Goal: Task Accomplishment & Management: Use online tool/utility

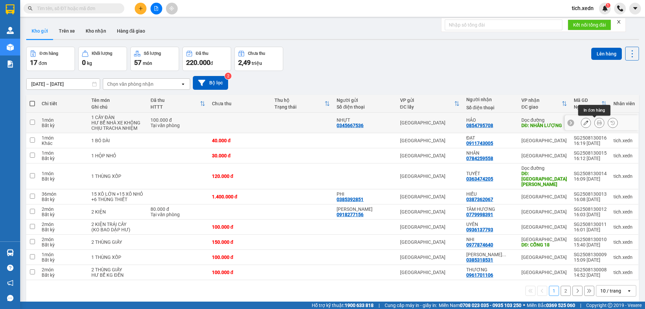
click at [597, 123] on icon at bounding box center [599, 122] width 5 height 5
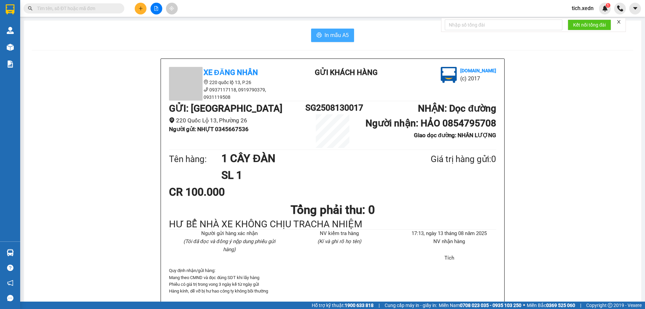
click at [325, 37] on span "In mẫu A5" at bounding box center [337, 35] width 24 height 8
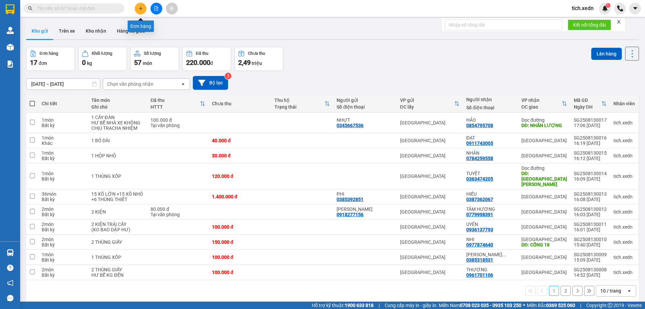
click at [143, 7] on button at bounding box center [141, 9] width 12 height 12
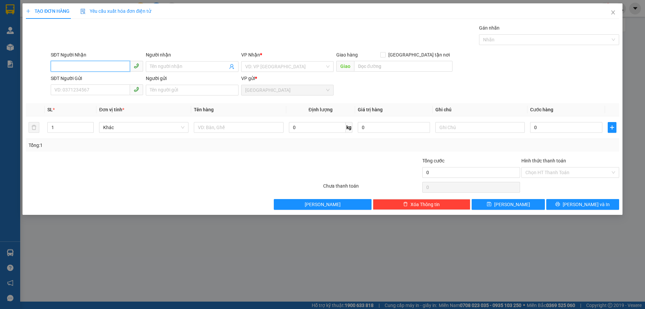
click at [68, 64] on input "SĐT Người Nhận" at bounding box center [90, 66] width 79 height 11
click at [91, 77] on div "0977066111 - HIẾU" at bounding box center [97, 79] width 84 height 7
type input "0977066111"
type input "HIẾU"
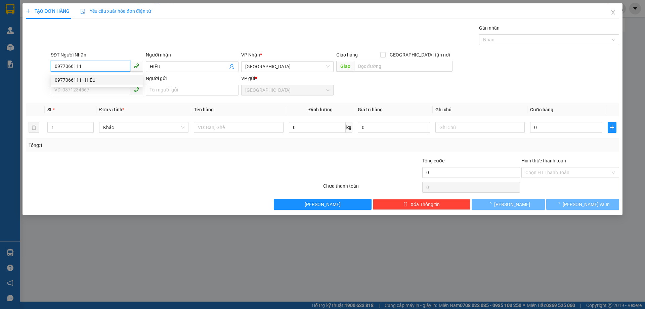
type input "30.000"
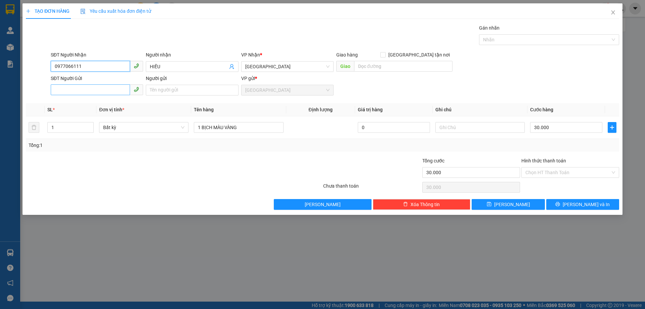
type input "0977066111"
click at [92, 86] on input "SĐT Người Gửi" at bounding box center [90, 89] width 79 height 11
click at [93, 100] on div "0975679509 - PHI HỔ" at bounding box center [97, 103] width 92 height 11
type input "0975679509"
type input "PHI HỔ"
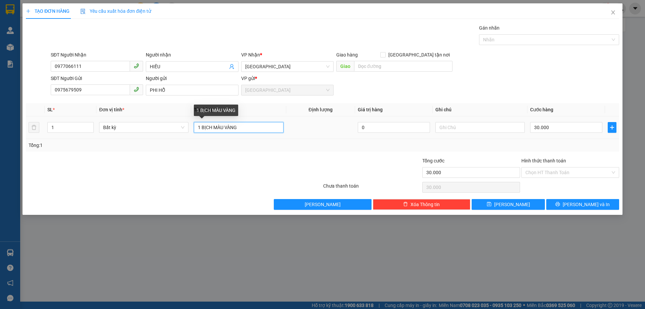
click at [239, 128] on input "1 BỊCH MÀU VÀNG" at bounding box center [238, 127] width 89 height 11
type input "1 BỊCH MÀU TRẮNG"
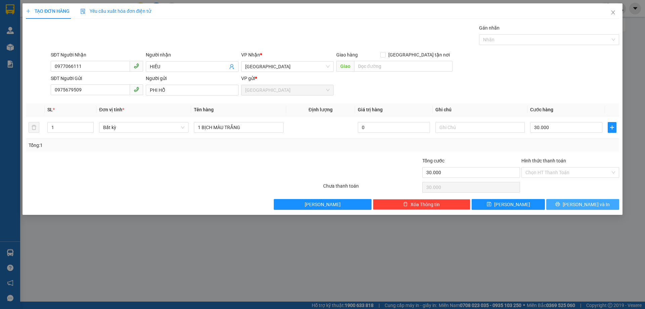
click at [576, 202] on button "[PERSON_NAME] và In" at bounding box center [583, 204] width 73 height 11
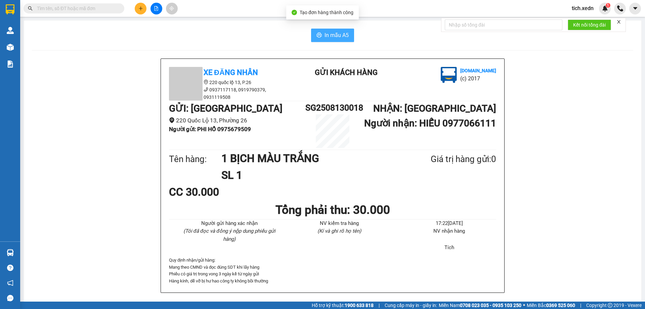
click at [319, 34] on icon "printer" at bounding box center [319, 34] width 5 height 5
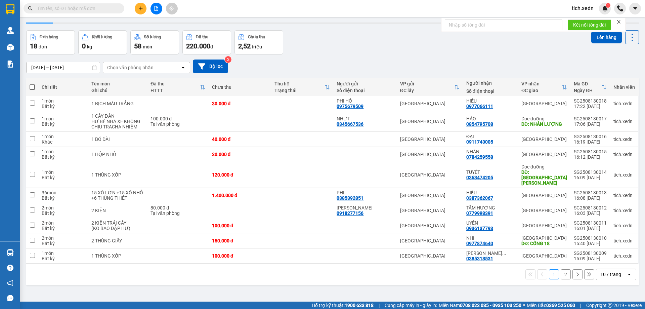
scroll to position [31, 0]
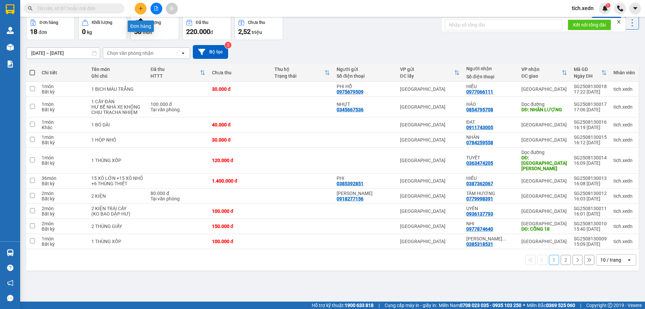
click at [136, 9] on button at bounding box center [141, 9] width 12 height 12
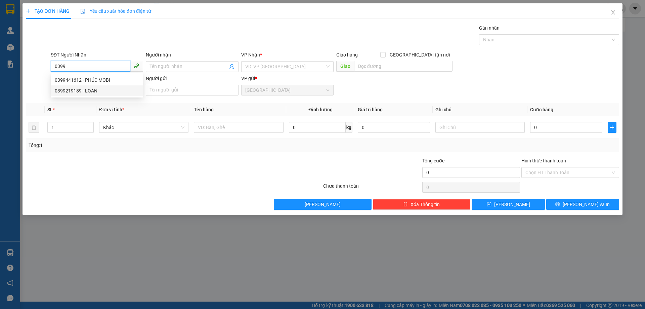
click at [87, 91] on div "0399219189 - LOAN" at bounding box center [97, 90] width 84 height 7
type input "0399219189"
type input "LOAN"
type input "SƠN LÂM - KHÁNH SƠN"
type input "80.000"
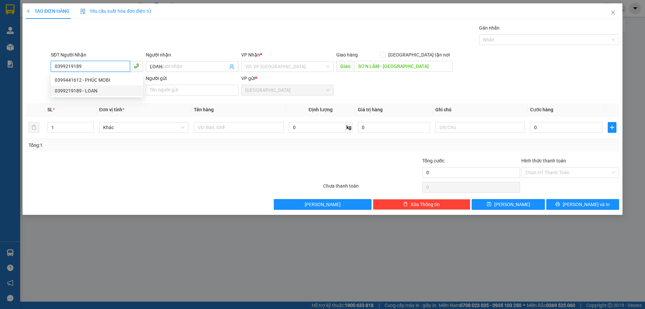
type input "80.000"
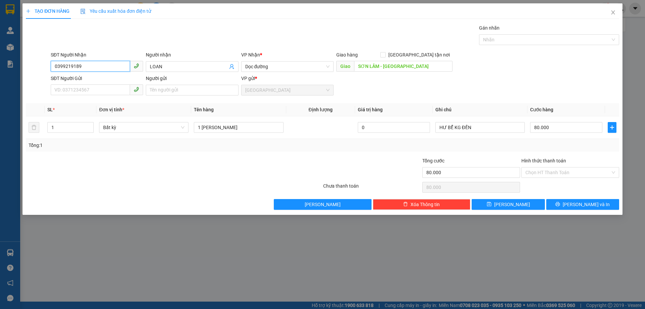
click at [84, 67] on input "0399219189" at bounding box center [90, 66] width 79 height 11
click at [91, 75] on div "0399282898 - LOAN" at bounding box center [97, 80] width 92 height 11
type input "0399282898"
type input "DỐC NÙNG"
type input "120.000"
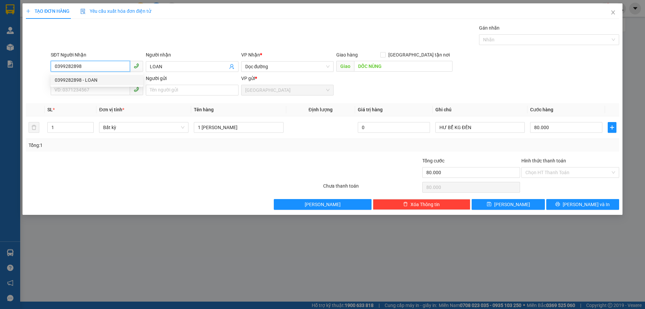
type input "120.000"
type input "0399282898"
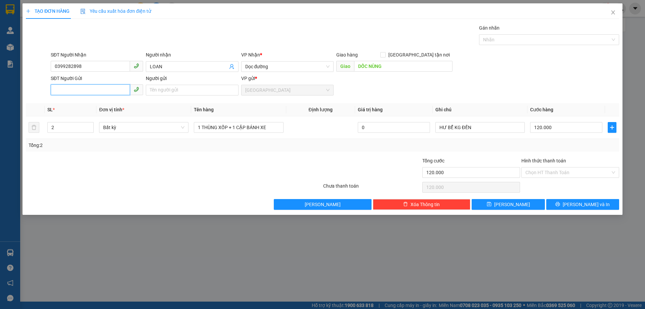
click at [66, 89] on input "SĐT Người Gửi" at bounding box center [90, 89] width 79 height 11
click at [106, 102] on div "0377897456 - MINH LONG" at bounding box center [97, 103] width 84 height 7
type input "0377897456"
type input "MINH LONG"
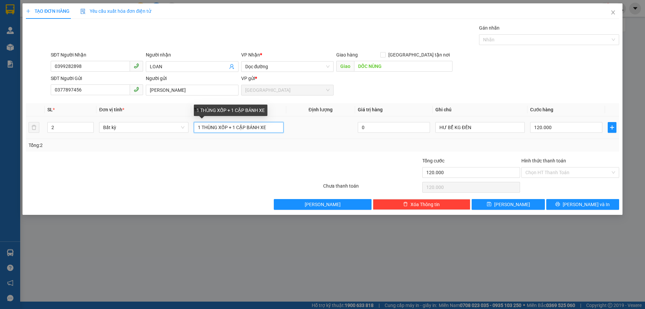
click at [269, 126] on input "1 THÙNG XỐP + 1 CẶP BÁNH XE" at bounding box center [238, 127] width 89 height 11
type input "1 THÙNG XỐP"
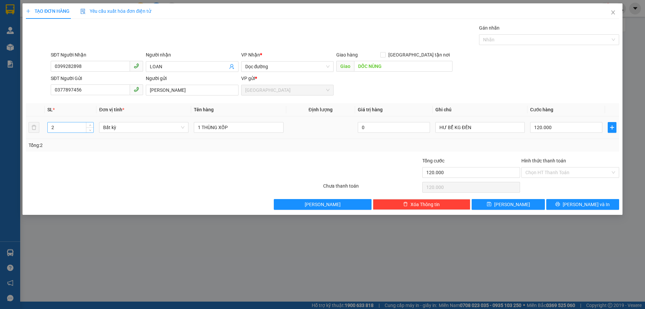
click at [58, 129] on input "2" at bounding box center [71, 127] width 46 height 10
type input "1"
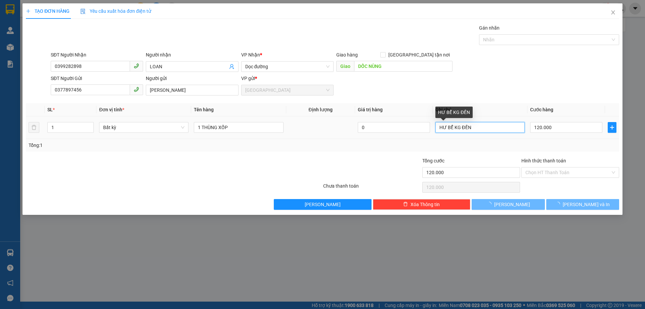
drag, startPoint x: 475, startPoint y: 128, endPoint x: 460, endPoint y: 132, distance: 15.3
click at [422, 140] on div "SL * Đơn vị tính * Tên hàng Định lượng Giá trị hàng Ghi chú Cước hàng 1 Bất kỳ …" at bounding box center [323, 127] width 594 height 48
type input "0"
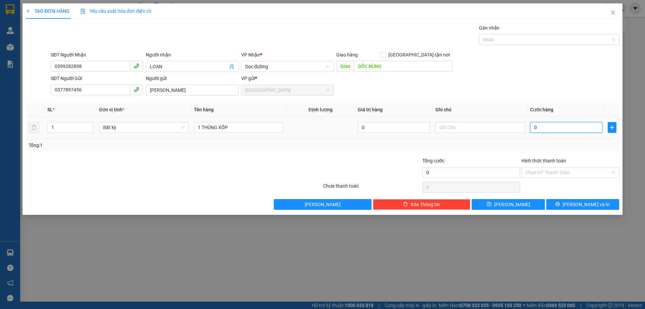
click at [530, 128] on input "0" at bounding box center [566, 127] width 72 height 11
type input "6"
type input "60"
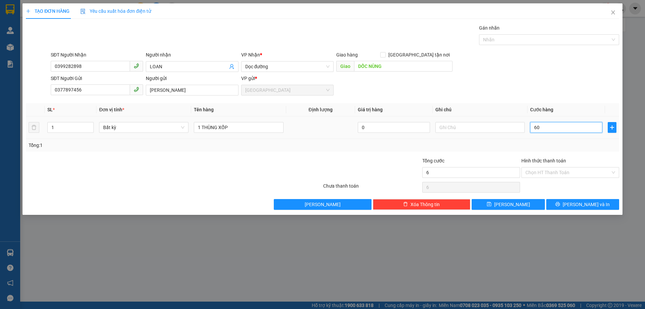
type input "60"
type input "60.000"
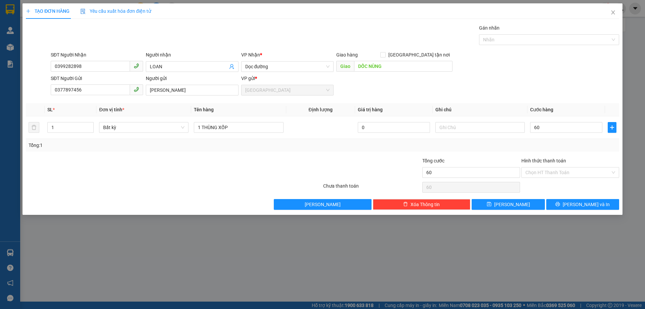
type input "60.000"
click at [566, 146] on div "Tổng: 1" at bounding box center [323, 145] width 588 height 7
click at [569, 204] on button "Lưu và In" at bounding box center [583, 204] width 73 height 11
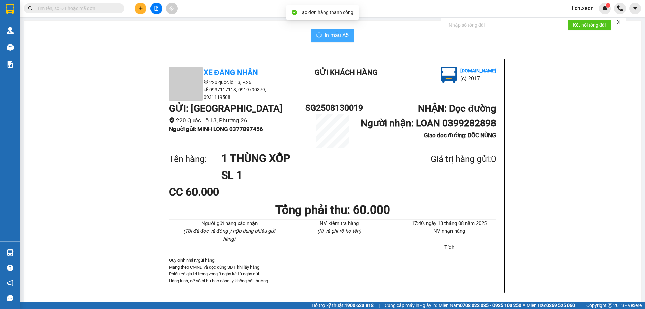
click at [325, 36] on span "In mẫu A5" at bounding box center [337, 35] width 24 height 8
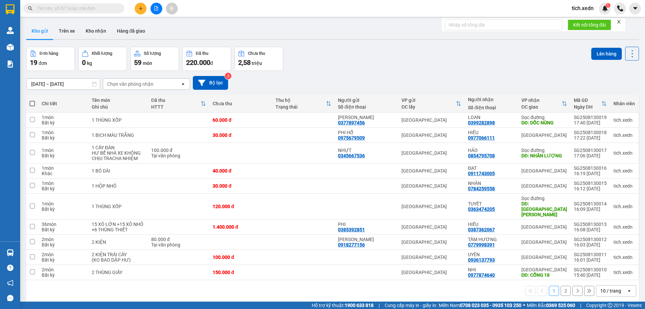
click at [33, 104] on span at bounding box center [32, 103] width 5 height 5
click at [32, 100] on input "checkbox" at bounding box center [32, 100] width 0 height 0
checkbox input "true"
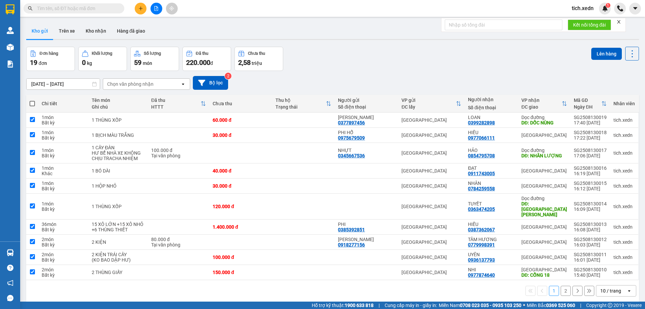
checkbox input "true"
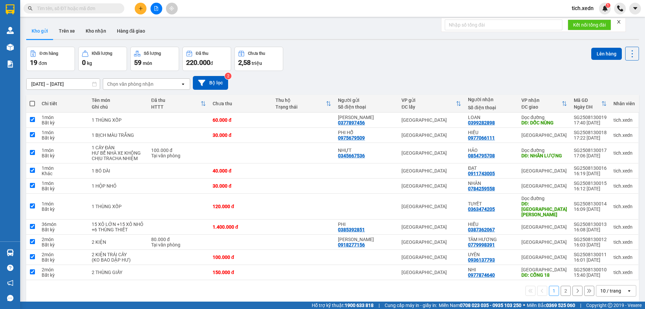
checkbox input "true"
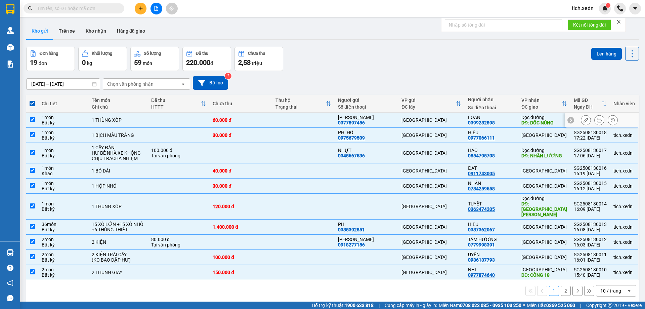
click at [508, 119] on div "LOAN" at bounding box center [491, 117] width 47 height 5
checkbox input "false"
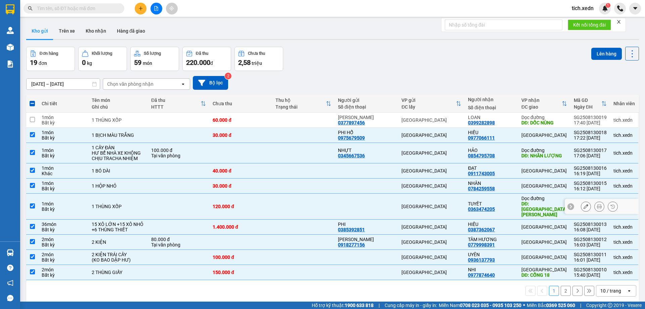
click at [519, 201] on td "Dọc đường DĐ: CHỢ TÔ HẠP" at bounding box center [544, 207] width 52 height 26
checkbox input "false"
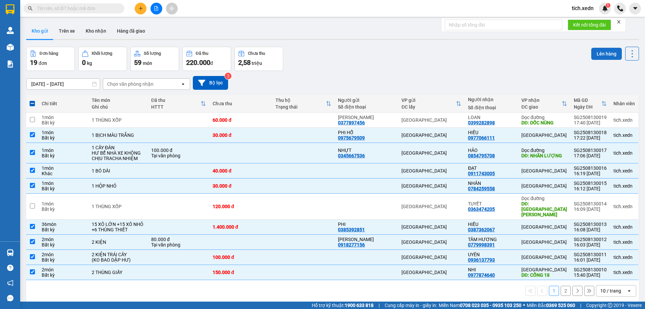
click at [593, 49] on button "Lên hàng" at bounding box center [607, 54] width 31 height 12
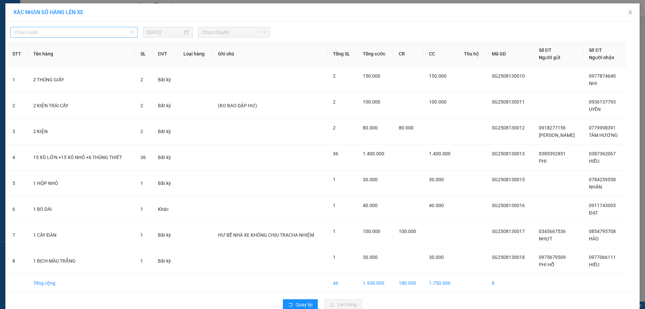
click at [133, 31] on div "Chọn tuyến" at bounding box center [73, 32] width 127 height 11
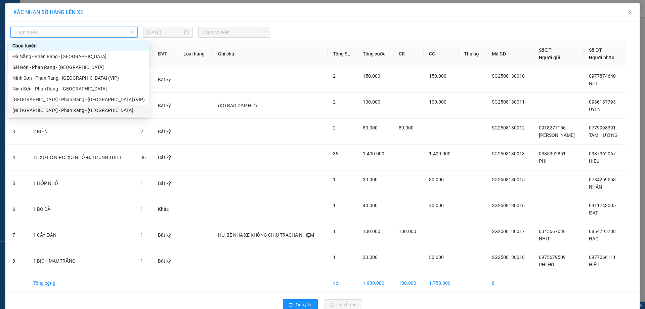
click at [111, 107] on div "[GEOGRAPHIC_DATA] - Phan Rang - [GEOGRAPHIC_DATA]" at bounding box center [78, 110] width 132 height 7
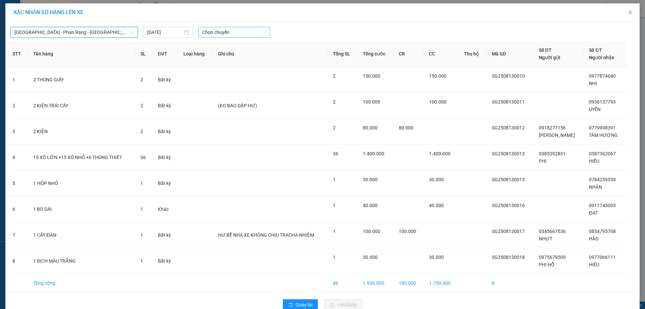
click at [223, 33] on span "Chọn chuyến" at bounding box center [234, 32] width 64 height 10
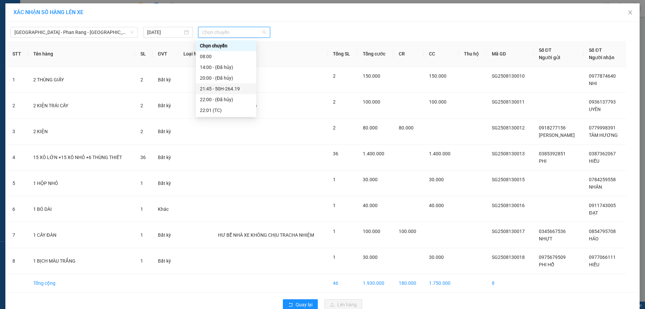
click at [238, 84] on div "21:45 - 50H-264.19" at bounding box center [226, 88] width 61 height 11
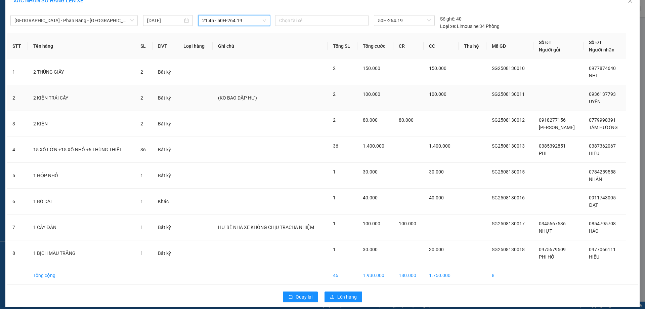
scroll to position [18, 0]
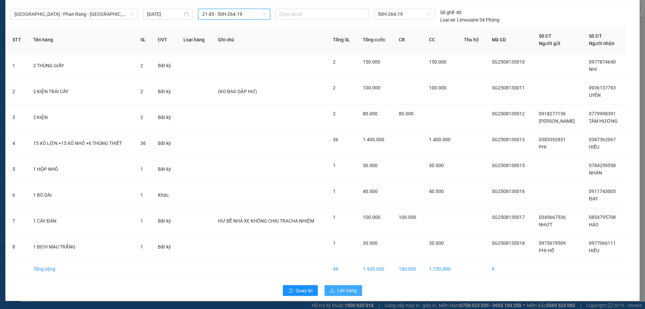
click at [332, 288] on icon "upload" at bounding box center [332, 290] width 5 height 5
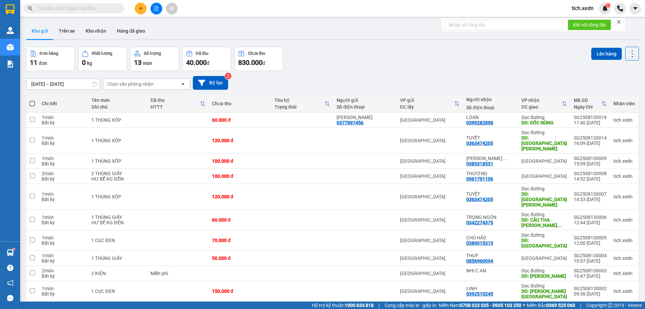
click at [32, 104] on span at bounding box center [32, 103] width 5 height 5
click at [32, 100] on input "checkbox" at bounding box center [32, 100] width 0 height 0
checkbox input "true"
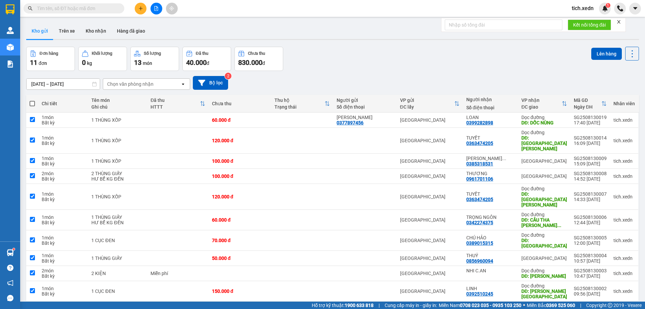
checkbox input "true"
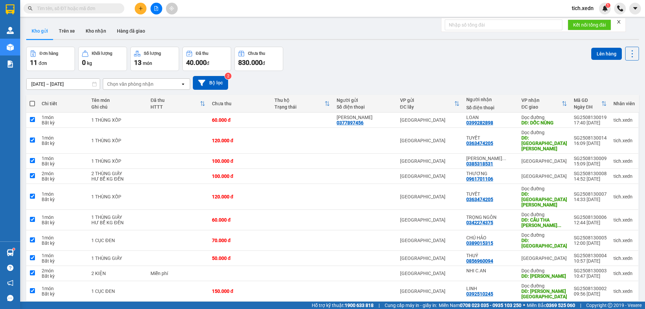
checkbox input "true"
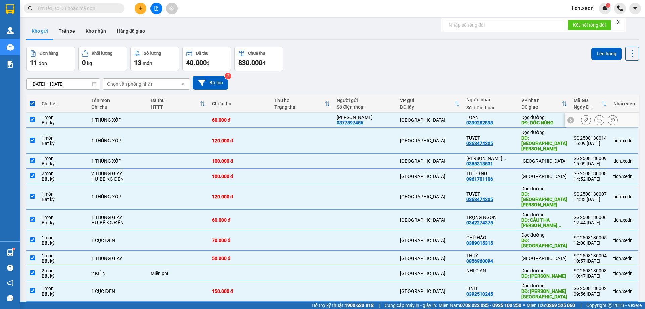
click at [498, 121] on div "LOAN 0399282898" at bounding box center [491, 120] width 48 height 11
checkbox input "false"
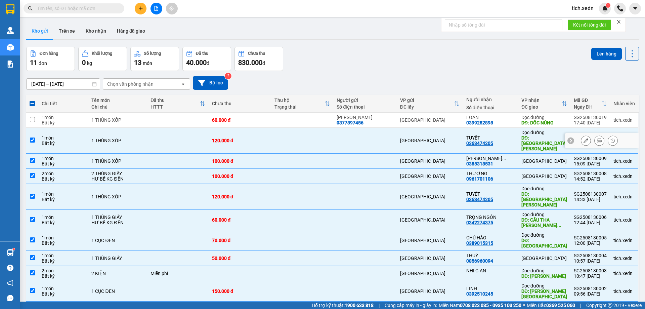
click at [485, 135] on div "TUYẾT" at bounding box center [491, 137] width 48 height 5
checkbox input "false"
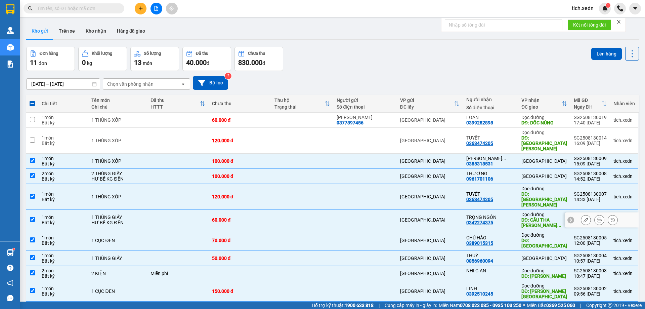
click at [513, 214] on div "TRỌNG NGÔN" at bounding box center [491, 216] width 48 height 5
checkbox input "false"
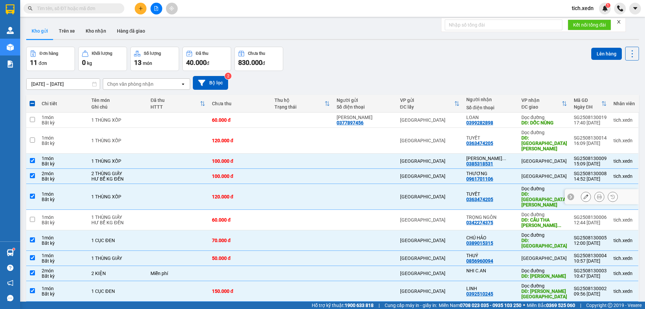
click at [509, 191] on div "TUYẾT" at bounding box center [491, 193] width 48 height 5
checkbox input "false"
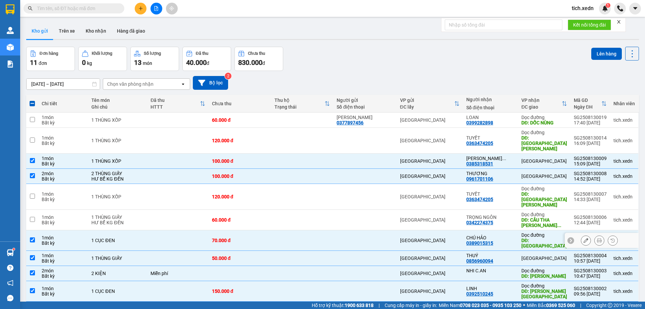
click at [513, 235] on div "CHÚ HẢO 0389015315" at bounding box center [491, 240] width 48 height 11
checkbox input "false"
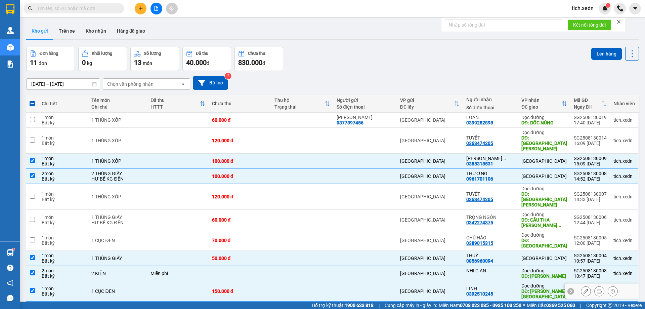
click at [514, 281] on td "LINH 0392510245" at bounding box center [490, 291] width 55 height 21
checkbox input "false"
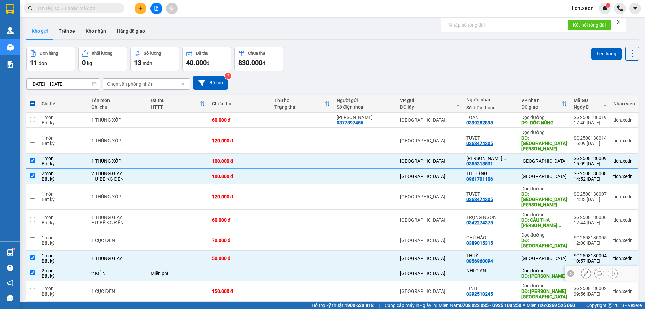
click at [514, 266] on td "NHI C.AN" at bounding box center [490, 273] width 55 height 15
checkbox input "false"
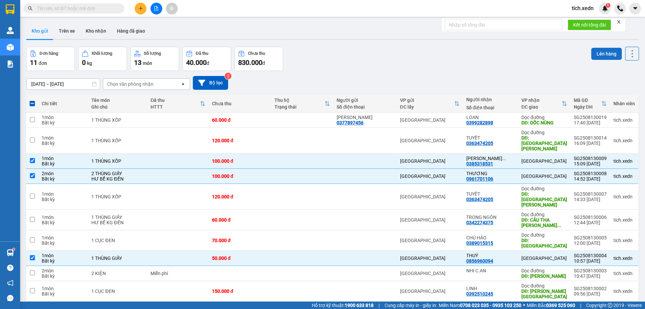
click at [596, 54] on button "Lên hàng" at bounding box center [607, 54] width 31 height 12
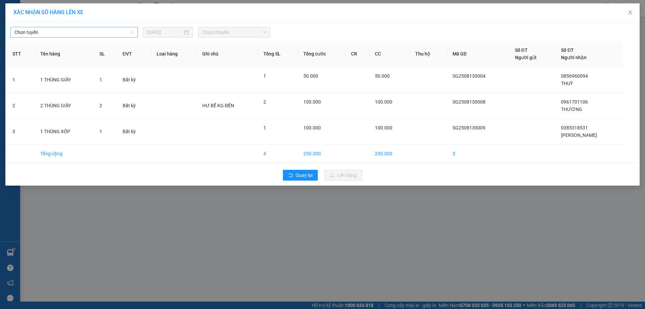
click at [104, 35] on span "Chọn tuyến" at bounding box center [73, 32] width 119 height 10
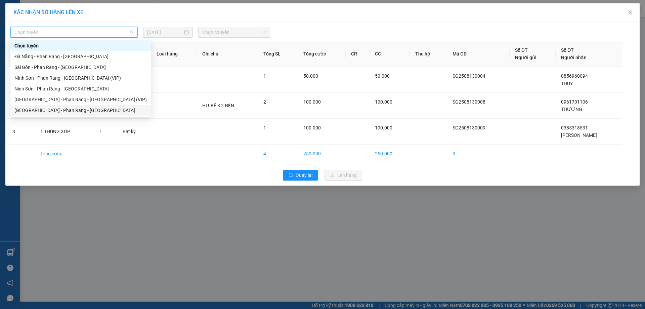
click at [88, 110] on div "[GEOGRAPHIC_DATA] - Phan Rang - [GEOGRAPHIC_DATA]" at bounding box center [80, 110] width 132 height 7
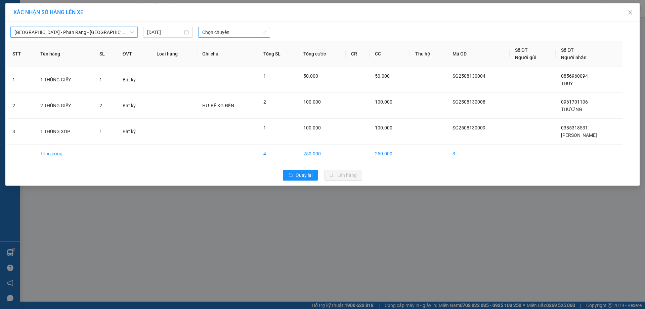
click at [232, 35] on span "Chọn chuyến" at bounding box center [234, 32] width 64 height 10
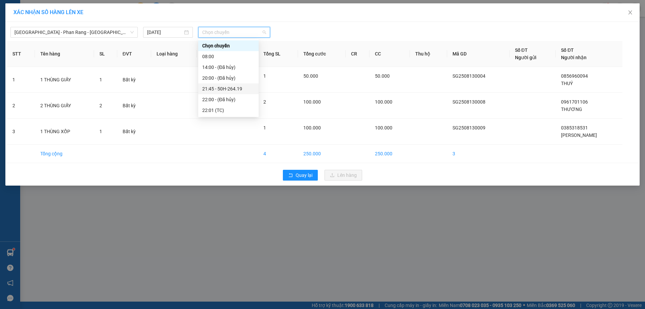
click at [240, 85] on div "21:45 - 50H-264.19" at bounding box center [228, 88] width 52 height 7
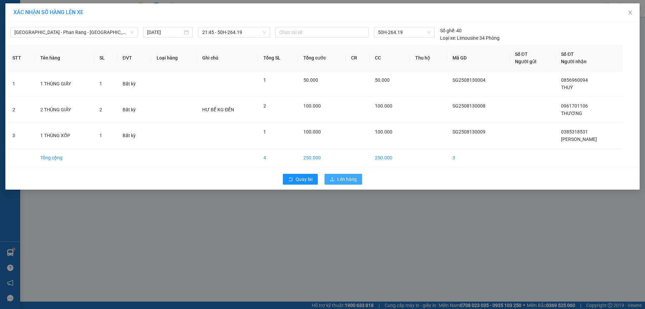
click at [349, 179] on span "Lên hàng" at bounding box center [346, 178] width 19 height 7
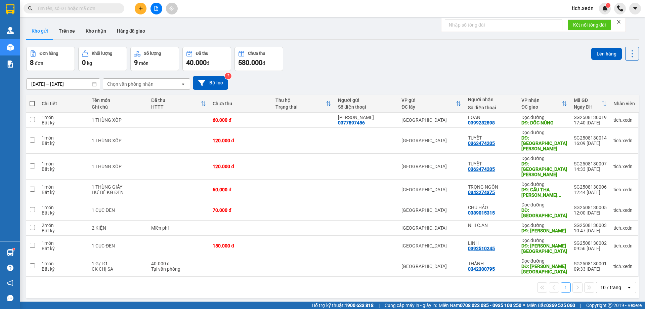
click at [33, 103] on span at bounding box center [32, 103] width 5 height 5
click at [32, 100] on input "checkbox" at bounding box center [32, 100] width 0 height 0
checkbox input "true"
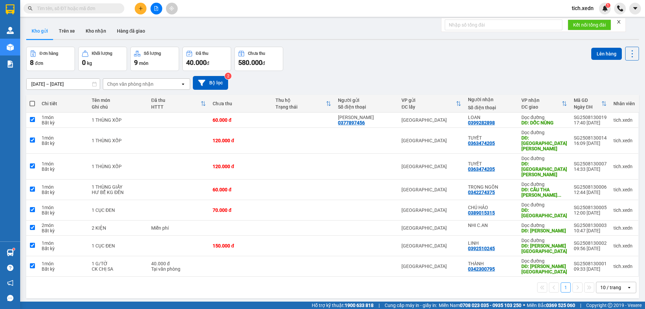
checkbox input "true"
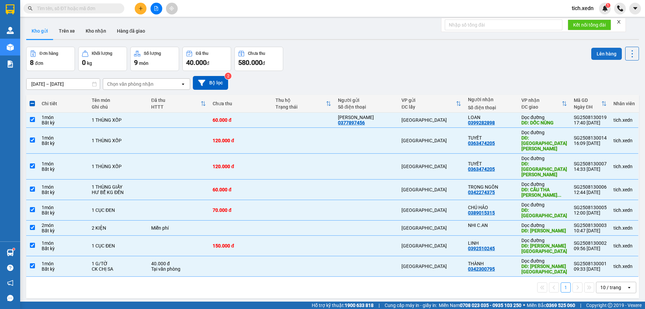
click at [598, 53] on button "Lên hàng" at bounding box center [607, 54] width 31 height 12
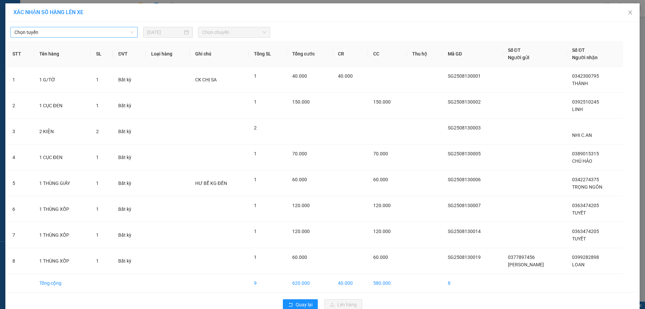
click at [71, 34] on span "Chọn tuyến" at bounding box center [73, 32] width 119 height 10
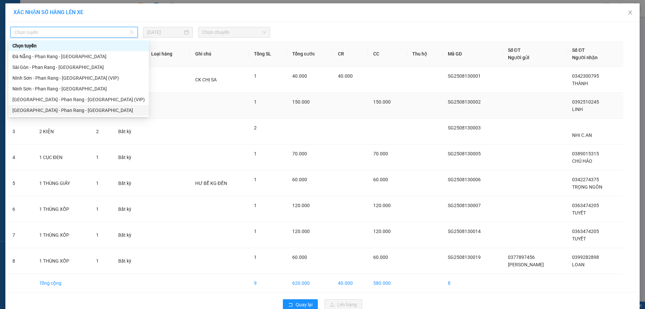
drag, startPoint x: 79, startPoint y: 110, endPoint x: 83, endPoint y: 109, distance: 3.8
click at [80, 110] on div "[GEOGRAPHIC_DATA] - Phan Rang - [GEOGRAPHIC_DATA]" at bounding box center [78, 110] width 132 height 7
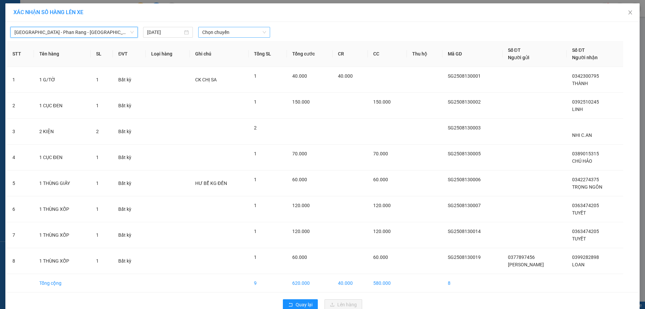
click at [215, 36] on span "Chọn chuyến" at bounding box center [234, 32] width 64 height 10
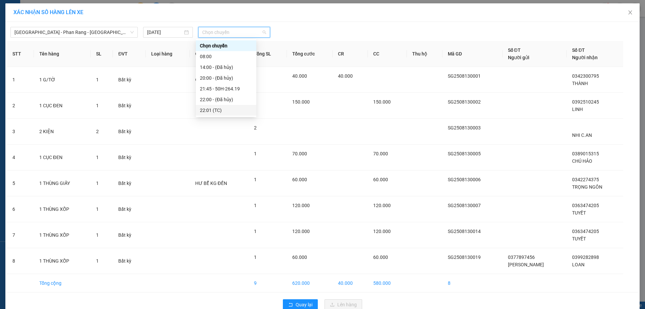
click at [224, 111] on div "22:01 (TC)" at bounding box center [226, 110] width 52 height 7
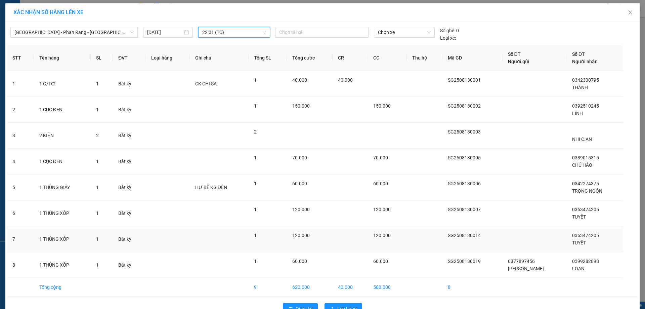
scroll to position [18, 0]
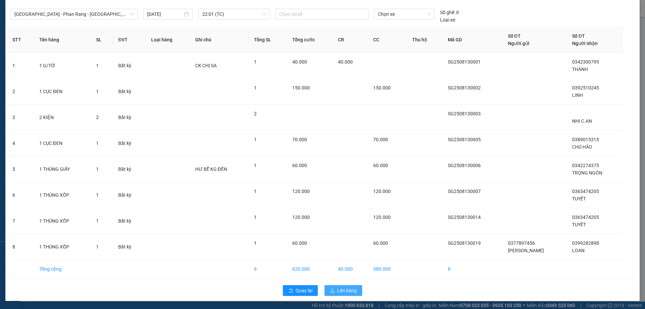
click at [340, 290] on span "Lên hàng" at bounding box center [346, 290] width 19 height 7
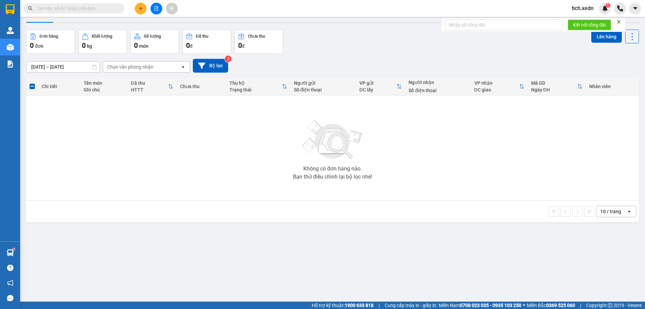
scroll to position [31, 0]
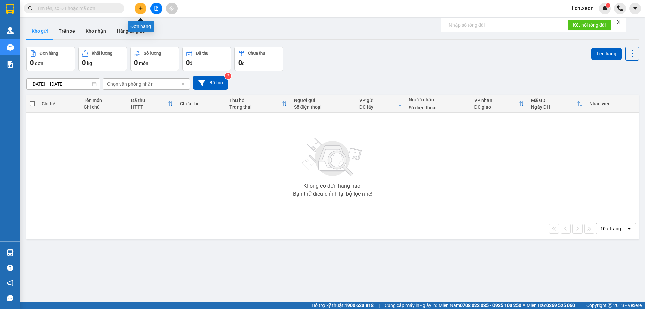
click at [141, 6] on button at bounding box center [141, 9] width 12 height 12
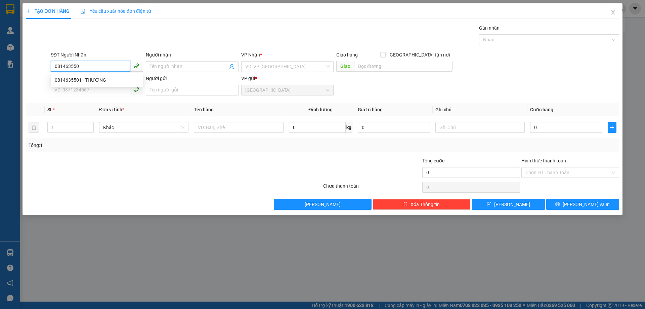
type input "0814635501"
click at [109, 80] on div "0814635501 - THƯƠNG" at bounding box center [97, 79] width 84 height 7
type input "THƯƠNG"
type input "60.000"
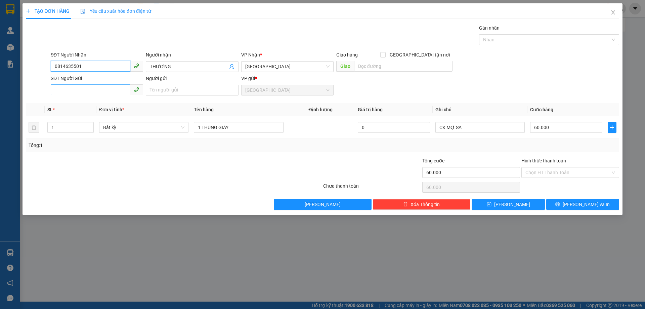
type input "0814635501"
click at [81, 90] on input "SĐT Người Gửi" at bounding box center [90, 89] width 79 height 11
click at [70, 100] on div "0369550340 - QUY" at bounding box center [97, 103] width 84 height 7
type input "0369550340"
type input "QUY"
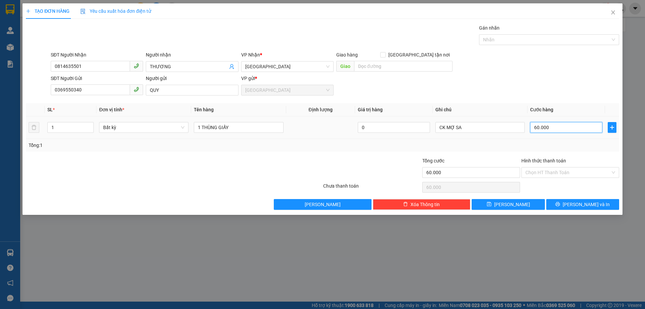
type input "0"
type input "C"
click at [533, 126] on input "0" at bounding box center [566, 127] width 72 height 11
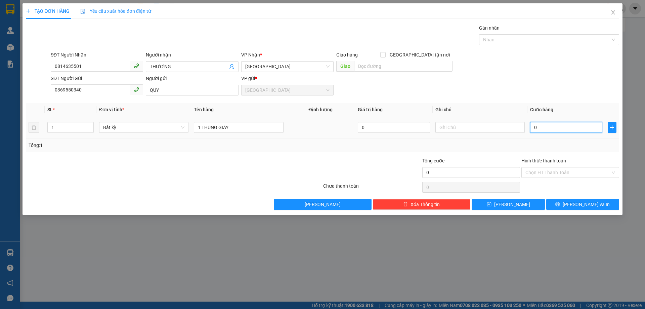
type input "5"
type input "50"
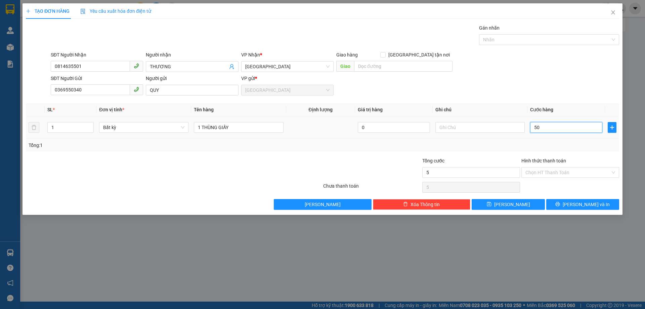
type input "50"
type input "50.000"
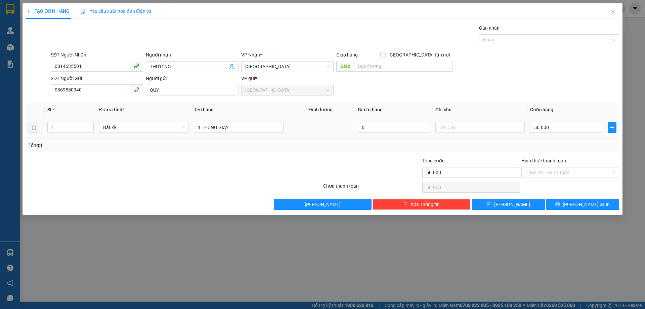
click at [547, 138] on td "50.000" at bounding box center [567, 127] width 78 height 23
click at [555, 170] on input "Hình thức thanh toán" at bounding box center [568, 172] width 85 height 10
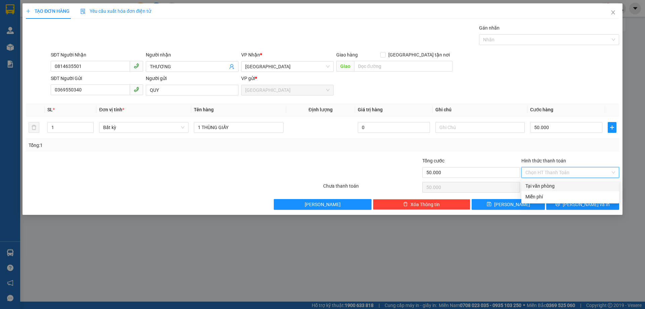
click at [539, 185] on div "Tại văn phòng" at bounding box center [571, 185] width 90 height 7
type input "0"
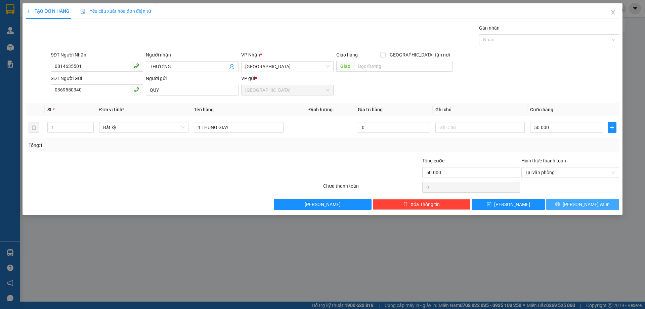
click at [574, 201] on button "[PERSON_NAME] và In" at bounding box center [583, 204] width 73 height 11
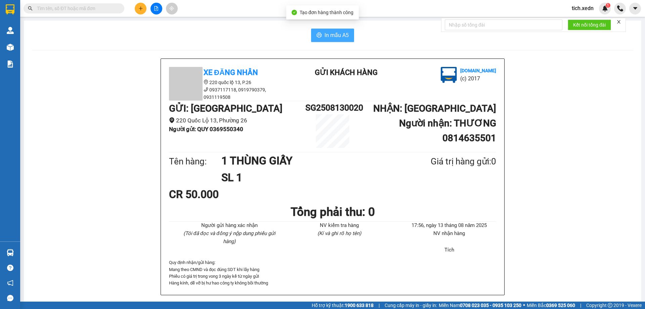
click at [337, 37] on span "In mẫu A5" at bounding box center [337, 35] width 24 height 8
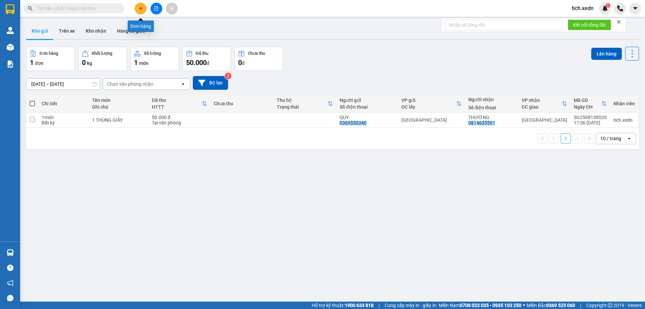
click at [138, 8] on button at bounding box center [141, 9] width 12 height 12
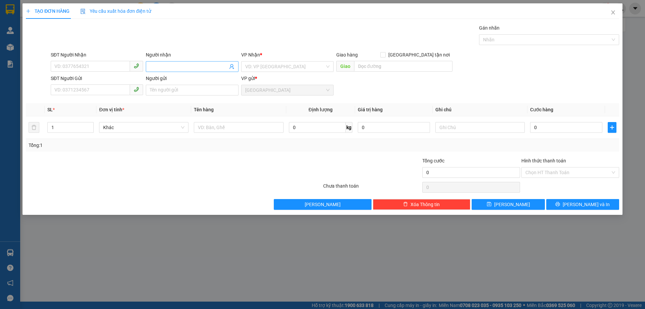
click at [154, 69] on input "Người nhận" at bounding box center [189, 66] width 78 height 7
type input "p"
click at [181, 80] on div "PHÚC MOBI - 0399441612" at bounding box center [192, 79] width 84 height 7
type input "0399441612"
type input "PHÚC MOBI"
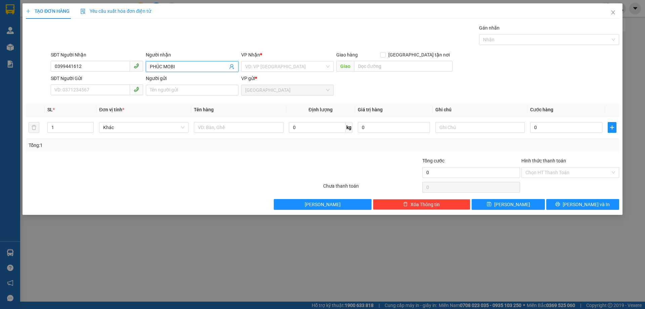
drag, startPoint x: 296, startPoint y: 66, endPoint x: 286, endPoint y: 73, distance: 12.4
click at [295, 66] on input "search" at bounding box center [285, 67] width 80 height 10
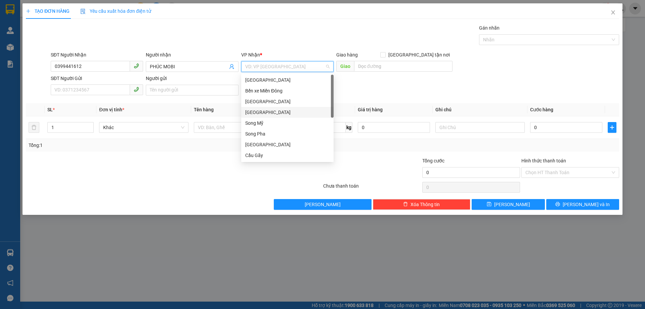
click at [276, 111] on div "[GEOGRAPHIC_DATA]" at bounding box center [287, 112] width 84 height 7
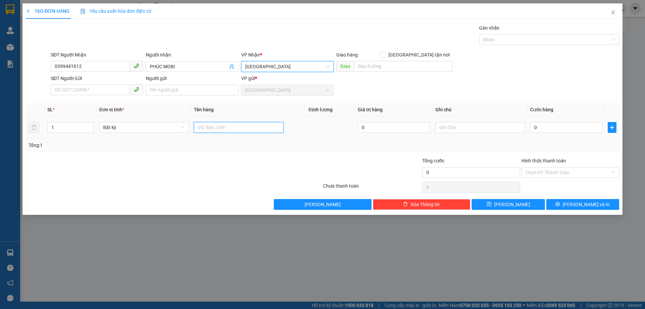
click at [205, 129] on input "text" at bounding box center [238, 127] width 89 height 11
type input "1 BỊ ĐEN"
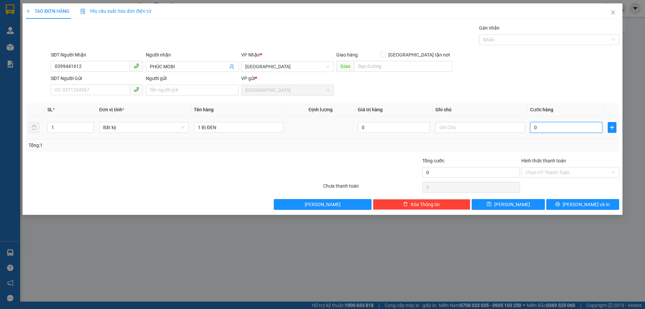
click at [532, 126] on input "0" at bounding box center [566, 127] width 72 height 11
type input "3"
type input "30"
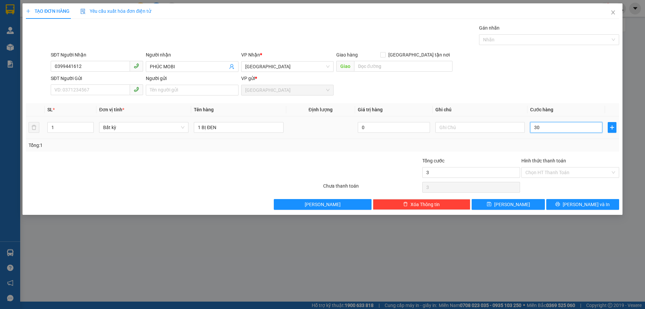
type input "30"
type input "30.000"
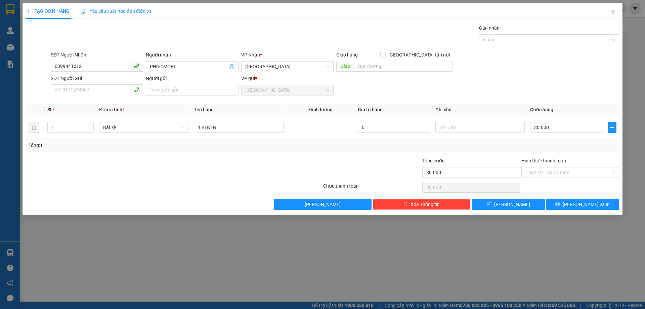
click at [514, 139] on div "Tổng: 1" at bounding box center [323, 145] width 594 height 13
click at [578, 201] on span "Lưu và In" at bounding box center [586, 204] width 47 height 7
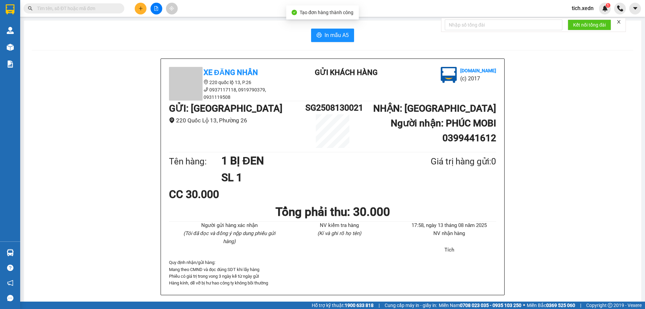
click at [324, 28] on div "In mẫu A5 Xe Đăng Nhân 220 quốc lộ 13, P.26 0937117118, 0919790379, 0931119508 …" at bounding box center [333, 170] width 618 height 299
click at [336, 31] on span "In mẫu A5" at bounding box center [337, 35] width 24 height 8
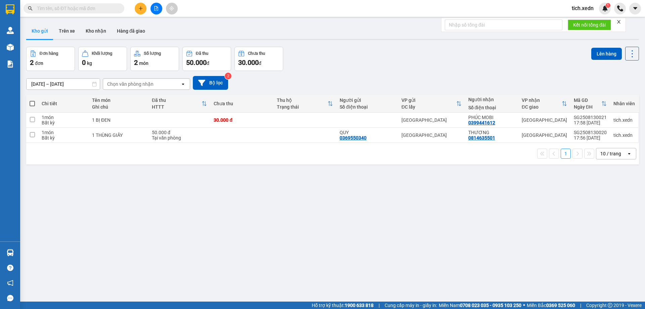
scroll to position [0, 5]
drag, startPoint x: 32, startPoint y: 104, endPoint x: 21, endPoint y: 98, distance: 12.5
click at [32, 104] on span at bounding box center [32, 103] width 5 height 5
click at [32, 100] on input "checkbox" at bounding box center [32, 100] width 0 height 0
checkbox input "true"
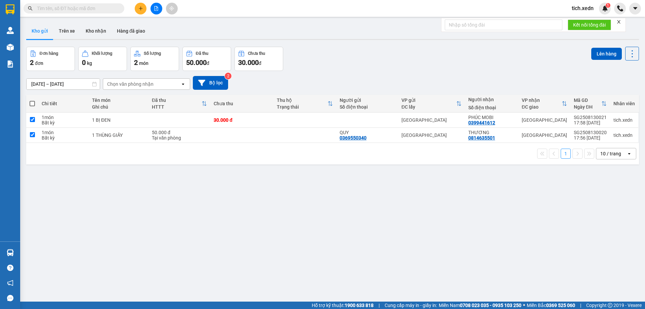
checkbox input "true"
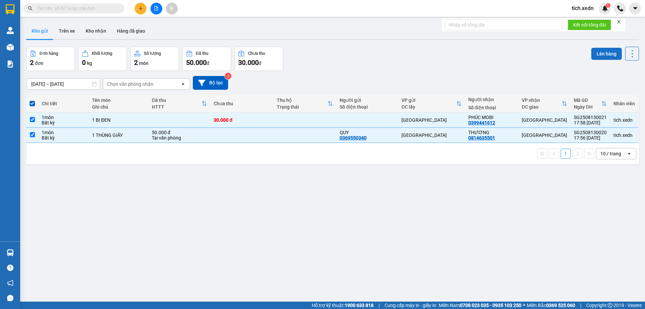
click at [601, 55] on button "Lên hàng" at bounding box center [607, 54] width 31 height 12
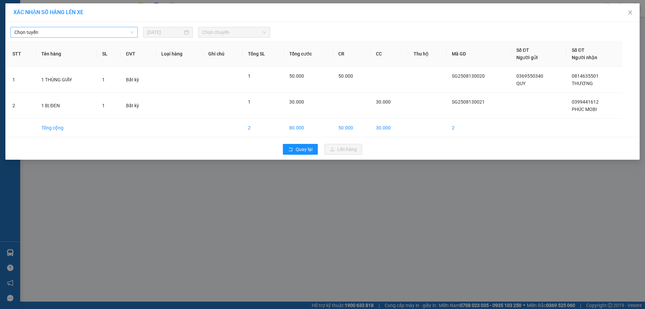
click at [113, 33] on span "Chọn tuyến" at bounding box center [73, 32] width 119 height 10
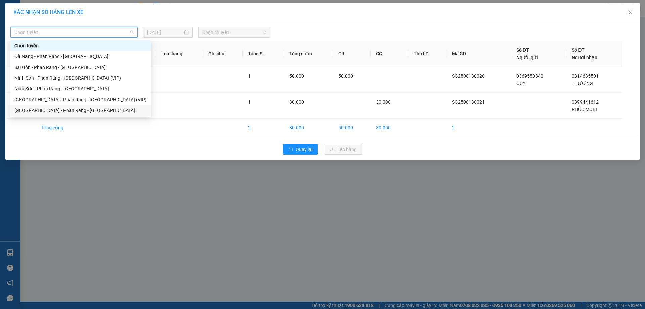
click at [94, 107] on div "[GEOGRAPHIC_DATA] - Phan Rang - [GEOGRAPHIC_DATA]" at bounding box center [80, 110] width 132 height 7
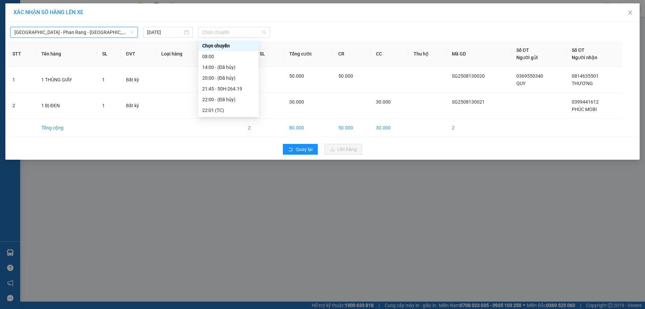
drag, startPoint x: 228, startPoint y: 33, endPoint x: 222, endPoint y: 65, distance: 32.6
click at [228, 33] on span "Chọn chuyến" at bounding box center [234, 32] width 64 height 10
click at [230, 88] on div "21:45 - 50H-264.19" at bounding box center [228, 88] width 52 height 7
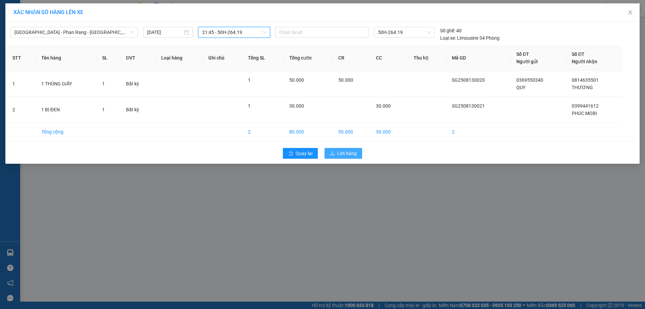
click at [338, 154] on span "Lên hàng" at bounding box center [346, 153] width 19 height 7
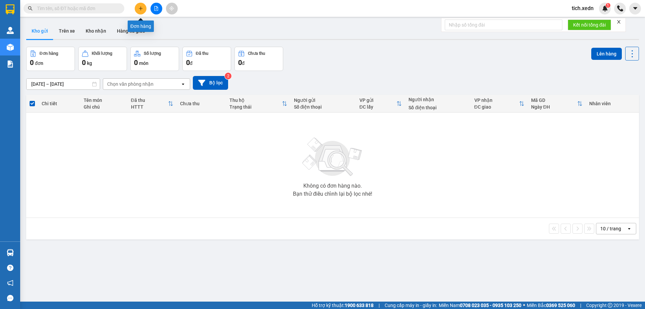
click at [143, 8] on icon "plus" at bounding box center [141, 8] width 4 height 0
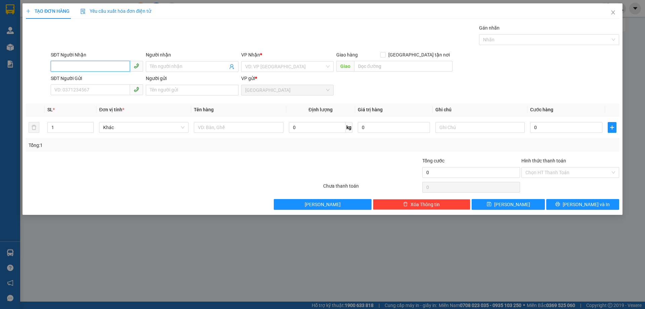
click at [89, 66] on input "SĐT Người Nhận" at bounding box center [90, 66] width 79 height 11
click at [67, 67] on input "SĐT Người Nhận" at bounding box center [90, 66] width 79 height 11
click at [99, 79] on div "0376634986" at bounding box center [97, 79] width 84 height 7
type input "0376634986"
type input "CAM KHÁNH KHÁNH SƠN"
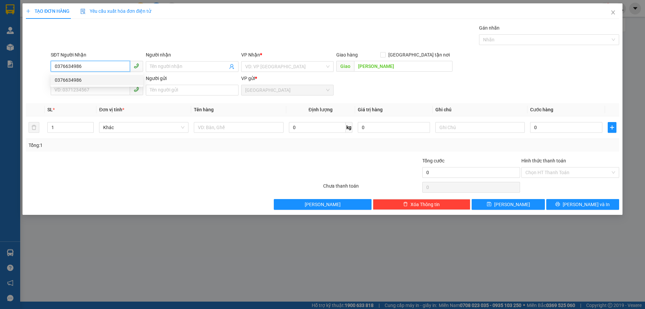
type input "70.000"
type input "0376634986"
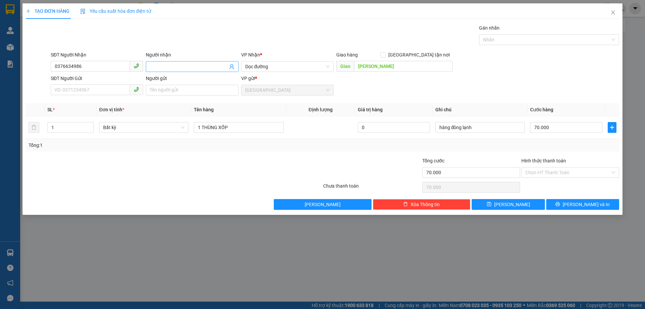
click at [173, 64] on input "Người nhận" at bounding box center [189, 66] width 78 height 7
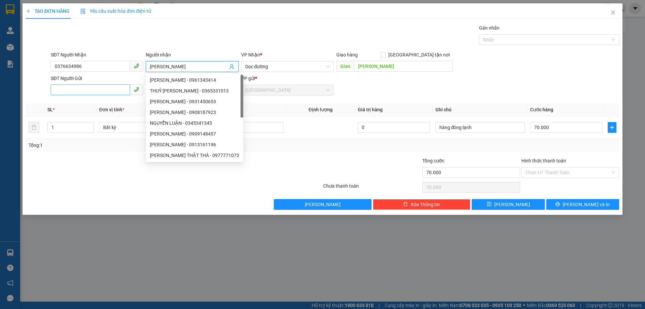
type input "NGUYỄN"
click at [82, 89] on input "SĐT Người Gửi" at bounding box center [90, 89] width 79 height 11
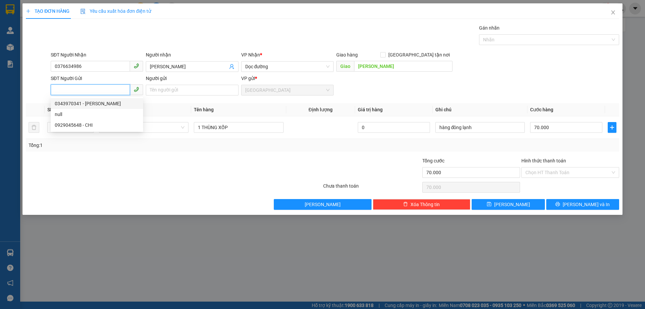
click at [93, 105] on div "0343970341 - VŨ" at bounding box center [97, 103] width 84 height 7
type input "0343970341"
type input "VŨ"
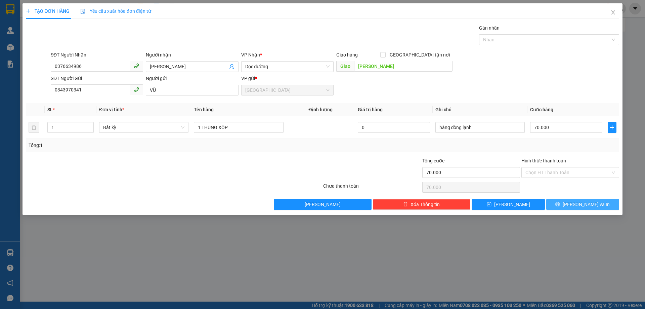
click at [575, 200] on button "[PERSON_NAME] và In" at bounding box center [583, 204] width 73 height 11
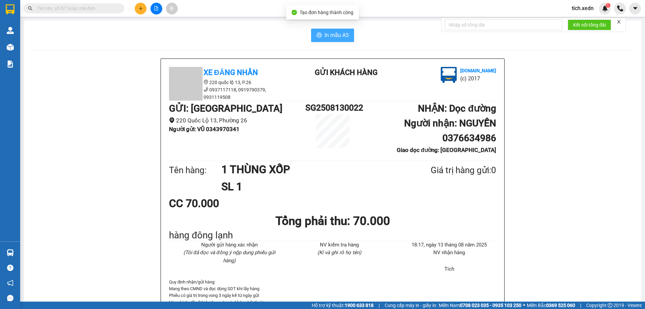
click at [325, 36] on span "In mẫu A5" at bounding box center [337, 35] width 24 height 8
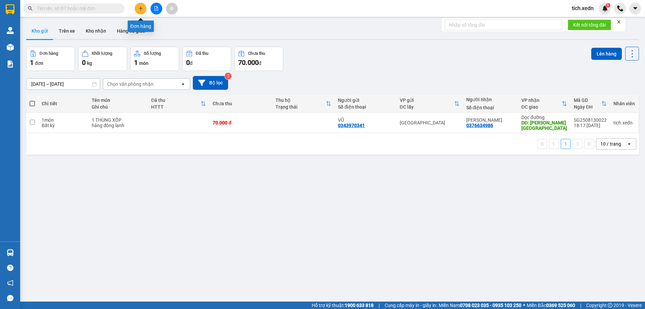
click at [140, 4] on button at bounding box center [141, 9] width 12 height 12
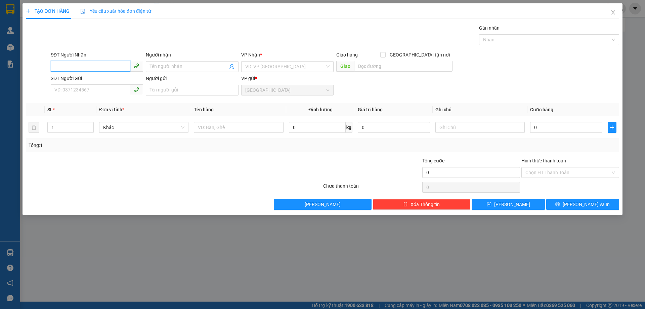
click at [69, 65] on input "SĐT Người Nhận" at bounding box center [90, 66] width 79 height 11
click at [119, 77] on div "0363474205 - TUYẾT" at bounding box center [97, 79] width 84 height 7
type input "0363474205"
type input "TUYẾT"
type input "CHỢ TÔ HẠP"
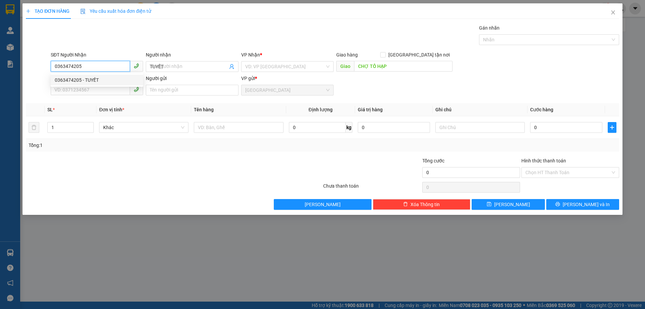
type input "120.000"
type input "0363474205"
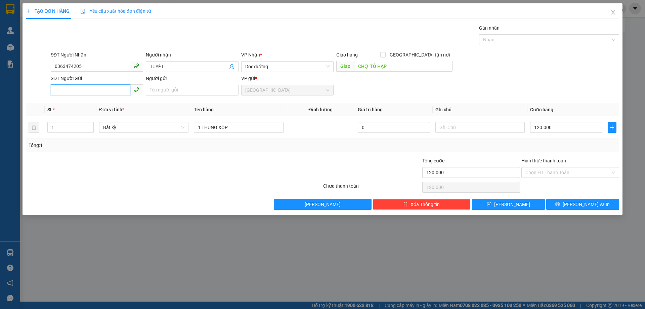
click at [96, 89] on input "SĐT Người Gửi" at bounding box center [90, 89] width 79 height 11
click at [100, 115] on div "0972612500 - VY" at bounding box center [97, 114] width 84 height 7
type input "0972612500"
type input "VY"
click at [569, 204] on button "[PERSON_NAME] và In" at bounding box center [583, 204] width 73 height 11
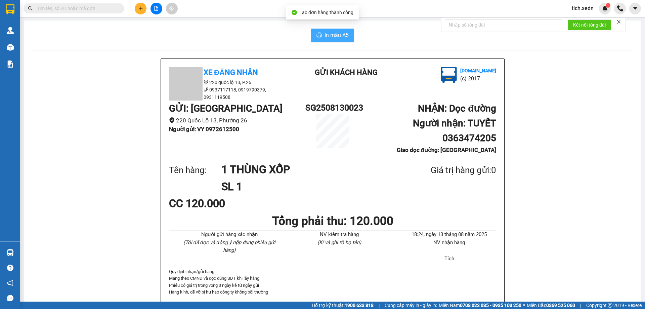
click at [329, 34] on span "In mẫu A5" at bounding box center [337, 35] width 24 height 8
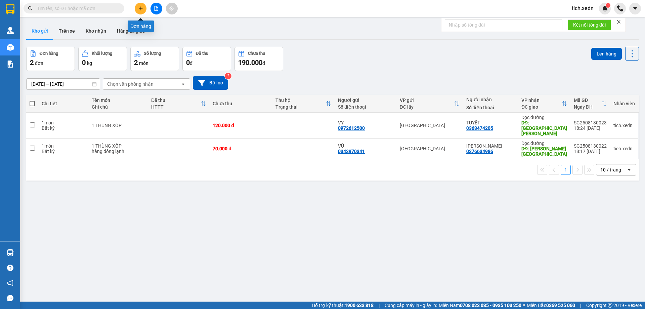
click at [137, 10] on button at bounding box center [141, 9] width 12 height 12
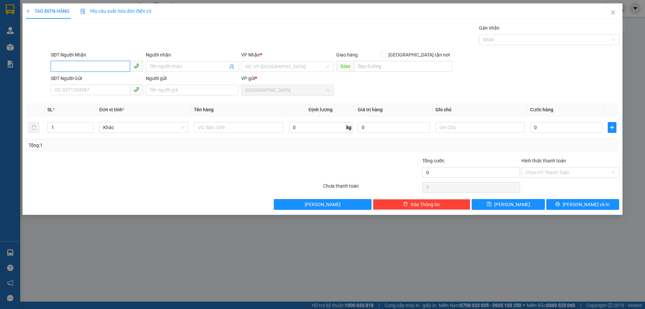
click at [76, 64] on input "SĐT Người Nhận" at bounding box center [90, 66] width 79 height 11
type input "0856795211"
click at [164, 62] on span at bounding box center [192, 66] width 92 height 11
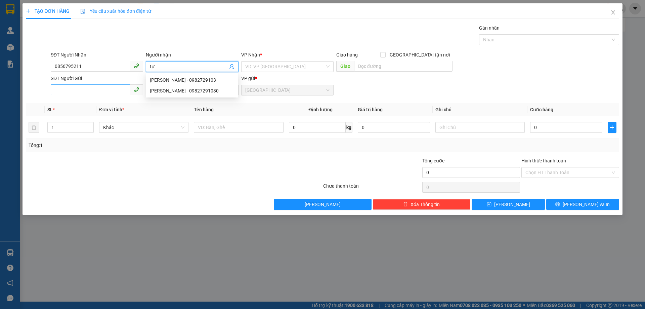
type input "tự"
drag, startPoint x: 85, startPoint y: 90, endPoint x: 89, endPoint y: 92, distance: 4.4
click at [86, 90] on input "SĐT Người Gửi" at bounding box center [90, 89] width 79 height 11
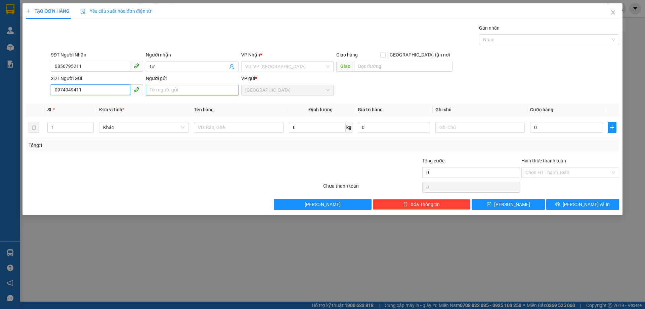
type input "0974049411"
click at [159, 92] on input "Người gửi" at bounding box center [192, 90] width 92 height 11
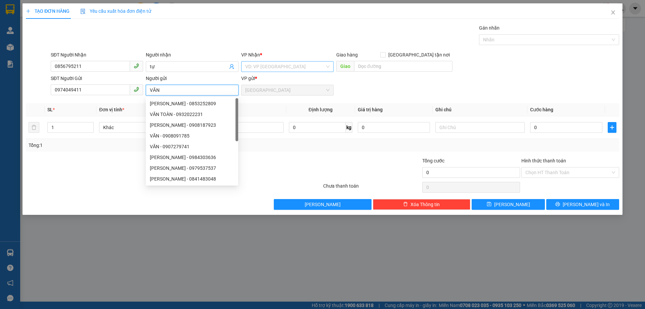
type input "VĂN"
drag, startPoint x: 265, startPoint y: 63, endPoint x: 265, endPoint y: 69, distance: 6.7
click at [265, 65] on input "search" at bounding box center [285, 67] width 80 height 10
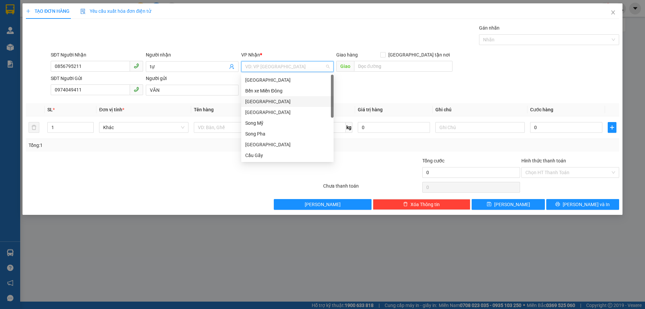
scroll to position [97, 0]
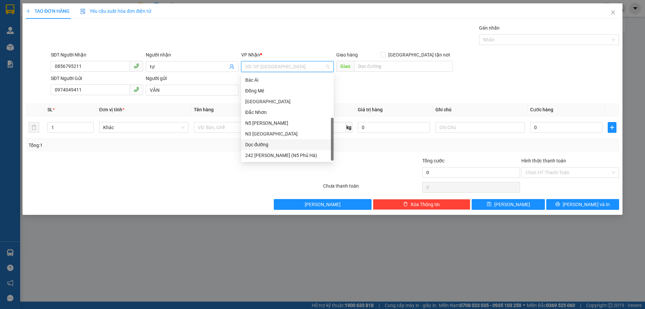
click at [271, 145] on div "Dọc đường" at bounding box center [287, 144] width 84 height 7
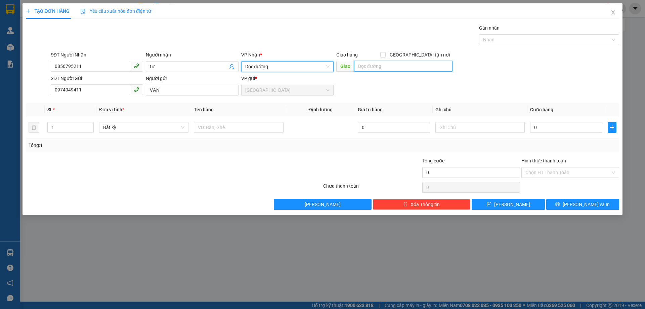
click at [369, 66] on input "text" at bounding box center [403, 66] width 98 height 11
type input "KHÁNH SƠN"
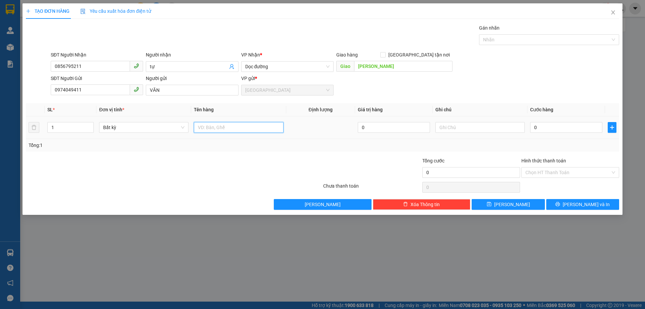
click at [218, 129] on input "text" at bounding box center [238, 127] width 89 height 11
type input "1 CÂY CƠ BIDA"
click at [534, 127] on input "0" at bounding box center [566, 127] width 72 height 11
type input "6"
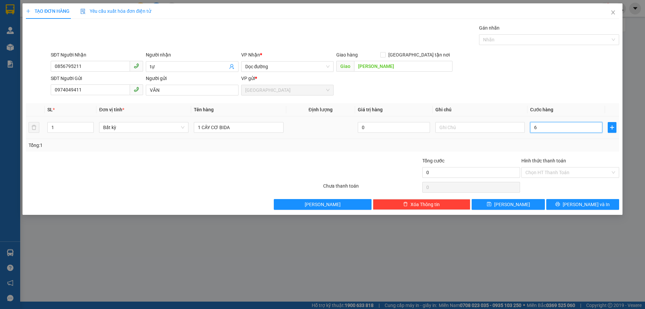
type input "6"
type input "60"
type input "60.000"
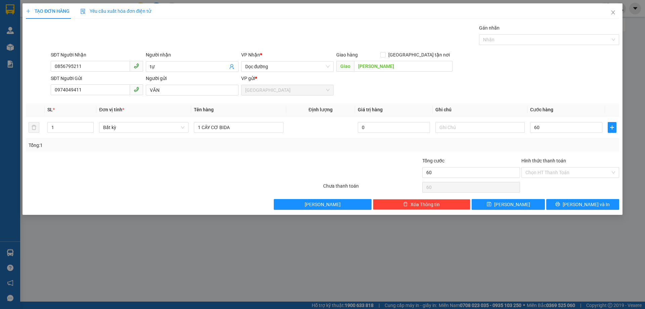
type input "60.000"
click at [561, 140] on div "Tổng: 1" at bounding box center [323, 145] width 594 height 13
click at [559, 170] on input "Hình thức thanh toán" at bounding box center [568, 172] width 85 height 10
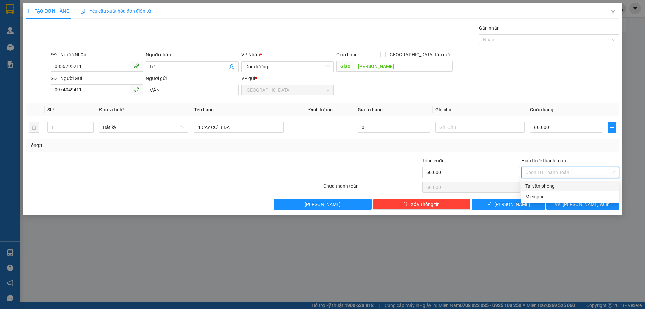
click at [557, 183] on div "Tại văn phòng" at bounding box center [571, 185] width 90 height 7
type input "0"
click at [553, 201] on button "Lưu và In" at bounding box center [583, 204] width 73 height 11
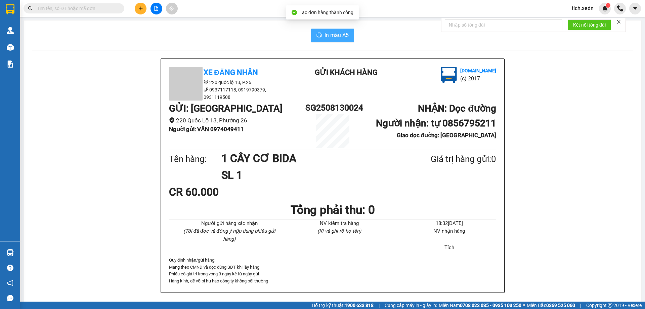
click at [334, 36] on span "In mẫu A5" at bounding box center [337, 35] width 24 height 8
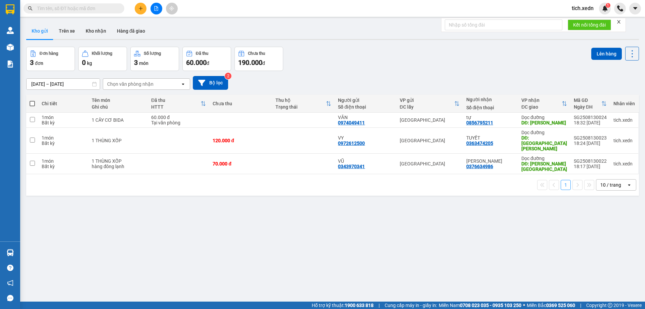
click at [33, 104] on span at bounding box center [32, 103] width 5 height 5
click at [32, 100] on input "checkbox" at bounding box center [32, 100] width 0 height 0
checkbox input "true"
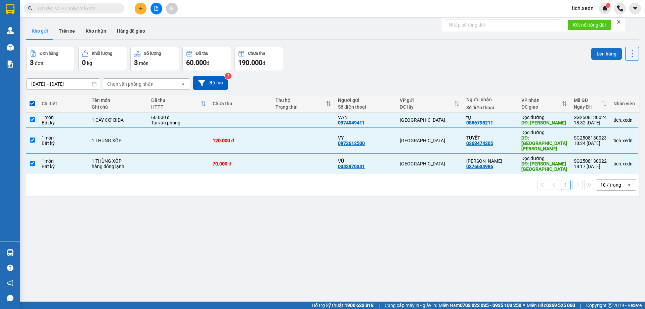
click at [593, 51] on button "Lên hàng" at bounding box center [607, 54] width 31 height 12
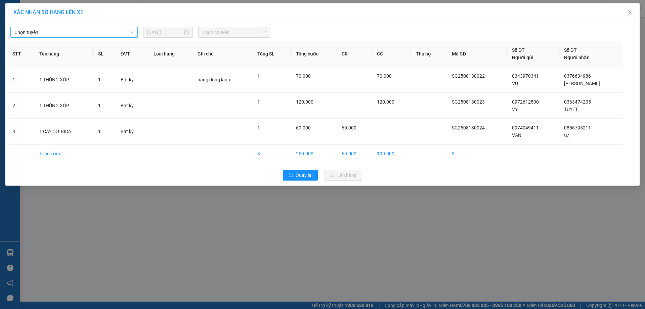
click at [130, 32] on span "Chọn tuyến" at bounding box center [73, 32] width 119 height 10
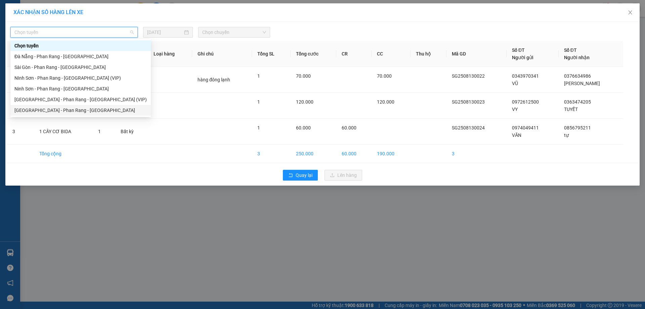
click at [116, 111] on div "[GEOGRAPHIC_DATA] - Phan Rang - [GEOGRAPHIC_DATA]" at bounding box center [80, 110] width 132 height 7
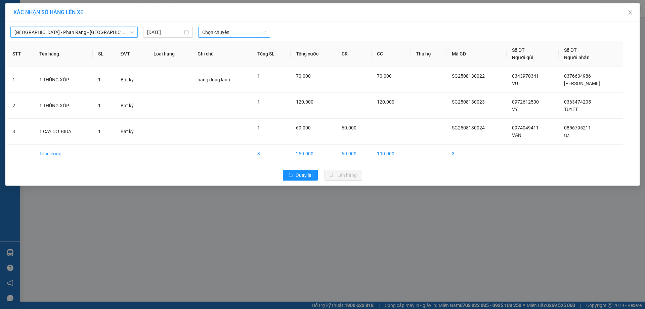
click at [227, 34] on span "Chọn chuyến" at bounding box center [234, 32] width 64 height 10
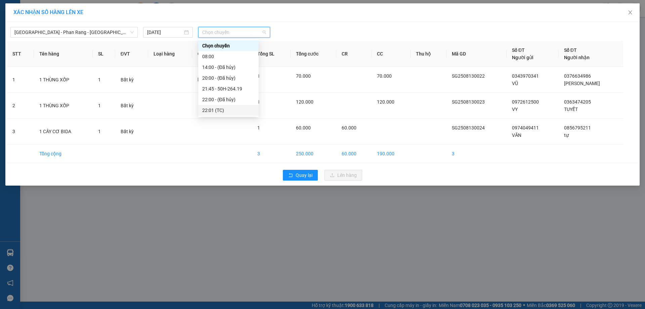
click at [229, 109] on div "22:01 (TC)" at bounding box center [228, 110] width 52 height 7
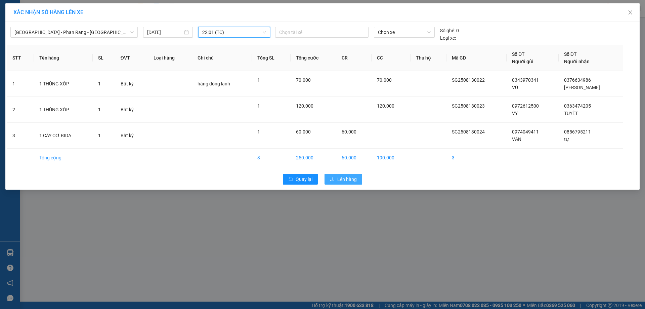
click at [351, 175] on span "Lên hàng" at bounding box center [346, 178] width 19 height 7
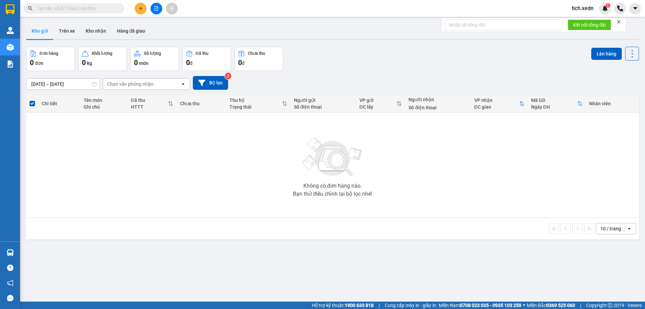
click at [139, 8] on icon "plus" at bounding box center [140, 8] width 5 height 5
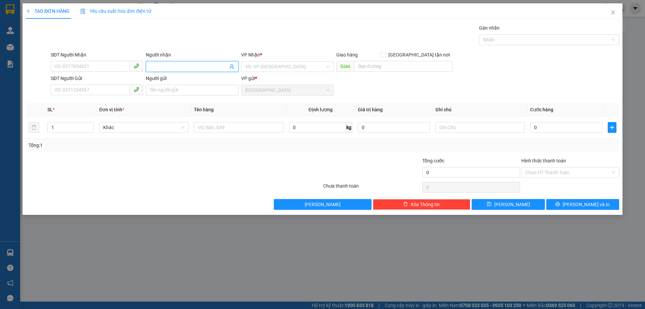
click at [173, 65] on input "Người nhận" at bounding box center [189, 66] width 78 height 7
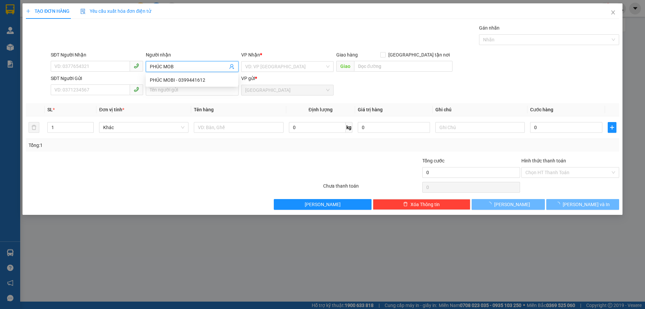
type input "PHÚC MOBI"
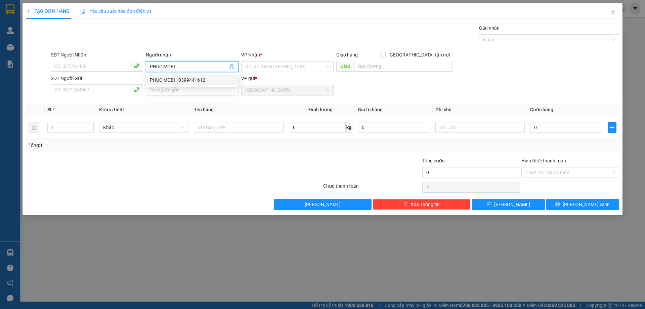
click at [184, 80] on div "PHÚC MOBI - 0399441612" at bounding box center [192, 79] width 84 height 7
type input "0399441612"
type input "PHÚC MOBI"
click at [293, 68] on input "search" at bounding box center [285, 67] width 80 height 10
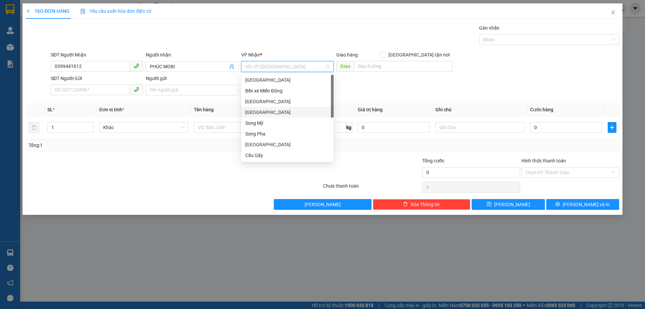
click at [273, 109] on div "Quảng Sơn" at bounding box center [287, 112] width 84 height 7
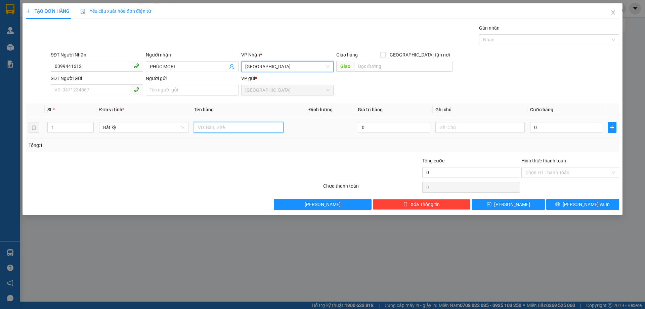
click at [218, 129] on input "text" at bounding box center [238, 127] width 89 height 11
type input "1 BỊ ĐEN"
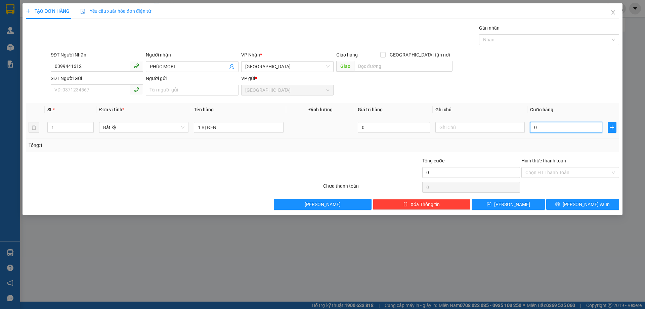
click at [531, 127] on input "0" at bounding box center [566, 127] width 72 height 11
type input "3"
type input "30"
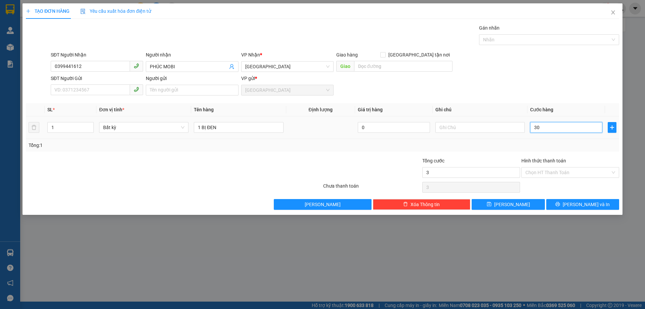
type input "30"
type input "30.000"
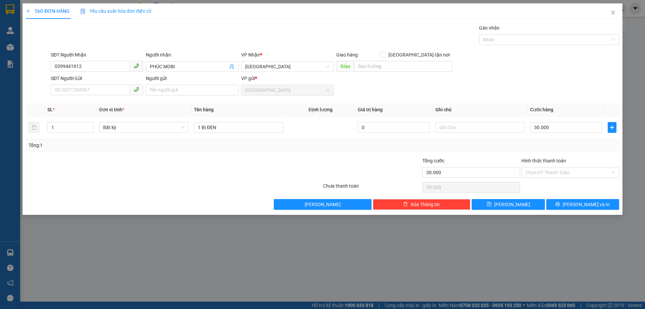
click at [562, 140] on div "Tổng: 1" at bounding box center [323, 145] width 594 height 13
click at [565, 202] on button "Lưu và In" at bounding box center [583, 204] width 73 height 11
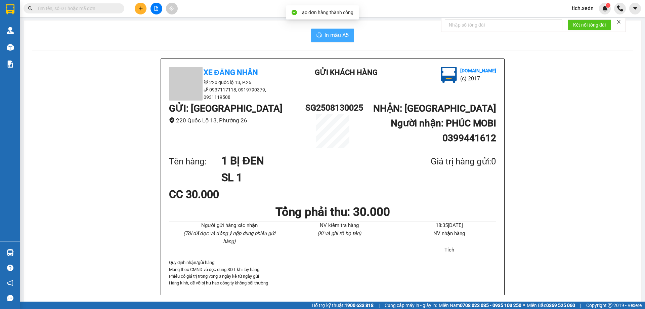
click at [337, 37] on span "In mẫu A5" at bounding box center [337, 35] width 24 height 8
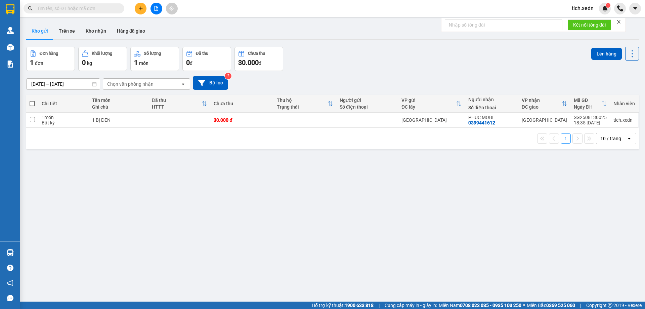
click at [33, 104] on span at bounding box center [32, 103] width 5 height 5
click at [32, 100] on input "checkbox" at bounding box center [32, 100] width 0 height 0
checkbox input "true"
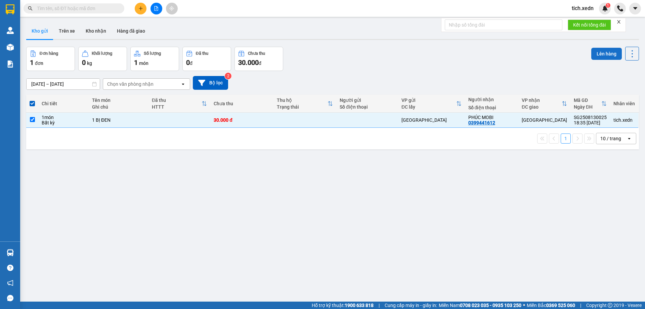
click at [600, 53] on button "Lên hàng" at bounding box center [607, 54] width 31 height 12
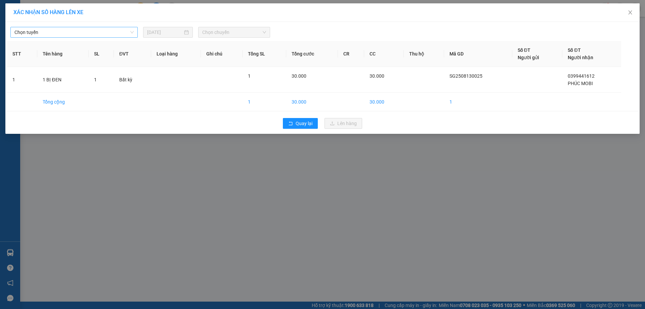
click at [131, 35] on span "Chọn tuyến" at bounding box center [73, 32] width 119 height 10
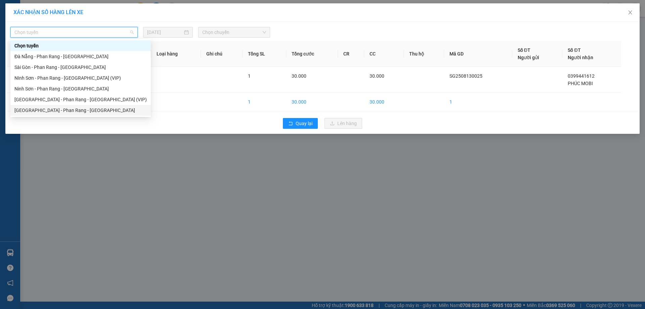
click at [85, 108] on div "[GEOGRAPHIC_DATA] - Phan Rang - [GEOGRAPHIC_DATA]" at bounding box center [80, 110] width 132 height 7
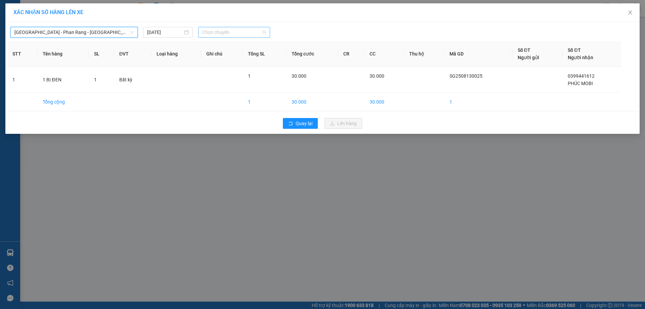
drag, startPoint x: 225, startPoint y: 33, endPoint x: 222, endPoint y: 68, distance: 34.4
click at [225, 35] on span "Chọn chuyến" at bounding box center [234, 32] width 64 height 10
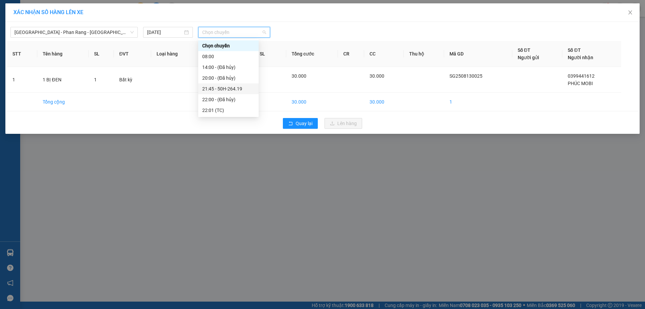
click at [239, 86] on div "21:45 - 50H-264.19" at bounding box center [228, 88] width 52 height 7
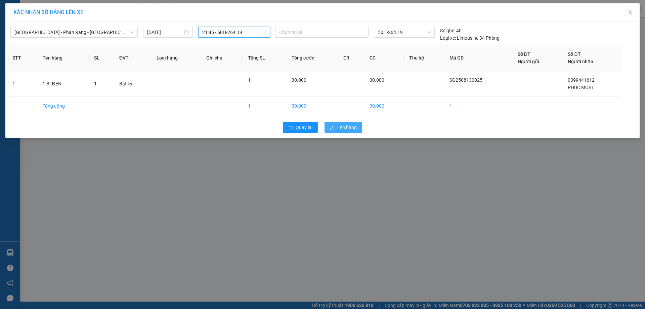
click at [341, 126] on span "Lên hàng" at bounding box center [346, 127] width 19 height 7
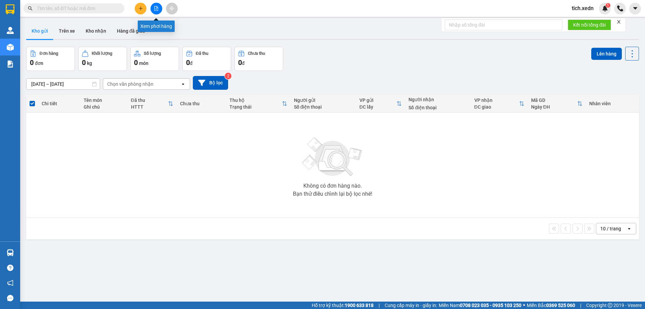
click at [153, 10] on button at bounding box center [157, 9] width 12 height 12
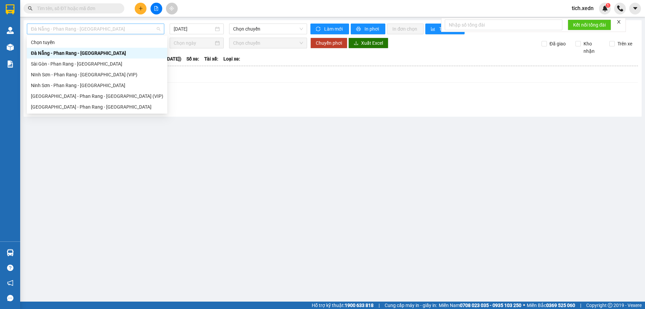
click at [123, 28] on span "Đà Nẵng - Phan Rang - [GEOGRAPHIC_DATA]" at bounding box center [95, 29] width 129 height 10
click at [102, 104] on div "[GEOGRAPHIC_DATA] - Phan Rang - [GEOGRAPHIC_DATA]" at bounding box center [97, 106] width 132 height 7
type input "[DATE]"
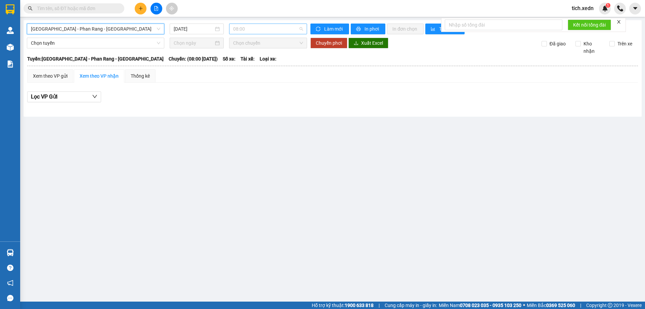
drag, startPoint x: 266, startPoint y: 24, endPoint x: 270, endPoint y: 34, distance: 11.2
click at [270, 34] on div "08:00" at bounding box center [268, 29] width 78 height 11
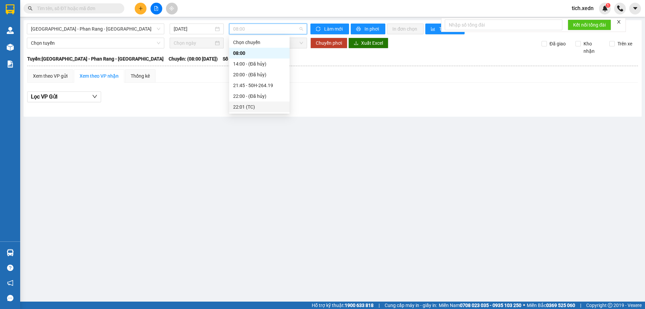
click at [251, 107] on div "22:01 (TC)" at bounding box center [259, 106] width 52 height 7
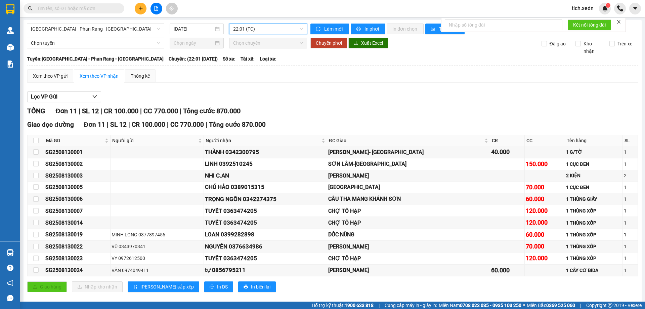
scroll to position [9, 0]
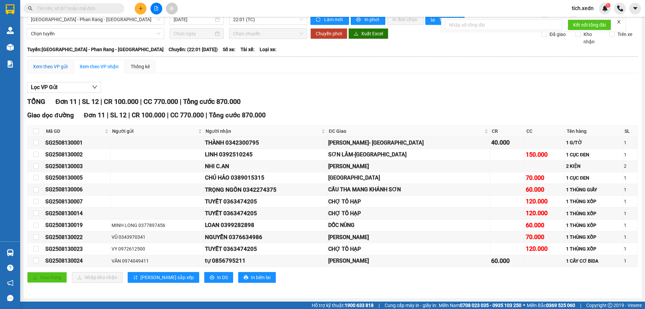
click at [43, 65] on div "Xem theo VP gửi" at bounding box center [50, 66] width 35 height 7
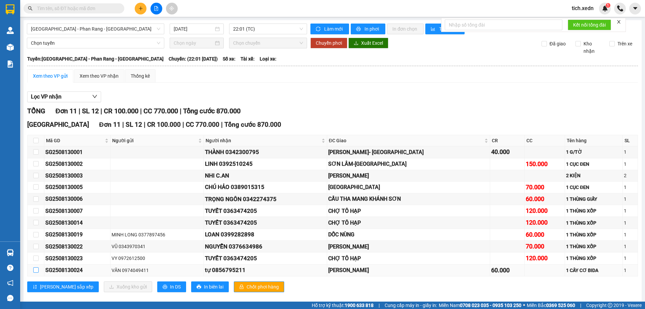
click at [35, 269] on input "checkbox" at bounding box center [35, 269] width 5 height 5
checkbox input "true"
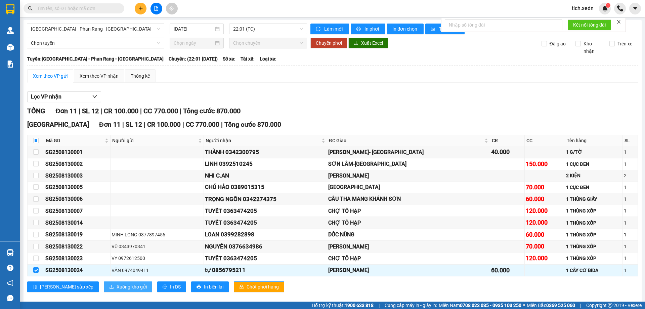
click at [117, 286] on span "Xuống kho gửi" at bounding box center [132, 286] width 30 height 7
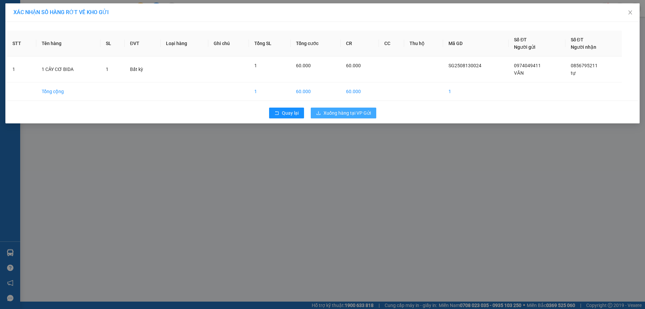
click at [330, 114] on span "Xuống hàng tại VP Gửi" at bounding box center [347, 112] width 47 height 7
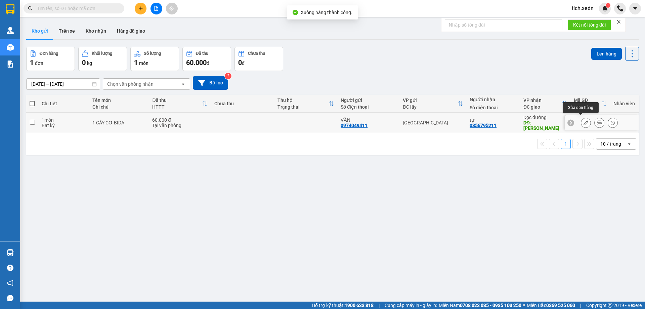
click at [584, 120] on icon at bounding box center [586, 122] width 5 height 5
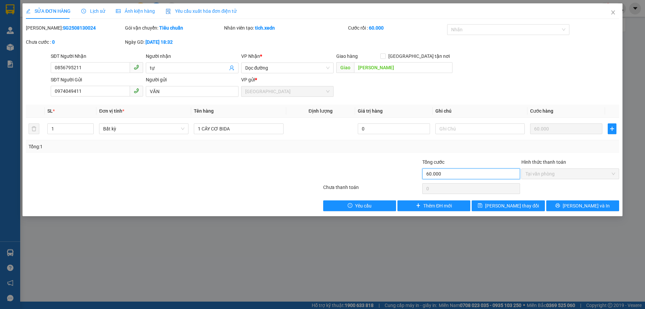
drag, startPoint x: 388, startPoint y: 171, endPoint x: 391, endPoint y: 171, distance: 3.4
click at [386, 171] on div "Tổng cước 60.000 Hình thức thanh toán Tại văn phòng" at bounding box center [322, 170] width 595 height 24
click at [447, 126] on input "text" at bounding box center [480, 128] width 89 height 11
click at [608, 11] on span "Close" at bounding box center [613, 12] width 19 height 19
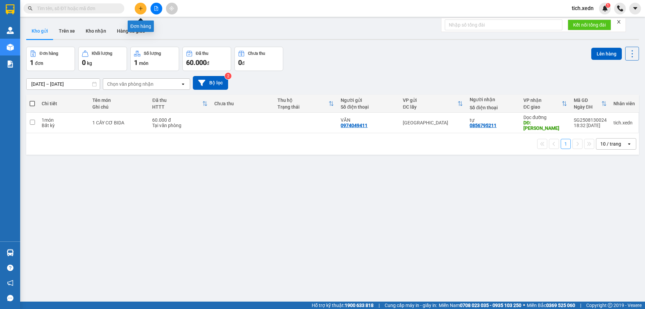
click at [139, 7] on icon "plus" at bounding box center [140, 8] width 5 height 5
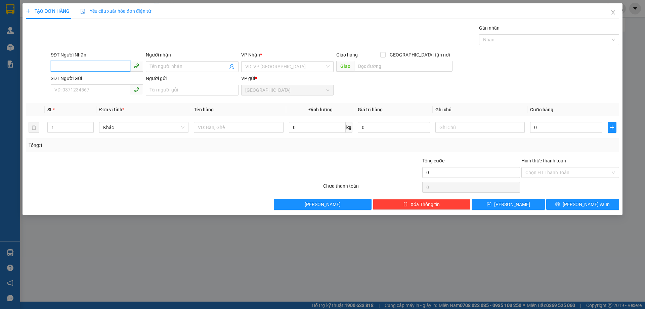
drag, startPoint x: 57, startPoint y: 69, endPoint x: 61, endPoint y: 65, distance: 5.9
click at [57, 69] on input "SĐT Người Nhận" at bounding box center [90, 66] width 79 height 11
click at [85, 78] on div "0937953018 - NHA KHOA CÀ NÁ" at bounding box center [97, 79] width 84 height 7
type input "0937953018"
type input "NHA KHOA CÀ NÁ"
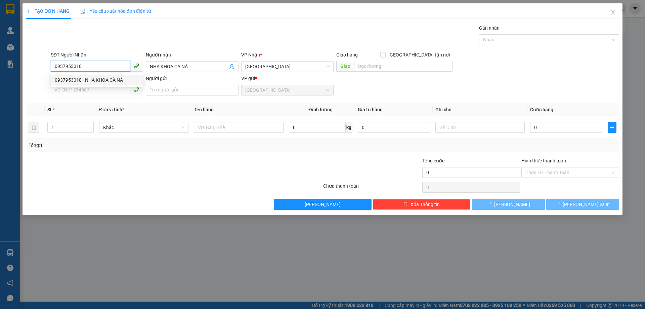
type input "30.000"
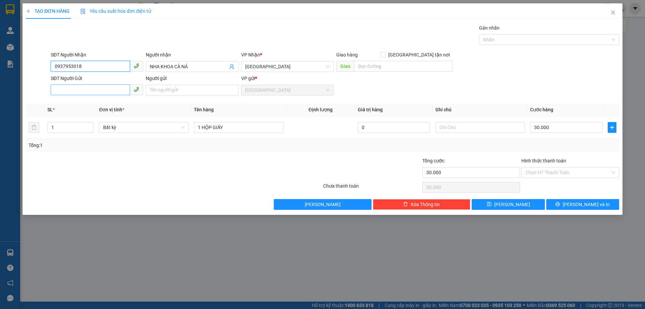
type input "0937953018"
click at [84, 93] on input "SĐT Người Gửi" at bounding box center [90, 89] width 79 height 11
click at [96, 114] on div "0909144246 - LAB DK PECFECTION" at bounding box center [97, 114] width 84 height 7
type input "0909144246"
type input "LAB DK PECFECTION"
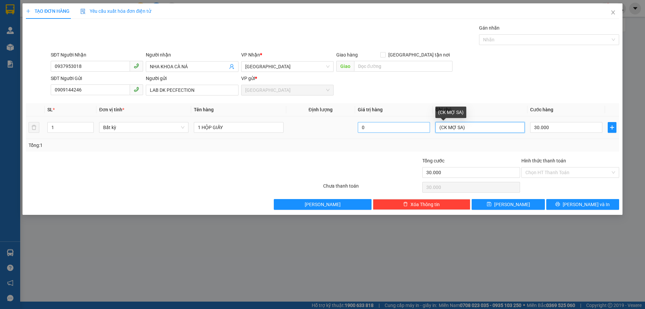
drag, startPoint x: 469, startPoint y: 126, endPoint x: 421, endPoint y: 131, distance: 48.7
click at [416, 132] on tr "1 Bất kỳ 1 HỘP GIẤY 0 (CK MỢ SA) 30.000" at bounding box center [323, 127] width 594 height 23
click at [556, 171] on input "Hình thức thanh toán" at bounding box center [568, 172] width 85 height 10
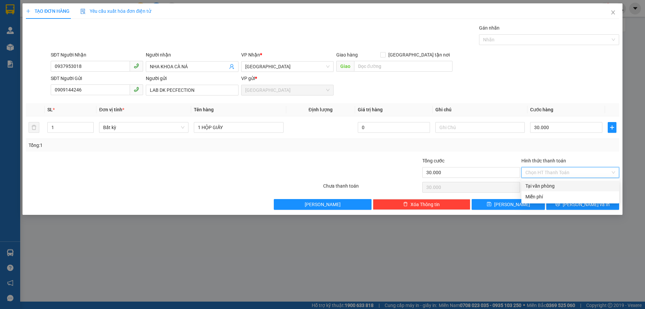
click at [556, 181] on div "Tại văn phòng" at bounding box center [571, 186] width 98 height 11
type input "0"
click at [577, 203] on span "Lưu và In" at bounding box center [586, 204] width 47 height 7
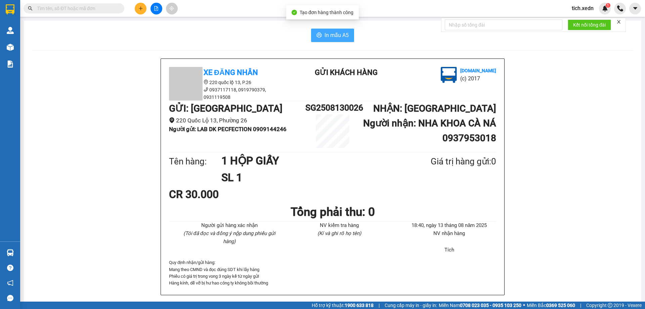
drag, startPoint x: 330, startPoint y: 31, endPoint x: 326, endPoint y: 32, distance: 4.1
click at [330, 32] on span "In mẫu A5" at bounding box center [337, 35] width 24 height 8
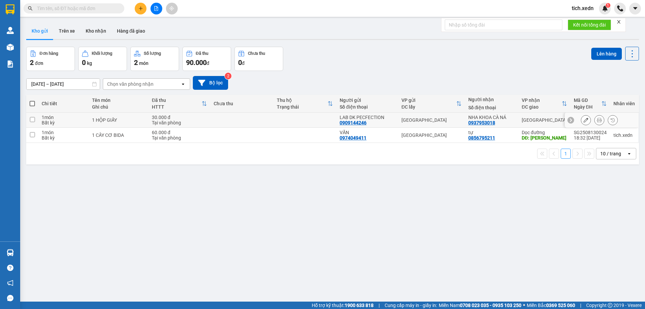
click at [31, 119] on input "checkbox" at bounding box center [32, 119] width 5 height 5
checkbox input "true"
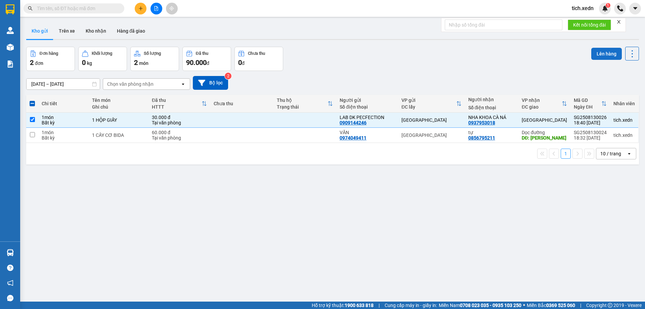
click at [601, 55] on button "Lên hàng" at bounding box center [607, 54] width 31 height 12
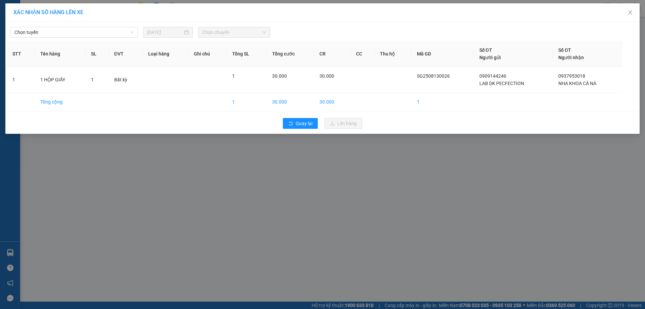
drag, startPoint x: 129, startPoint y: 31, endPoint x: 122, endPoint y: 39, distance: 10.5
click at [128, 32] on span "Chọn tuyến" at bounding box center [73, 32] width 119 height 10
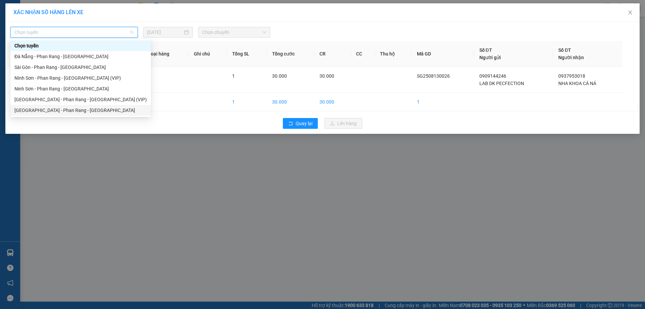
click at [83, 110] on div "[GEOGRAPHIC_DATA] - Phan Rang - [GEOGRAPHIC_DATA]" at bounding box center [80, 110] width 132 height 7
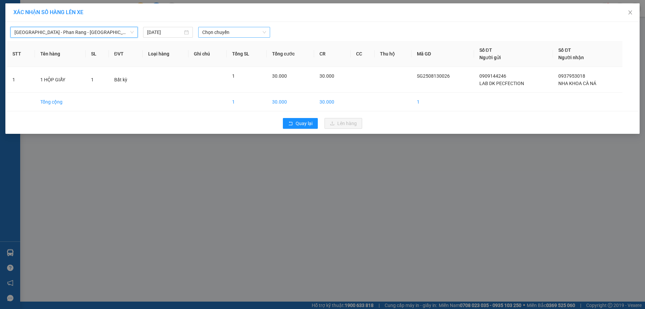
click at [220, 35] on span "Chọn chuyến" at bounding box center [234, 32] width 64 height 10
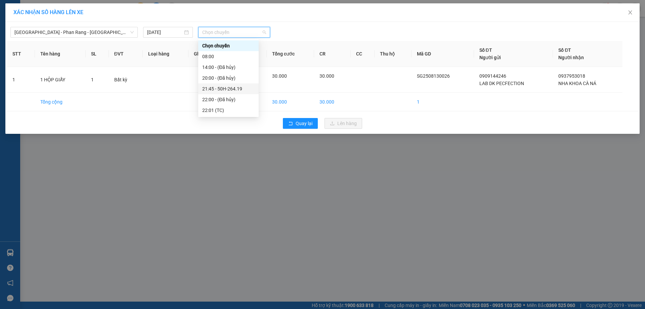
click at [242, 87] on div "21:45 - 50H-264.19" at bounding box center [228, 88] width 52 height 7
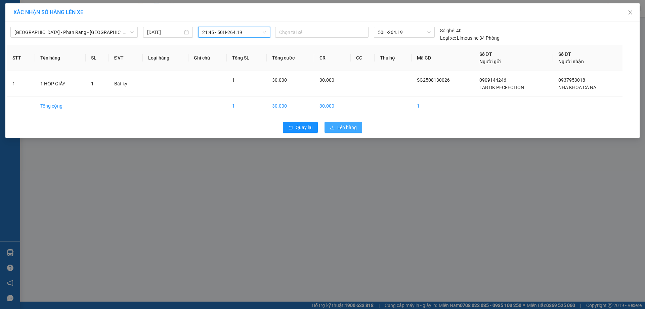
click at [349, 126] on span "Lên hàng" at bounding box center [346, 127] width 19 height 7
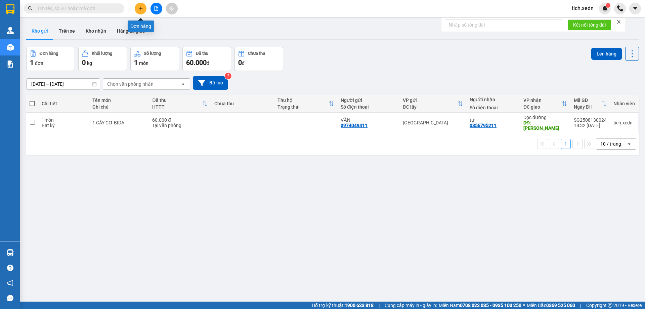
click at [137, 5] on button at bounding box center [141, 9] width 12 height 12
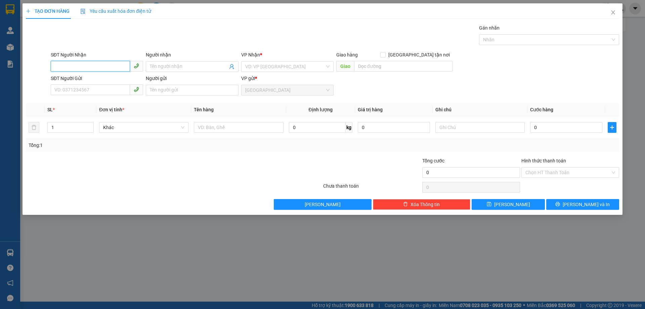
click at [85, 66] on input "SĐT Người Nhận" at bounding box center [90, 66] width 79 height 11
type input "0856118554"
click at [166, 66] on input "Người nhận" at bounding box center [189, 66] width 78 height 7
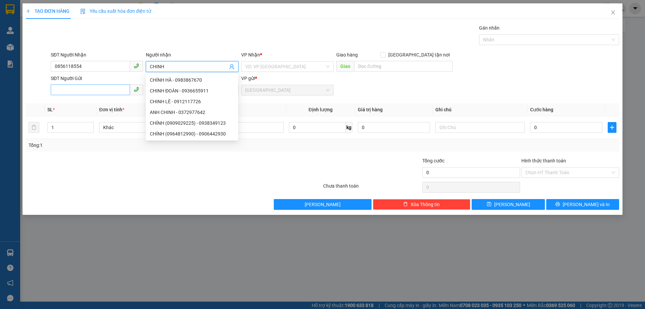
type input "CHINH"
click at [87, 93] on input "SĐT Người Gửi" at bounding box center [90, 89] width 79 height 11
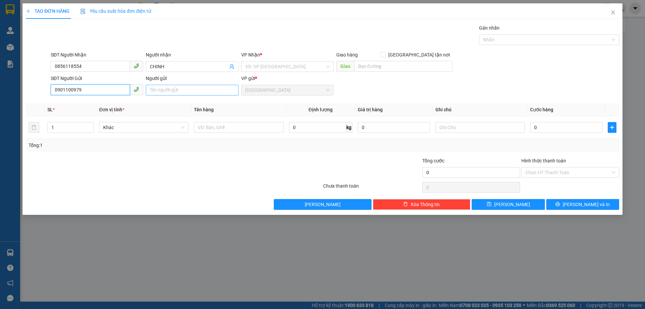
type input "0901100979"
click at [158, 90] on input "Người gửi" at bounding box center [192, 90] width 92 height 11
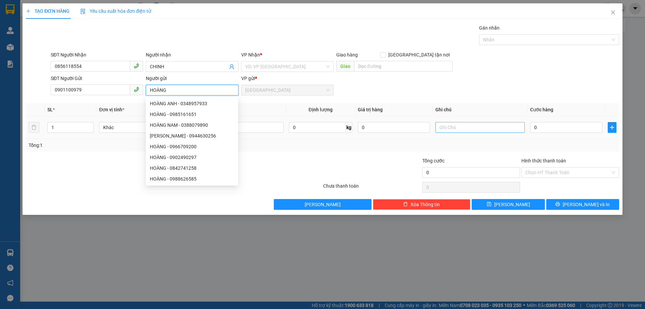
type input "HOÀNG"
click at [445, 127] on input "text" at bounding box center [480, 127] width 89 height 11
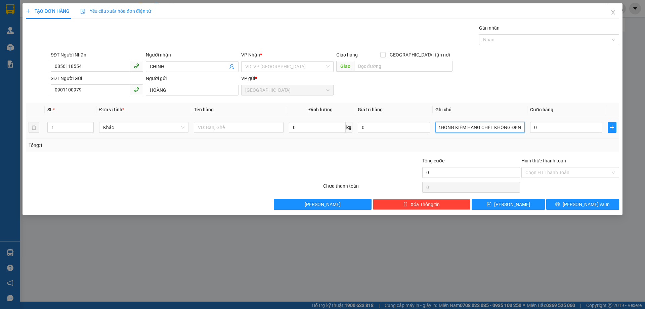
scroll to position [0, 21]
type input "NHÀ XE KHÔNG KIÊM HÀNG CHẾT KHÔNG ĐỀN"
click at [533, 126] on input "0" at bounding box center [566, 127] width 72 height 11
type input "1"
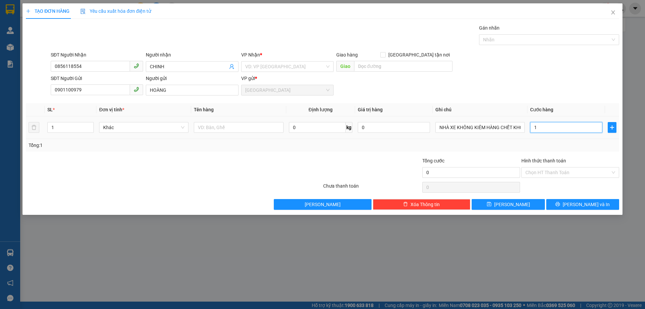
type input "1"
type input "15"
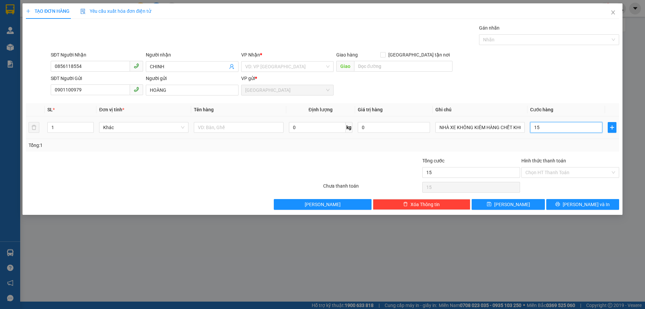
type input "150"
type input "150.000"
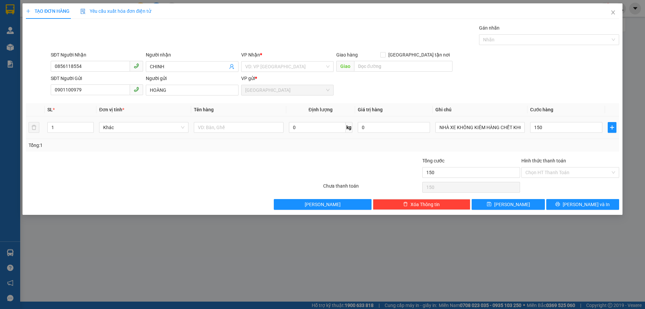
type input "150.000"
click at [543, 138] on td "150.000" at bounding box center [567, 127] width 78 height 23
click at [257, 68] on input "search" at bounding box center [285, 67] width 80 height 10
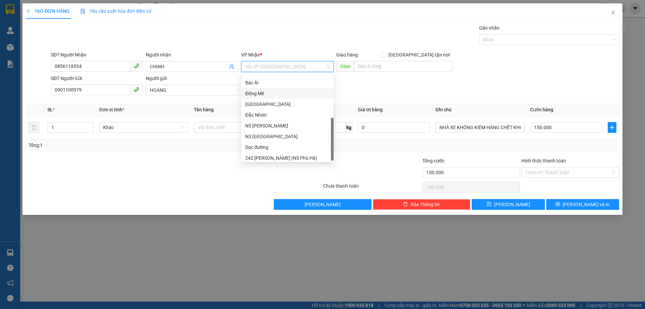
scroll to position [97, 0]
click at [263, 154] on div "242 Lê Duẫn (N5 Phủ Hà)" at bounding box center [287, 155] width 84 height 7
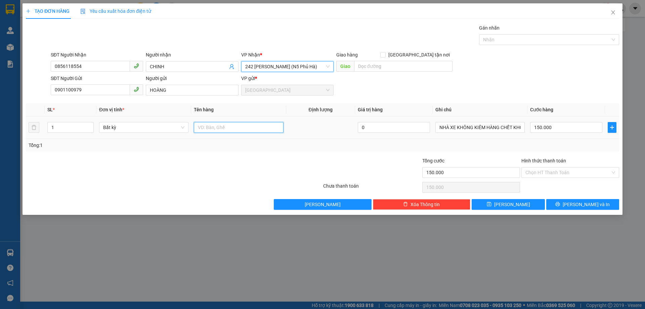
click at [212, 127] on input "text" at bounding box center [238, 127] width 89 height 11
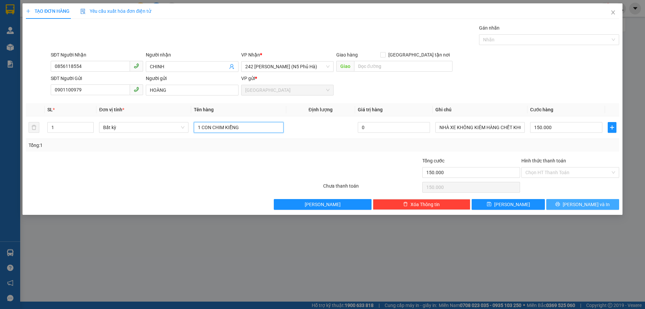
type input "1 CON CHIM KIỂNG"
click at [569, 206] on button "Lưu và In" at bounding box center [583, 204] width 73 height 11
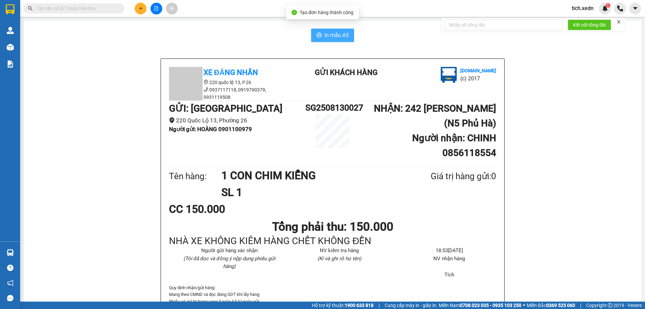
click at [328, 33] on span "In mẫu A5" at bounding box center [337, 35] width 24 height 8
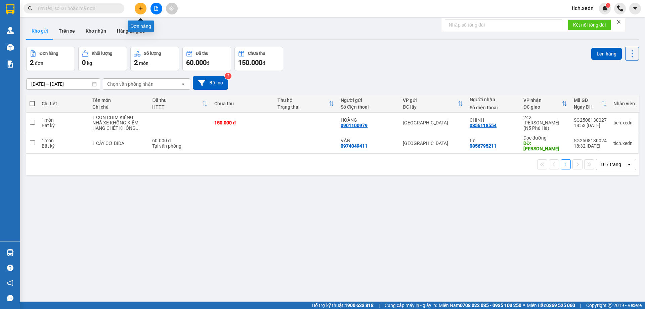
click at [139, 6] on button at bounding box center [141, 9] width 12 height 12
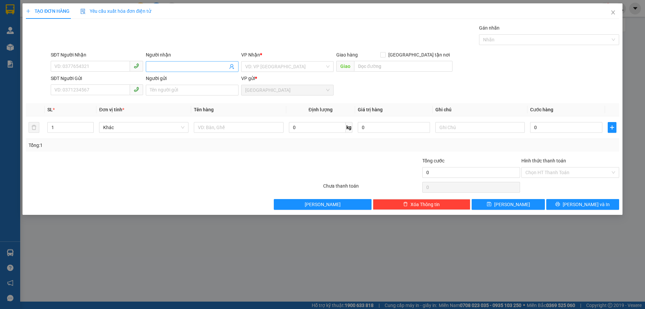
click at [151, 65] on input "Người nhận" at bounding box center [189, 66] width 78 height 7
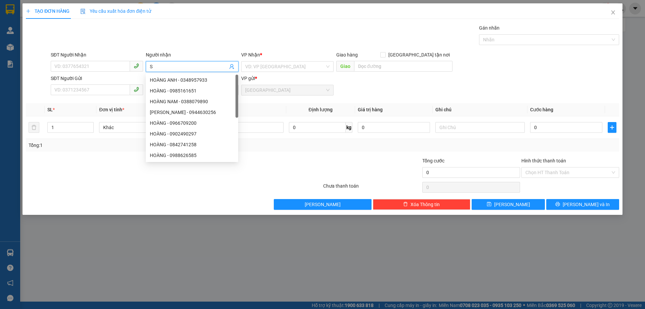
type input "SỸ"
click at [188, 120] on div "SỸ - 0788983441" at bounding box center [192, 122] width 84 height 7
type input "0788983441"
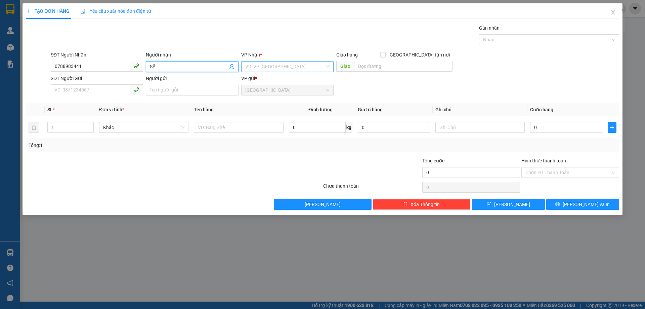
type input "SỸ"
click at [263, 65] on input "search" at bounding box center [285, 67] width 80 height 10
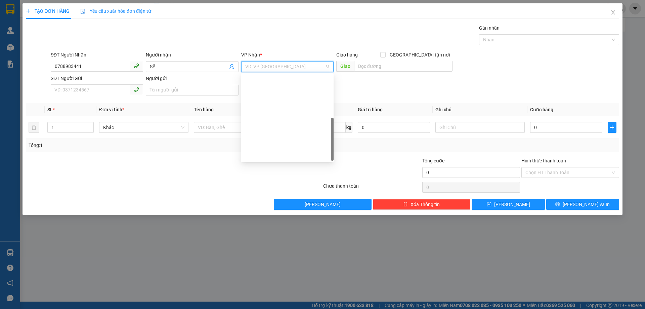
scroll to position [97, 0]
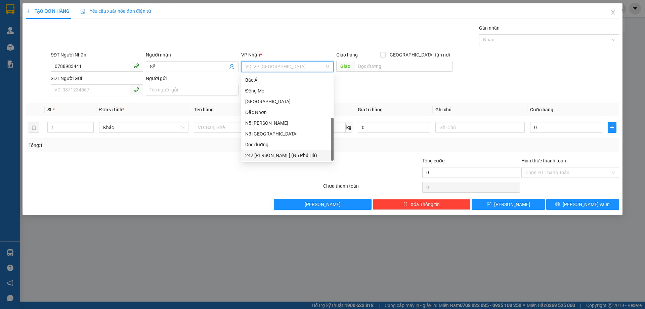
click at [272, 154] on div "242 Lê Duẫn (N5 Phủ Hà)" at bounding box center [287, 155] width 84 height 7
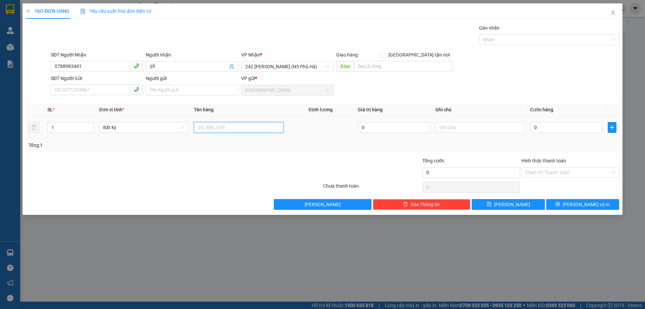
click at [208, 128] on input "text" at bounding box center [238, 127] width 89 height 11
click at [213, 127] on input "1 HÔ[J GIẤY" at bounding box center [238, 127] width 89 height 11
type input "1 HÔP GIẤY"
click at [533, 126] on input "0" at bounding box center [566, 127] width 72 height 11
type input "3"
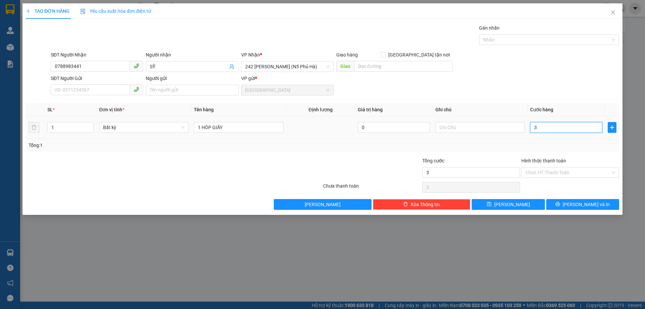
type input "3"
type input "30"
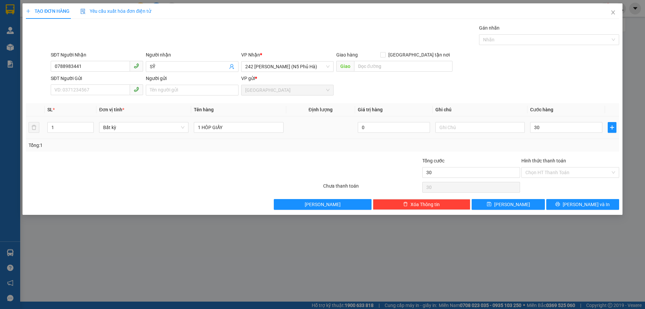
type input "30.000"
click at [561, 136] on td "30.000" at bounding box center [567, 127] width 78 height 23
click at [575, 149] on div "Tổng: 1" at bounding box center [323, 145] width 594 height 13
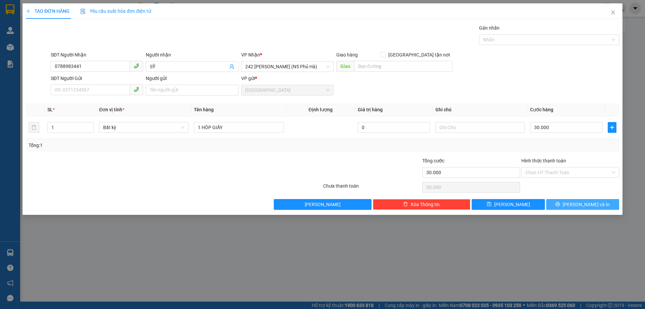
click at [578, 205] on span "Lưu và In" at bounding box center [586, 204] width 47 height 7
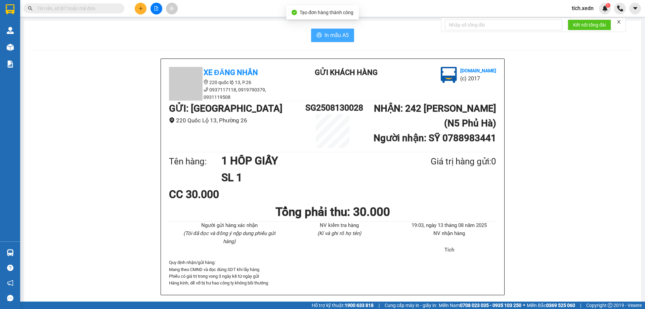
click at [328, 35] on span "In mẫu A5" at bounding box center [337, 35] width 24 height 8
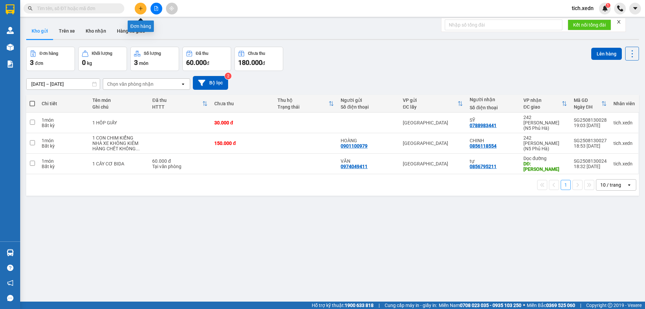
click at [135, 4] on div at bounding box center [156, 9] width 50 height 12
click at [141, 7] on icon "plus" at bounding box center [140, 8] width 5 height 5
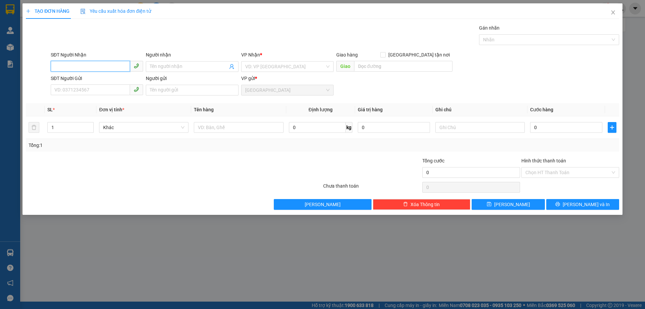
click at [81, 66] on input "SĐT Người Nhận" at bounding box center [90, 66] width 79 height 11
click at [101, 77] on div "0368738228 - TÌNH" at bounding box center [97, 79] width 84 height 7
type input "0368738228"
type input "TÌNH"
type input "SƠN BÌNH-KHÁNH SƠN"
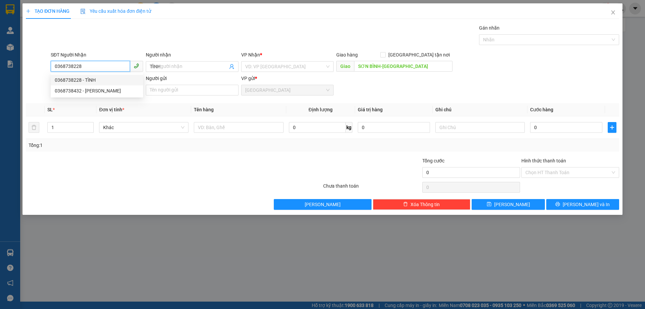
type input "30.000"
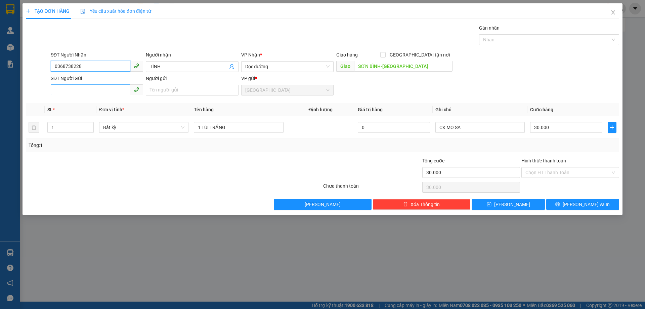
type input "0368738228"
click at [76, 93] on input "SĐT Người Gửi" at bounding box center [90, 89] width 79 height 11
type input "0967794151"
click at [181, 87] on input "Người gửi" at bounding box center [192, 90] width 92 height 11
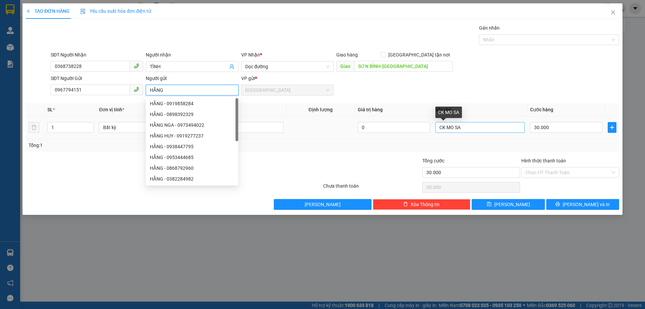
type input "HẰNG"
drag, startPoint x: 476, startPoint y: 127, endPoint x: 446, endPoint y: 133, distance: 29.9
click at [407, 135] on tr "1 Bất kỳ 1 TÚI TRẮNG 0 CK MO SA 30.000" at bounding box center [323, 127] width 594 height 23
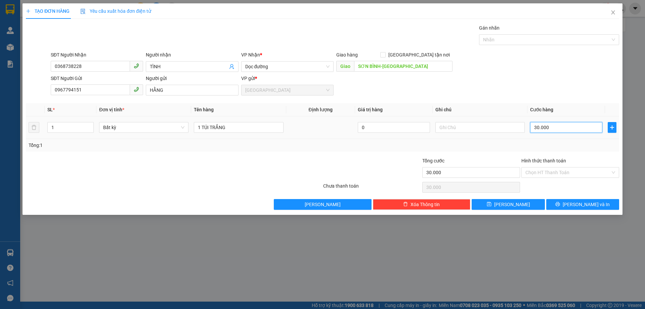
type input "0"
type input "30.000"
type input "5"
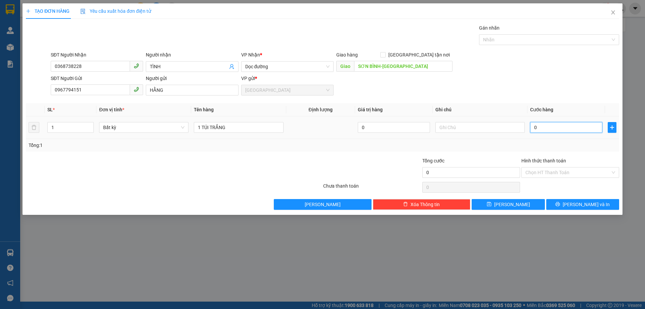
click at [533, 128] on input "0" at bounding box center [566, 127] width 72 height 11
type input "5"
type input "50"
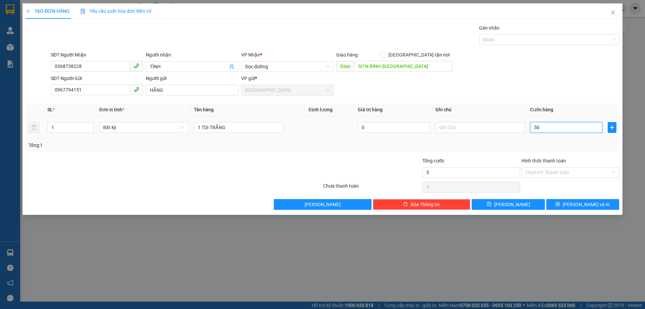
type input "50"
type input "50.000"
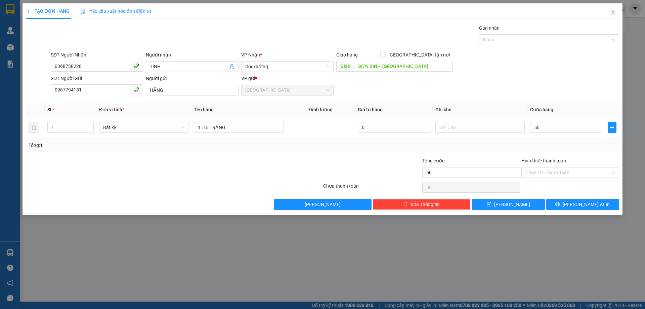
type input "50.000"
click at [547, 144] on div "Tổng: 1" at bounding box center [323, 145] width 588 height 7
drag, startPoint x: 233, startPoint y: 127, endPoint x: 196, endPoint y: 125, distance: 36.3
click at [196, 125] on input "1 TÚI TRẮNG" at bounding box center [238, 127] width 89 height 11
type input "1 HỘP GIẤY"
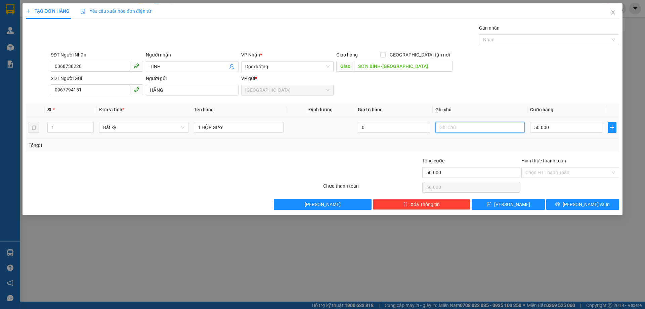
click at [441, 127] on input "text" at bounding box center [480, 127] width 89 height 11
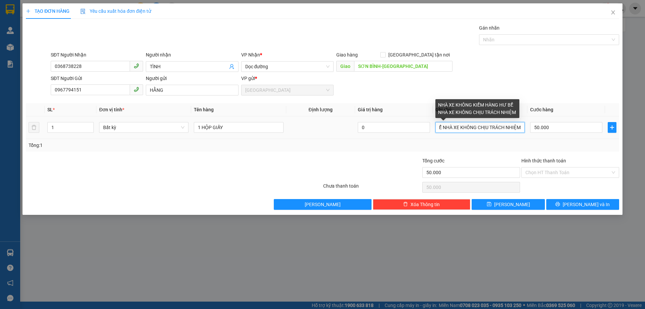
click at [521, 125] on input "NHÀ XE KHÔNG KIỂM HÀNG HƯ BỂ NHÀ XE KHÔNG CHỊU TRÁCH NHIỆM" at bounding box center [480, 127] width 89 height 11
type input "NHÀ XE KHÔNG KIỂM HÀNG HƯ BỂ NHÀ XE KHÔNG CHỊU TRÁCH NHIỆM HÀNG DỄ VỠ"
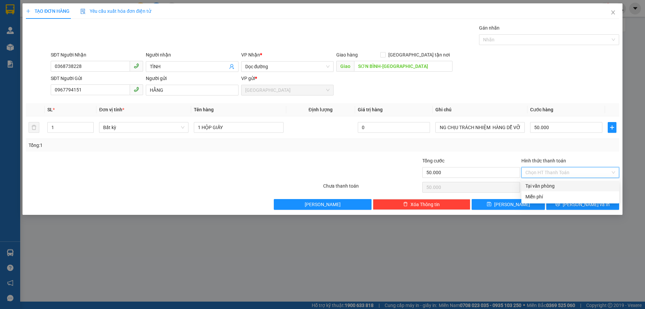
click at [574, 168] on input "Hình thức thanh toán" at bounding box center [568, 172] width 85 height 10
click at [560, 186] on div "Tại văn phòng" at bounding box center [571, 185] width 90 height 7
type input "0"
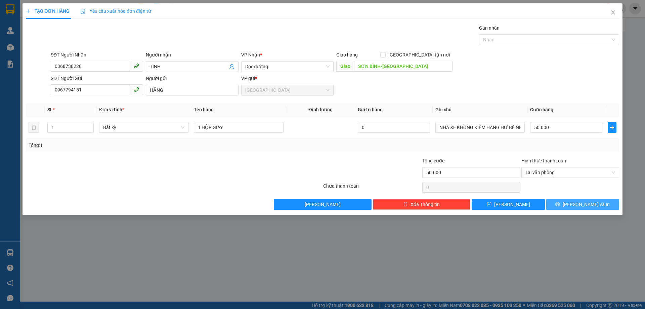
click at [560, 205] on icon "printer" at bounding box center [558, 204] width 5 height 5
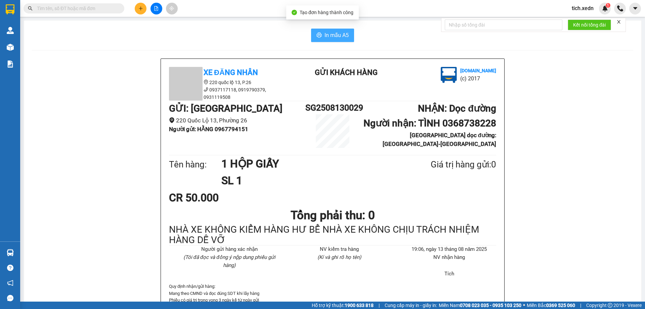
click at [333, 35] on span "In mẫu A5" at bounding box center [337, 35] width 24 height 8
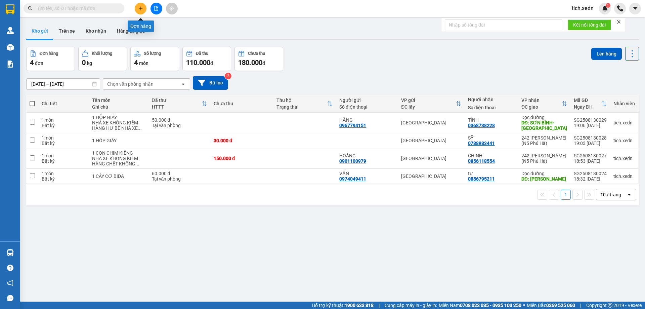
click at [142, 8] on icon "plus" at bounding box center [140, 8] width 5 height 5
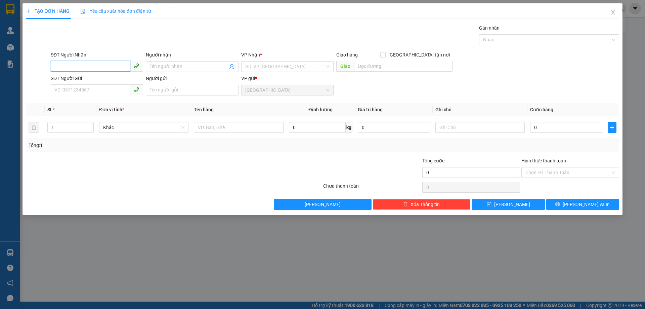
click at [95, 64] on input "SĐT Người Nhận" at bounding box center [90, 66] width 79 height 11
type input "0877949879"
click at [163, 68] on input "Người nhận" at bounding box center [189, 66] width 78 height 7
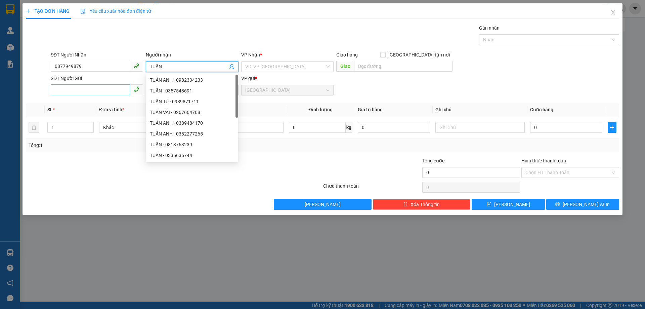
type input "TUẤN"
click at [91, 88] on input "SĐT Người Gửi" at bounding box center [90, 89] width 79 height 11
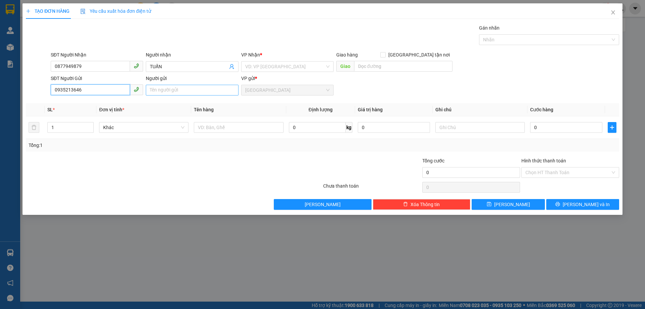
type input "0935213646"
click at [157, 92] on input "Người gửi" at bounding box center [192, 90] width 92 height 11
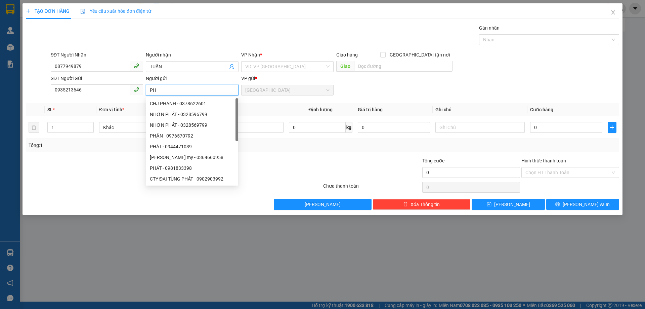
type input "P"
type input "KHOA"
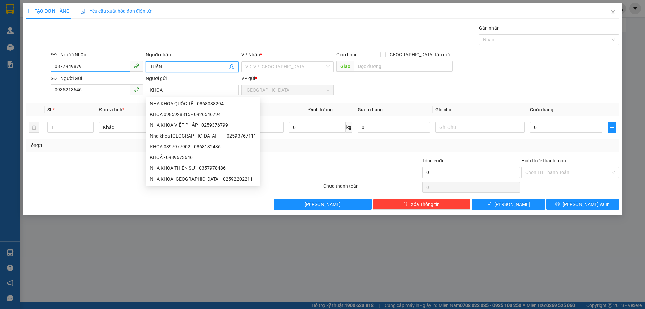
drag, startPoint x: 169, startPoint y: 66, endPoint x: 126, endPoint y: 68, distance: 43.1
click at [126, 68] on div "SĐT Người Nhận 0877949879 Người nhận TUẤN TUẤN VP Nhận * VD: VP Sài Gòn Giao hà…" at bounding box center [334, 63] width 571 height 24
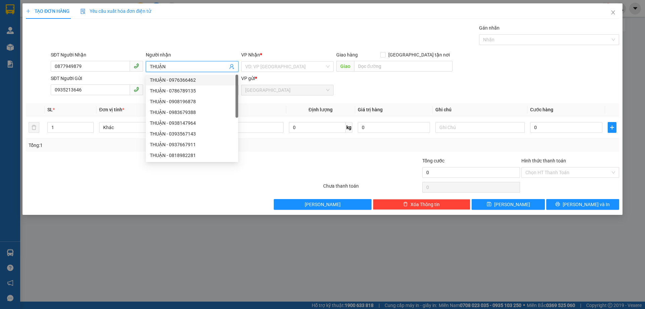
type input "THUẬN"
drag, startPoint x: 278, startPoint y: 44, endPoint x: 283, endPoint y: 44, distance: 4.4
click at [283, 44] on div "Gói vận chuyển * Tiêu chuẩn Gán nhãn Nhãn" at bounding box center [334, 36] width 571 height 24
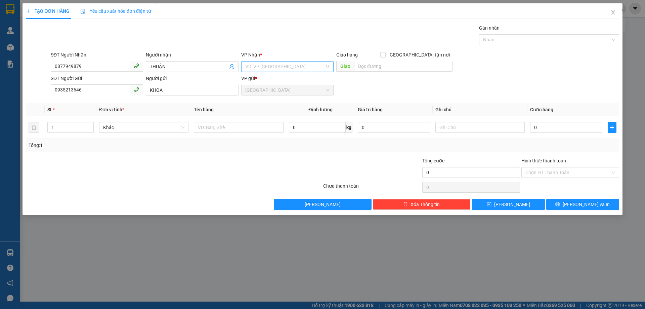
click at [269, 64] on input "search" at bounding box center [285, 67] width 80 height 10
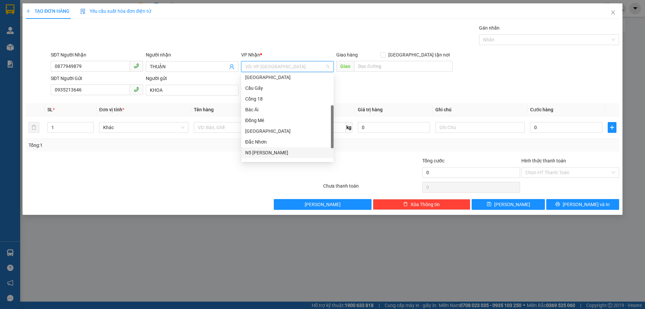
scroll to position [97, 0]
click at [275, 154] on div "242 Lê Duẫn (N5 Phủ Hà)" at bounding box center [287, 155] width 84 height 7
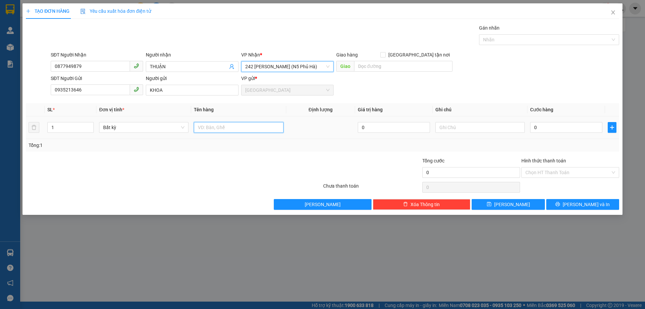
click at [214, 127] on input "text" at bounding box center [238, 127] width 89 height 11
type input "1 BỊ TRẮNG"
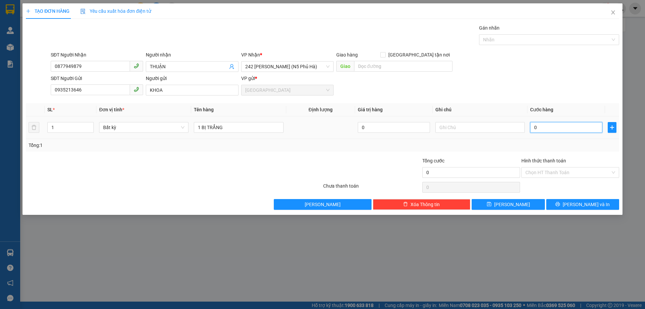
click at [533, 124] on input "0" at bounding box center [566, 127] width 72 height 11
type input "3"
type input "30"
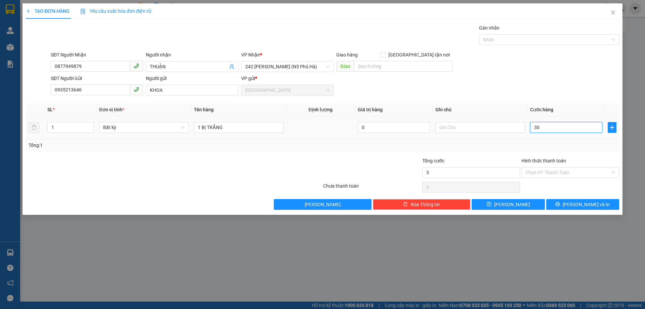
type input "30"
type input "30.000"
click at [551, 138] on td "30.000" at bounding box center [567, 127] width 78 height 23
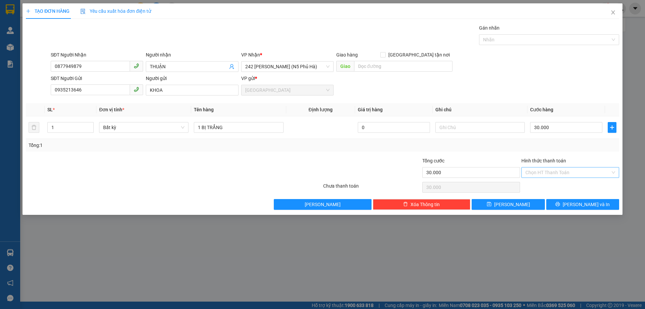
click at [536, 169] on input "Hình thức thanh toán" at bounding box center [568, 172] width 85 height 10
click at [540, 183] on div "Tại văn phòng" at bounding box center [571, 186] width 98 height 11
type input "0"
click at [566, 200] on button "Lưu và In" at bounding box center [583, 204] width 73 height 11
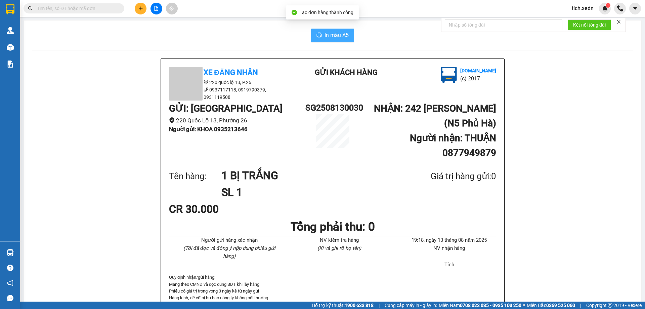
click at [327, 31] on span "In mẫu A5" at bounding box center [337, 35] width 24 height 8
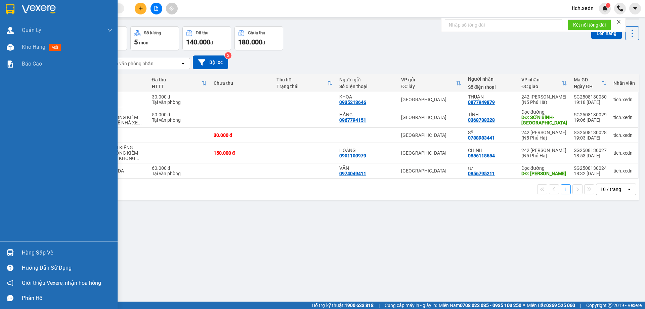
scroll to position [31, 0]
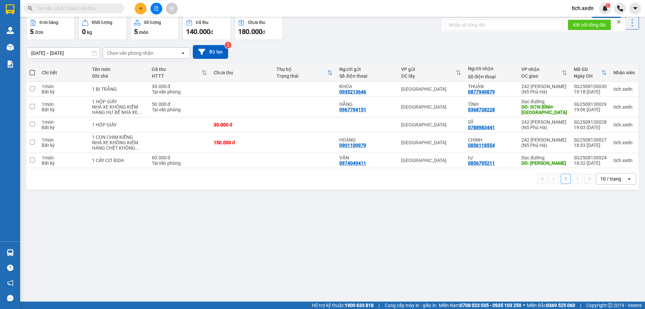
click at [30, 72] on span at bounding box center [32, 72] width 5 height 5
click at [32, 69] on input "checkbox" at bounding box center [32, 69] width 0 height 0
checkbox input "true"
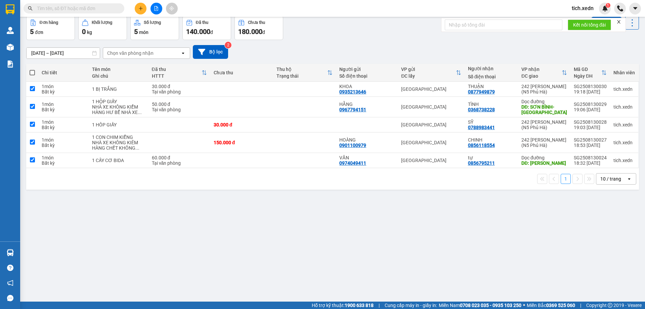
checkbox input "true"
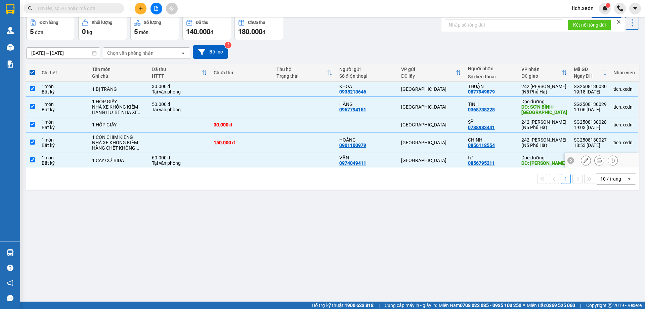
drag, startPoint x: 41, startPoint y: 159, endPoint x: 37, endPoint y: 159, distance: 4.0
click at [40, 159] on td "1 món Bất kỳ" at bounding box center [63, 160] width 50 height 15
checkbox input "false"
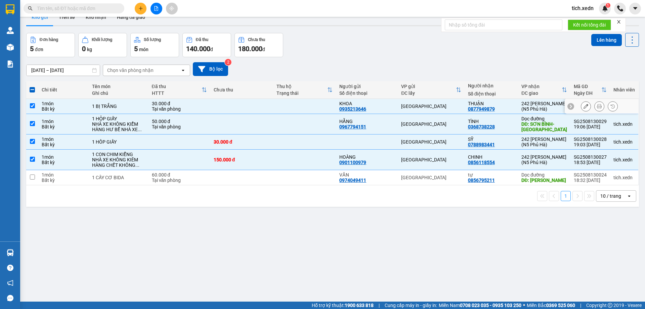
scroll to position [0, 0]
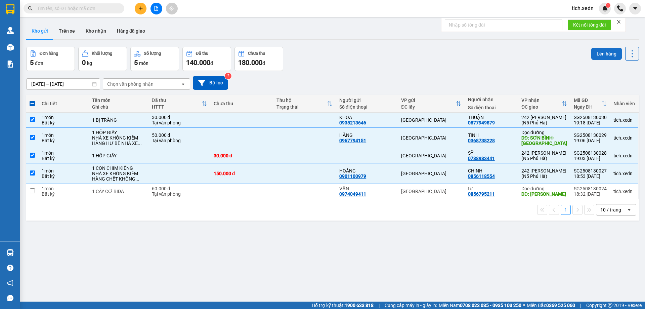
click at [601, 53] on button "Lên hàng" at bounding box center [607, 54] width 31 height 12
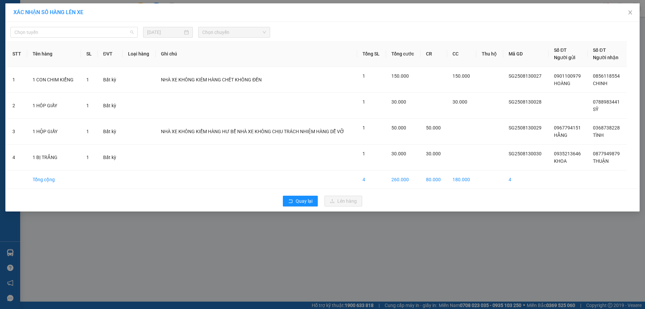
drag, startPoint x: 110, startPoint y: 34, endPoint x: 108, endPoint y: 57, distance: 22.9
click at [110, 41] on body "Kết quả tìm kiếm ( 0 ) Bộ lọc No Data tich.xedn 1 Quản Lý Quản lý khách hàng mớ…" at bounding box center [322, 154] width 645 height 309
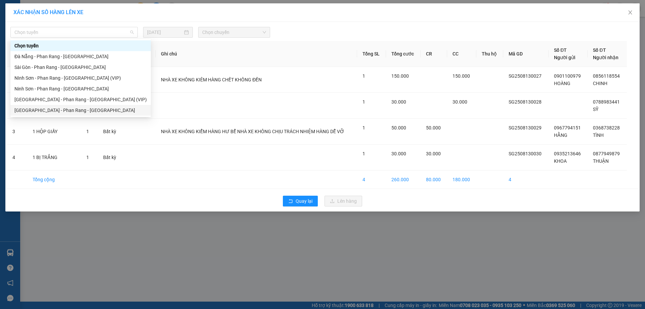
click at [84, 109] on div "[GEOGRAPHIC_DATA] - Phan Rang - [GEOGRAPHIC_DATA]" at bounding box center [80, 110] width 132 height 7
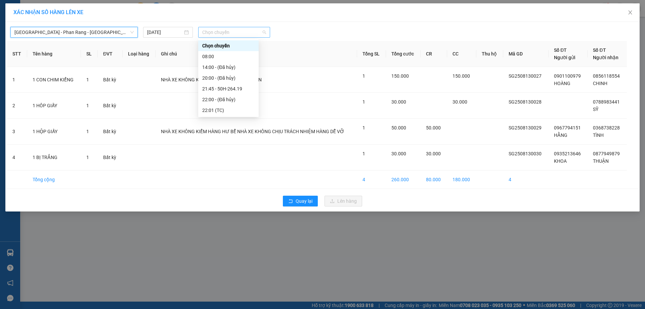
click at [217, 32] on span "Chọn chuyến" at bounding box center [234, 32] width 64 height 10
click at [242, 113] on div "22:01 (TC)" at bounding box center [228, 110] width 52 height 7
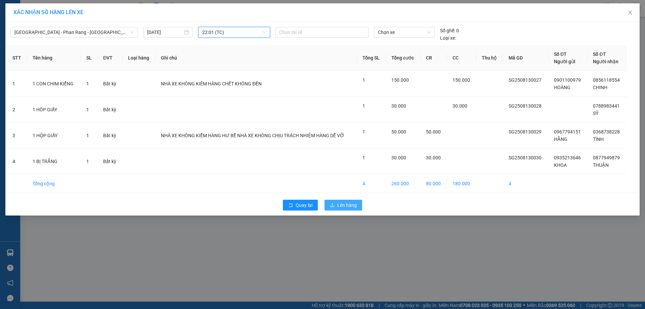
click at [354, 204] on span "Lên hàng" at bounding box center [346, 204] width 19 height 7
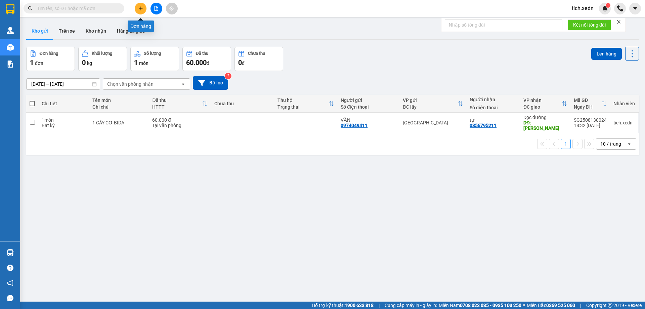
click at [138, 7] on icon "plus" at bounding box center [140, 8] width 5 height 5
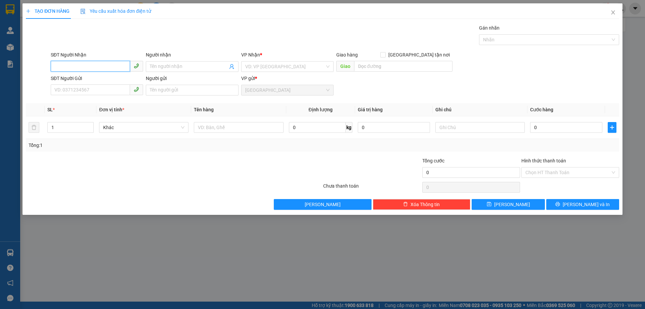
click at [97, 65] on input "SĐT Người Nhận" at bounding box center [90, 66] width 79 height 11
type input "9"
type input "0985654657"
click at [101, 79] on div "0985654657 - KIỆT" at bounding box center [97, 79] width 84 height 7
type input "KIỆT"
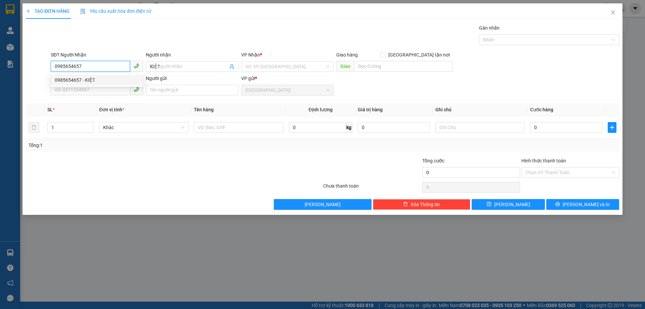
type input "120.000"
type input "0985654657"
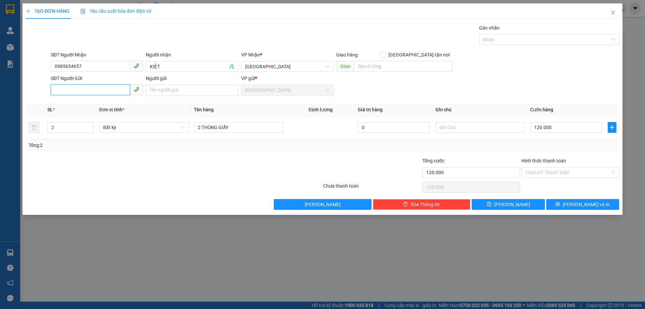
click at [88, 91] on input "SĐT Người Gửi" at bounding box center [90, 89] width 79 height 11
click at [51, 93] on input "SĐT Người Gửi" at bounding box center [90, 89] width 79 height 11
click at [67, 91] on input "SĐT Người Gửi" at bounding box center [90, 89] width 79 height 11
click at [87, 101] on div "0949653919 - CHÍNH" at bounding box center [97, 103] width 84 height 7
type input "0949653919"
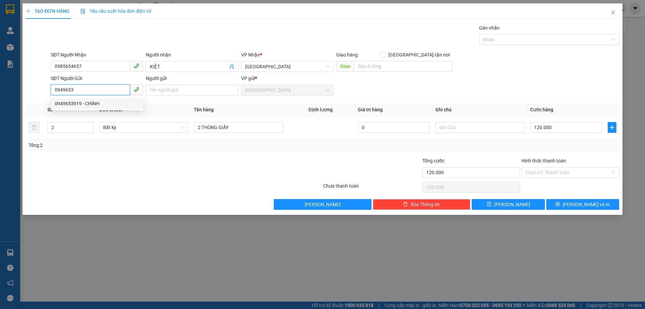
type input "CHÍNH"
type input "0949653919"
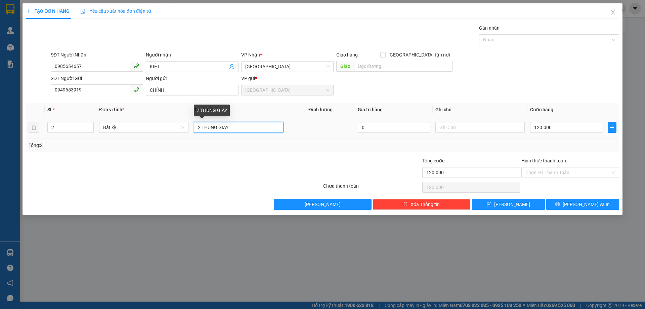
click at [201, 130] on input "2 THÙNG GIẤY" at bounding box center [238, 127] width 89 height 11
type input "3 THÙNG GIẤY"
type input "3"
click at [92, 126] on span "Increase Value" at bounding box center [89, 125] width 7 height 6
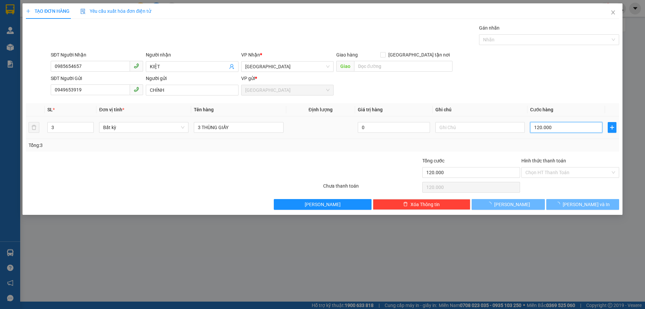
type input "0"
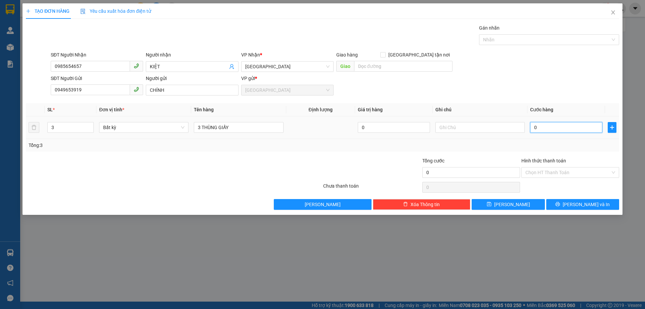
type input "01"
type input "1"
type input "018"
type input "18"
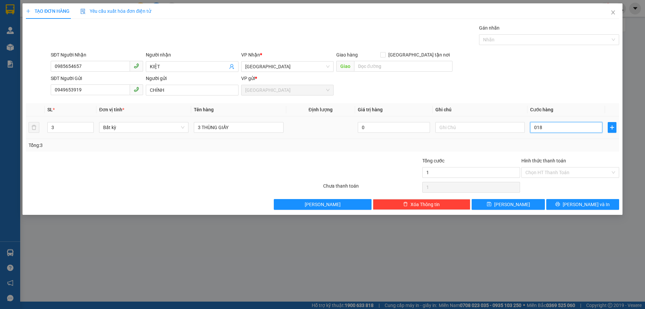
type input "18"
type input "0.180"
type input "180"
type input "0.180"
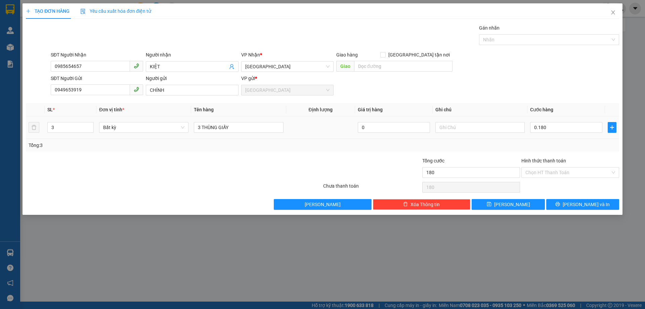
type input "180.000"
click at [538, 136] on td "180.000" at bounding box center [567, 127] width 78 height 23
click at [569, 200] on button "Lưu và In" at bounding box center [583, 204] width 73 height 11
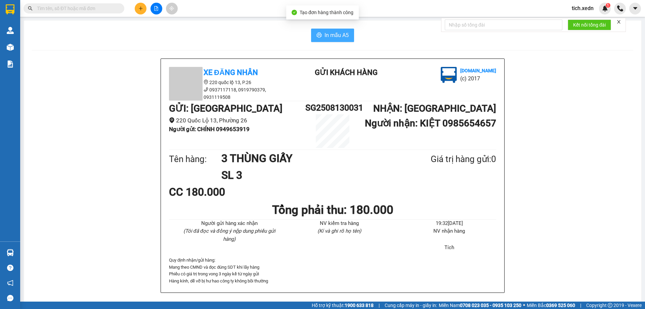
click at [325, 35] on span "In mẫu A5" at bounding box center [337, 35] width 24 height 8
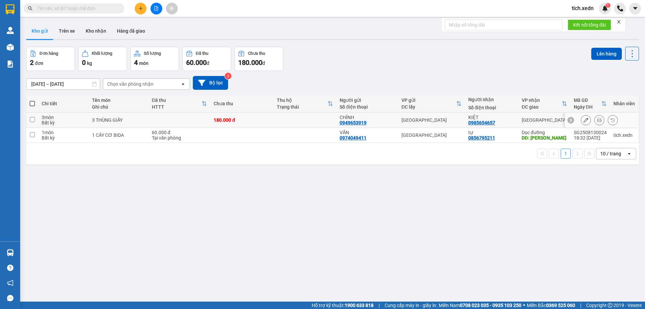
click at [31, 118] on input "checkbox" at bounding box center [32, 119] width 5 height 5
checkbox input "true"
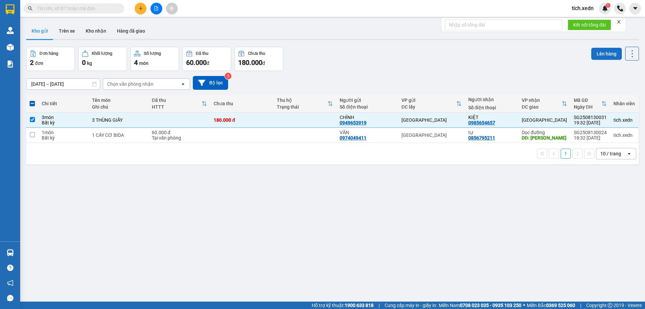
click at [604, 53] on button "Lên hàng" at bounding box center [607, 54] width 31 height 12
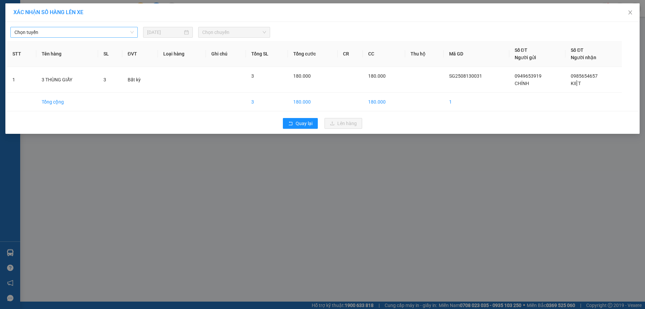
drag, startPoint x: 124, startPoint y: 29, endPoint x: 122, endPoint y: 37, distance: 8.1
click at [124, 32] on span "Chọn tuyến" at bounding box center [73, 32] width 119 height 10
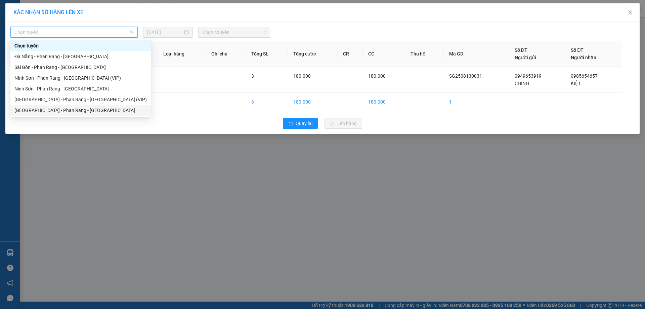
click at [84, 109] on div "[GEOGRAPHIC_DATA] - Phan Rang - [GEOGRAPHIC_DATA]" at bounding box center [80, 110] width 132 height 7
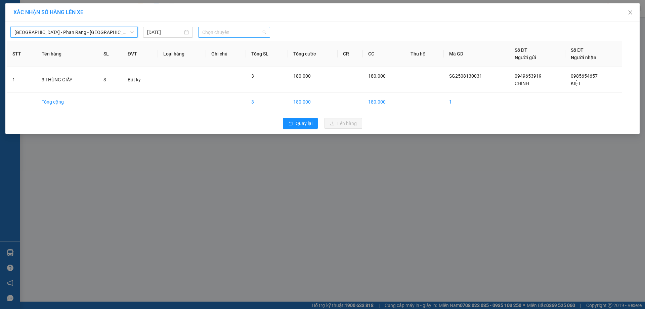
click at [221, 36] on span "Chọn chuyến" at bounding box center [234, 32] width 64 height 10
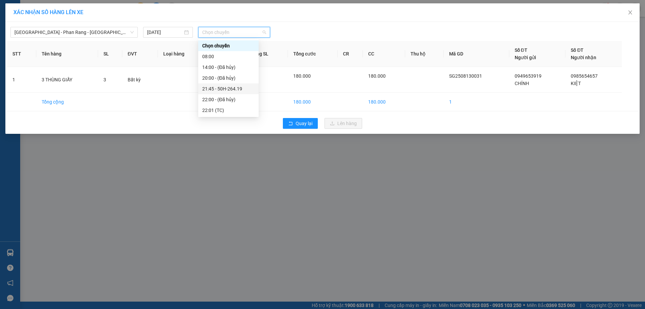
click at [234, 92] on div "21:45 - 50H-264.19" at bounding box center [228, 88] width 52 height 7
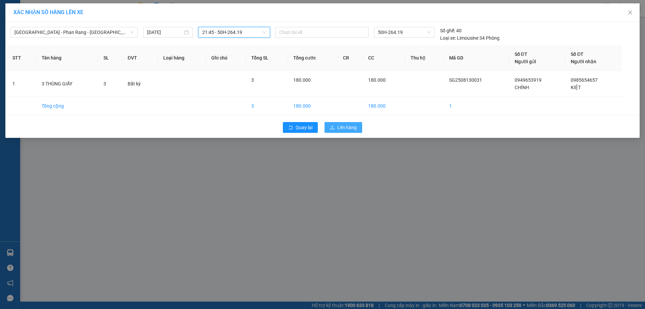
click at [342, 130] on span "Lên hàng" at bounding box center [346, 127] width 19 height 7
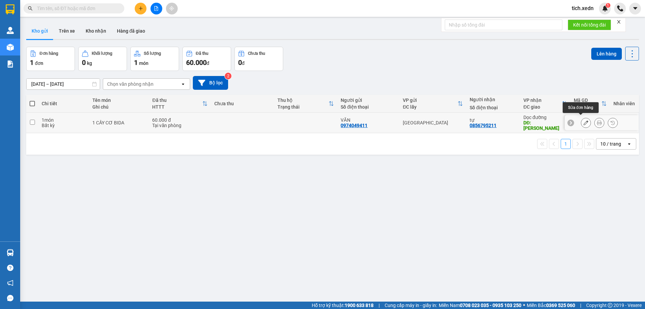
click at [584, 120] on icon at bounding box center [586, 122] width 5 height 5
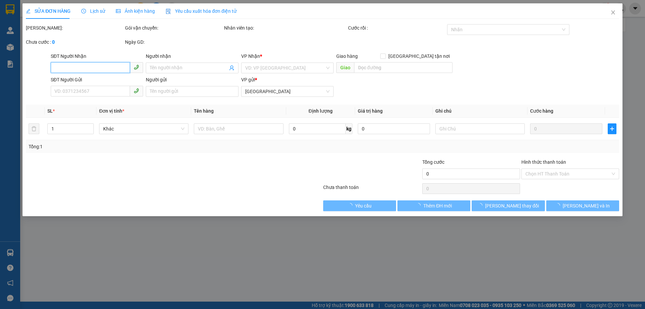
type input "0856795211"
type input "tự"
type input "[PERSON_NAME]"
type input "0974049411"
type input "VĂN"
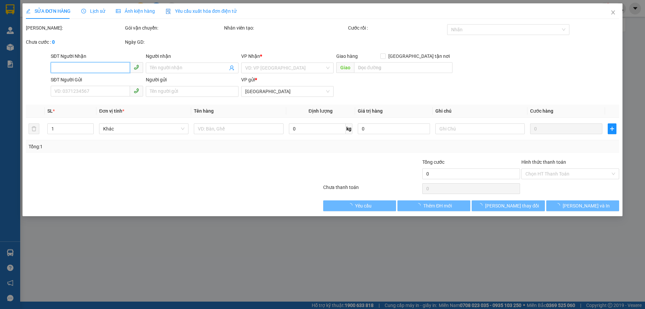
type input "60.000"
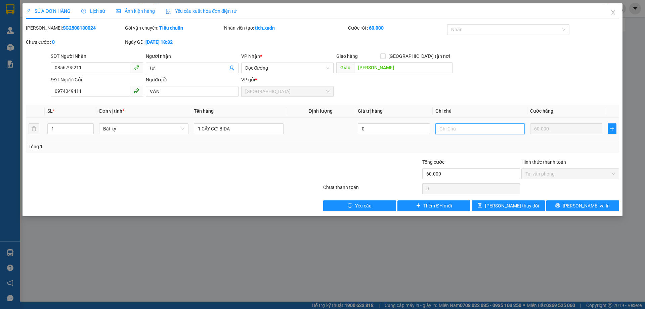
drag, startPoint x: 443, startPoint y: 128, endPoint x: 444, endPoint y: 135, distance: 7.3
click at [443, 128] on input "text" at bounding box center [480, 128] width 89 height 11
click at [611, 12] on icon "close" at bounding box center [613, 12] width 5 height 5
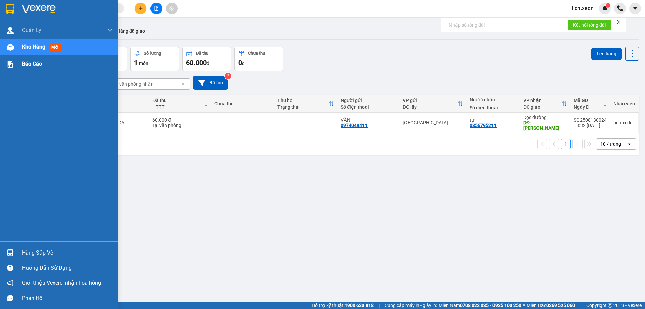
click at [48, 64] on div "Báo cáo" at bounding box center [67, 63] width 91 height 17
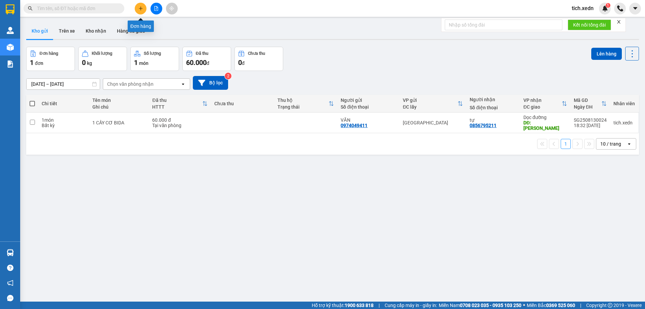
click at [138, 4] on button at bounding box center [141, 9] width 12 height 12
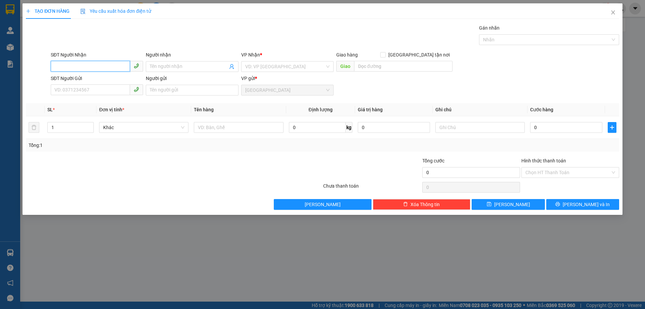
click at [81, 64] on input "SĐT Người Nhận" at bounding box center [90, 66] width 79 height 11
type input "0399851931"
click at [166, 67] on input "Người nhận" at bounding box center [189, 66] width 78 height 7
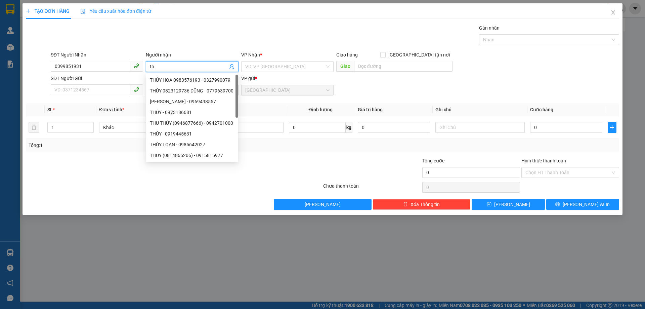
type input "t"
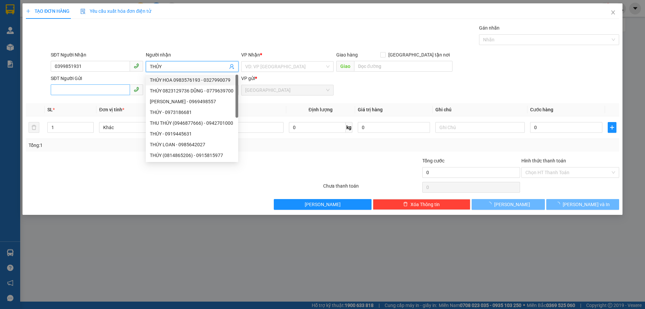
type input "THỦY"
click at [68, 92] on input "SĐT Người Gửi" at bounding box center [90, 89] width 79 height 11
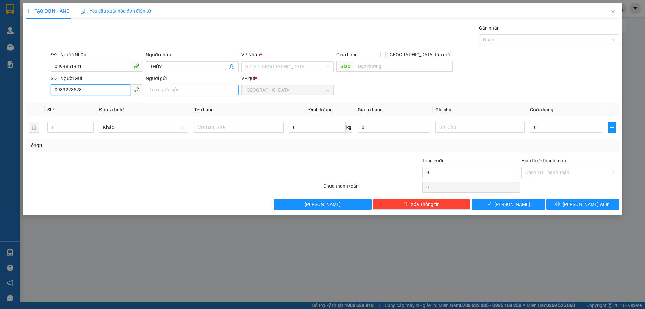
type input "0933223528"
click at [166, 90] on input "Người gửi" at bounding box center [192, 90] width 92 height 11
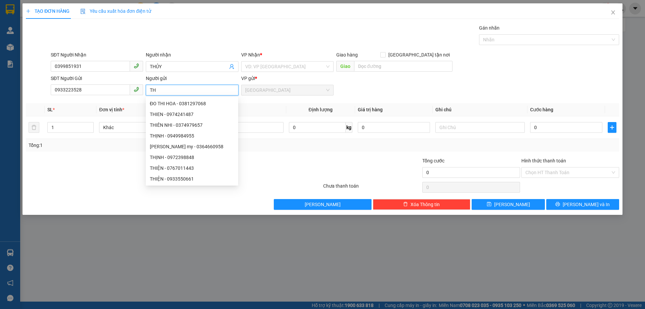
type input "T"
type input "THIỆN"
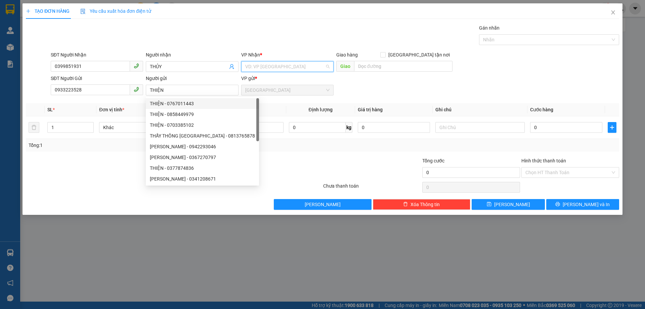
click at [264, 67] on input "search" at bounding box center [285, 67] width 80 height 10
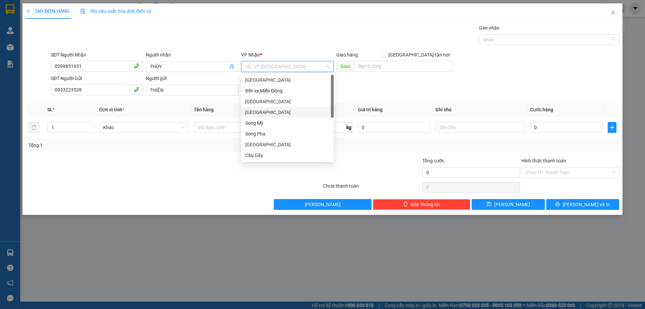
click at [265, 109] on div "[GEOGRAPHIC_DATA]" at bounding box center [287, 112] width 84 height 7
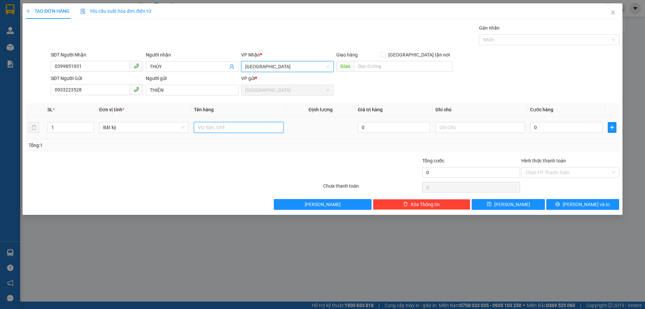
click at [208, 129] on input "text" at bounding box center [238, 127] width 89 height 11
type input "1 HỘP ĐÒ CHƠI"
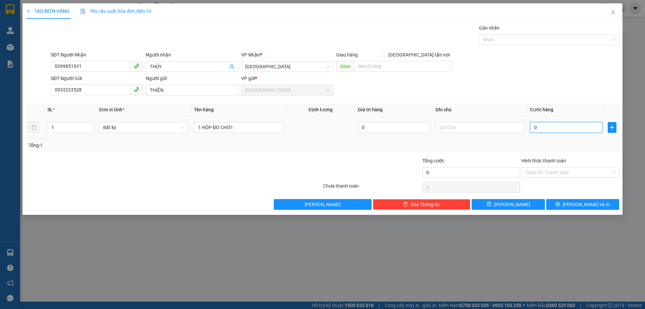
click at [531, 127] on input "0" at bounding box center [566, 127] width 72 height 11
type input "4"
type input "40"
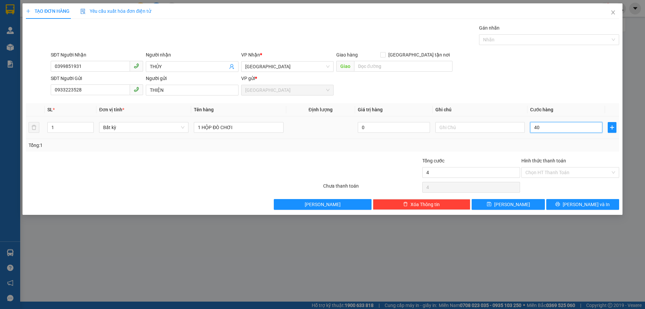
type input "40"
type input "40.000"
click at [576, 139] on div "Tổng: 1" at bounding box center [323, 145] width 594 height 13
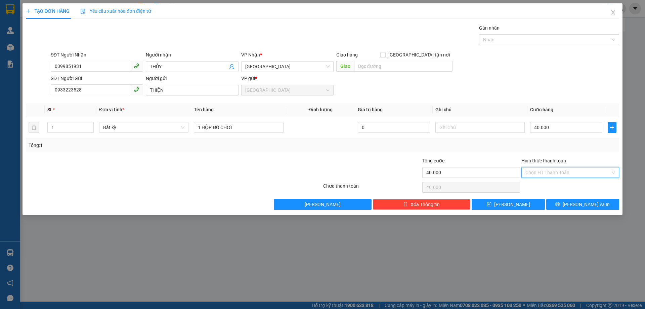
click at [535, 169] on input "Hình thức thanh toán" at bounding box center [568, 172] width 85 height 10
drag, startPoint x: 540, startPoint y: 183, endPoint x: 547, endPoint y: 184, distance: 7.1
click at [541, 183] on div "Tại văn phòng" at bounding box center [571, 185] width 90 height 7
type input "0"
drag, startPoint x: 459, startPoint y: 127, endPoint x: 451, endPoint y: 131, distance: 8.6
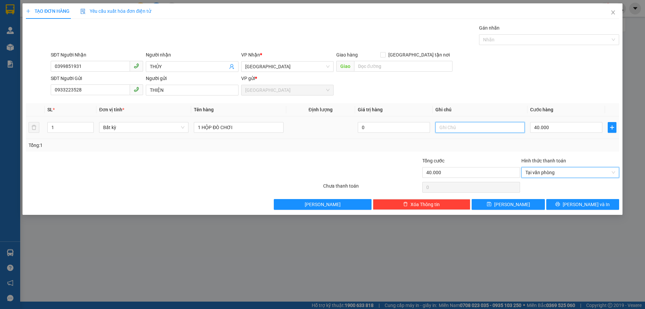
click at [457, 127] on input "text" at bounding box center [480, 127] width 89 height 11
type input "HƯ BẺ KHÔNG ĐÈN"
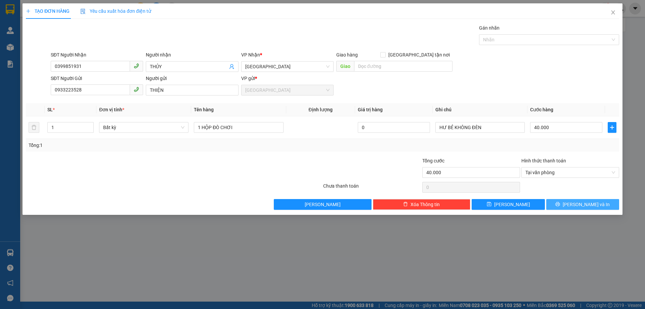
click at [571, 201] on button "[PERSON_NAME] và In" at bounding box center [583, 204] width 73 height 11
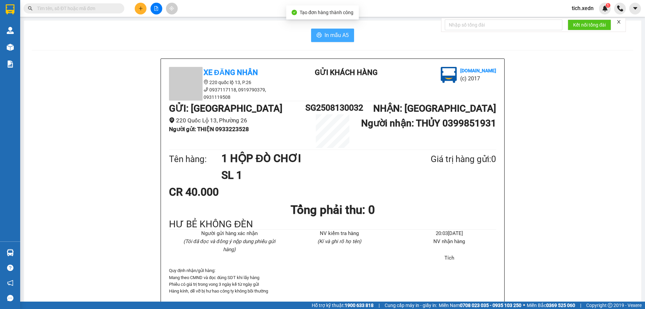
drag, startPoint x: 333, startPoint y: 34, endPoint x: 344, endPoint y: 45, distance: 15.0
click at [334, 35] on span "In mẫu A5" at bounding box center [337, 35] width 24 height 8
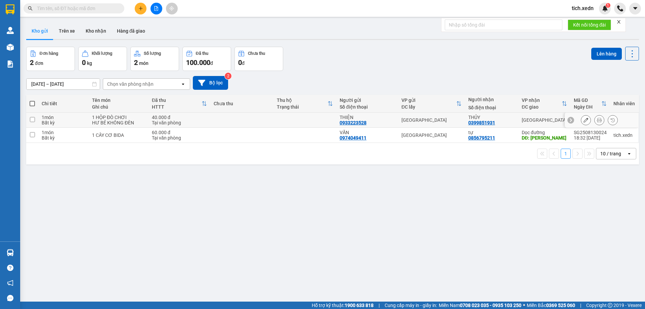
click at [33, 117] on input "checkbox" at bounding box center [32, 119] width 5 height 5
checkbox input "true"
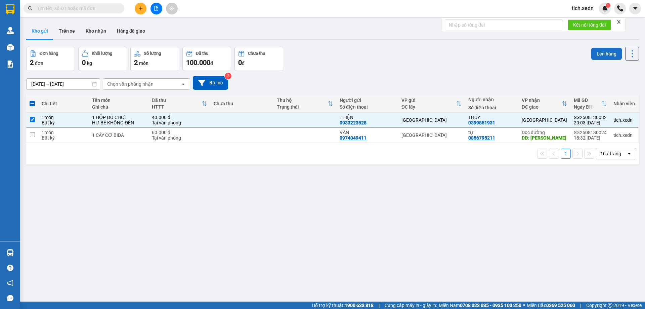
click at [595, 51] on button "Lên hàng" at bounding box center [607, 54] width 31 height 12
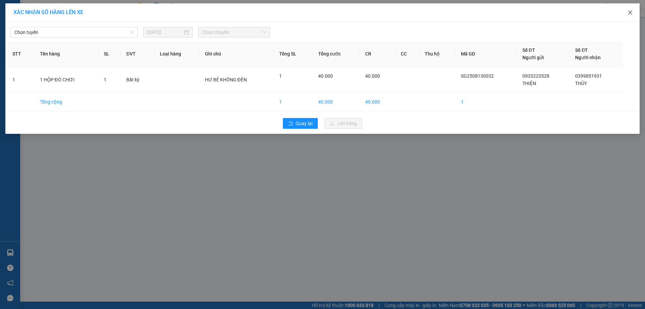
click at [629, 9] on span "Close" at bounding box center [630, 12] width 19 height 19
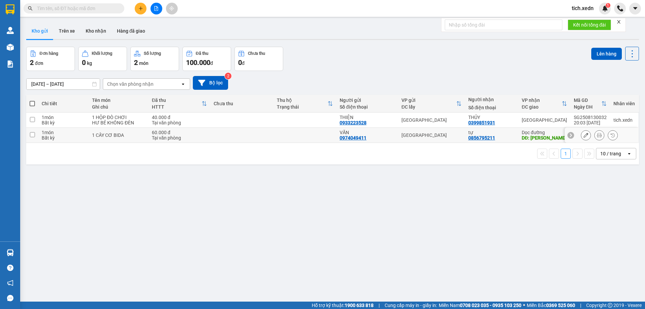
click at [31, 134] on input "checkbox" at bounding box center [32, 134] width 5 height 5
checkbox input "true"
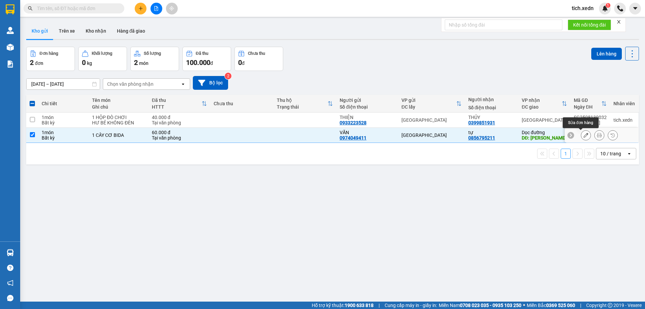
click at [584, 135] on icon at bounding box center [586, 135] width 5 height 5
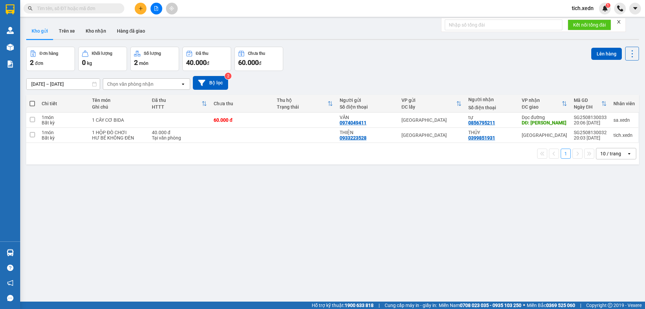
click at [33, 103] on span at bounding box center [32, 103] width 5 height 5
click at [32, 100] on input "checkbox" at bounding box center [32, 100] width 0 height 0
checkbox input "true"
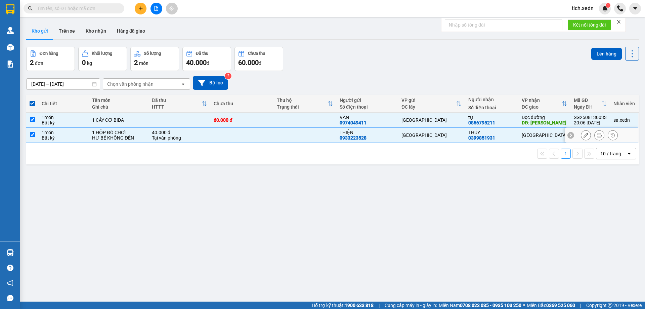
click at [41, 137] on td "1 món Bất kỳ" at bounding box center [63, 135] width 50 height 15
checkbox input "false"
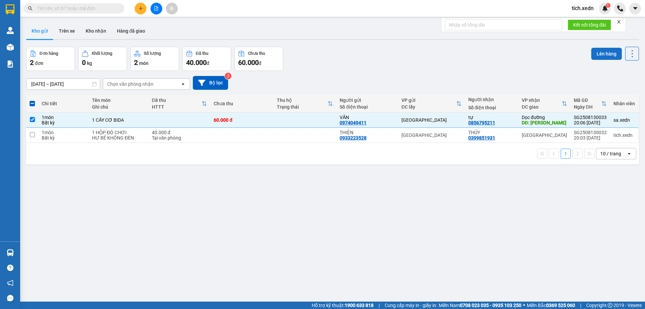
click at [606, 54] on button "Lên hàng" at bounding box center [607, 54] width 31 height 12
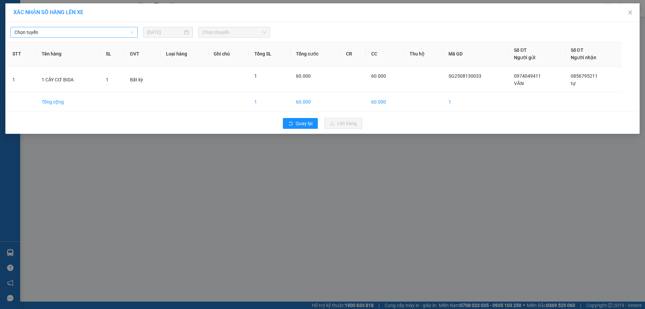
click at [99, 35] on span "Chọn tuyến" at bounding box center [73, 32] width 119 height 10
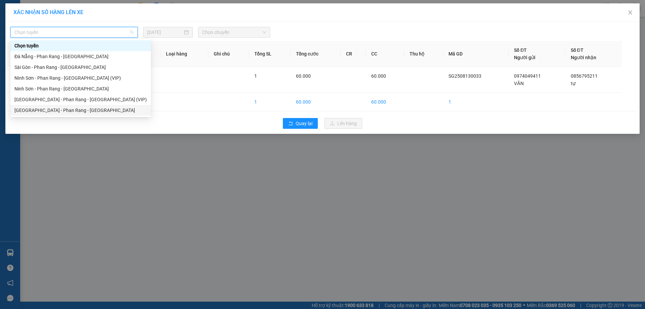
click at [76, 109] on div "[GEOGRAPHIC_DATA] - Phan Rang - [GEOGRAPHIC_DATA]" at bounding box center [80, 110] width 132 height 7
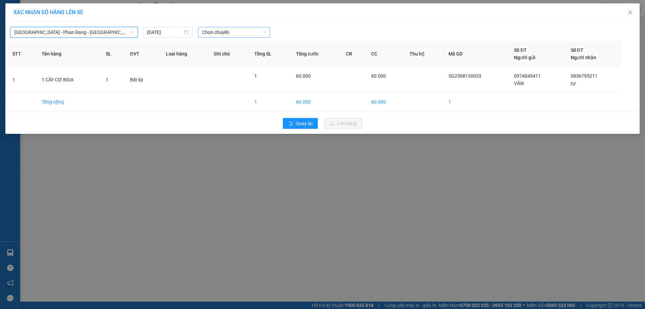
click at [231, 31] on span "Chọn chuyến" at bounding box center [234, 32] width 64 height 10
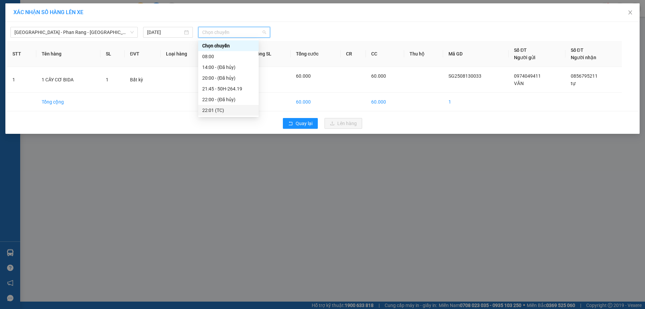
click at [239, 110] on div "22:01 (TC)" at bounding box center [228, 110] width 52 height 7
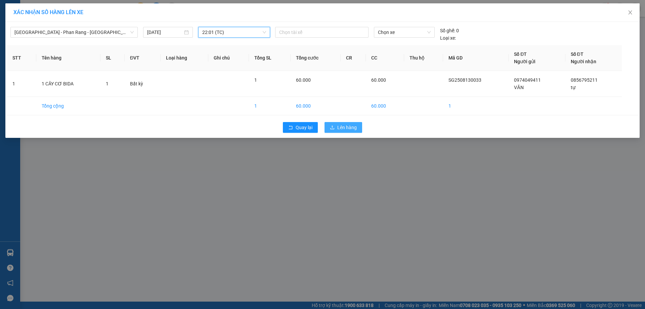
click at [337, 128] on button "Lên hàng" at bounding box center [344, 127] width 38 height 11
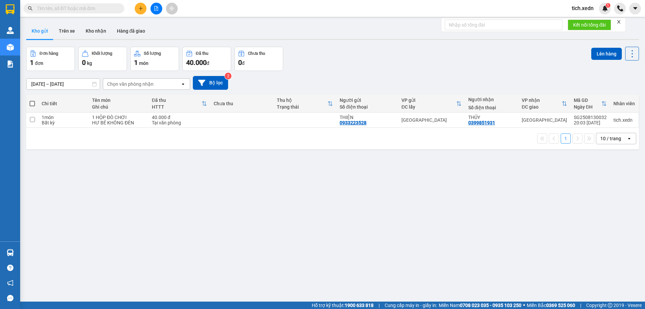
click at [34, 103] on span at bounding box center [32, 103] width 5 height 5
click at [32, 100] on input "checkbox" at bounding box center [32, 100] width 0 height 0
checkbox input "true"
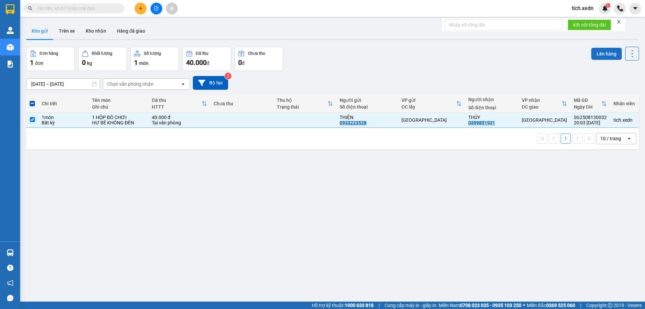
click at [599, 54] on button "Lên hàng" at bounding box center [607, 54] width 31 height 12
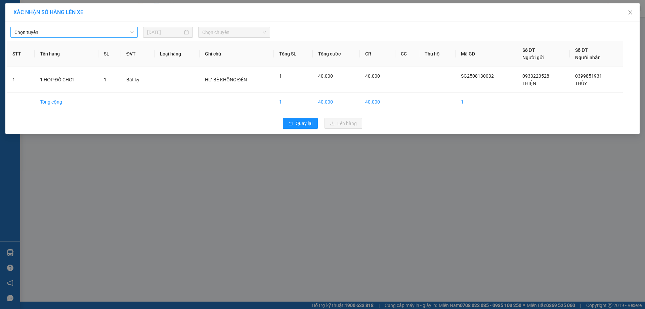
click at [124, 32] on span "Chọn tuyến" at bounding box center [73, 32] width 119 height 10
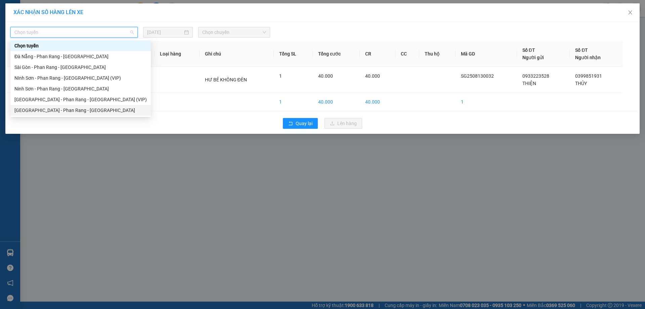
click at [96, 108] on div "[GEOGRAPHIC_DATA] - Phan Rang - [GEOGRAPHIC_DATA]" at bounding box center [80, 110] width 132 height 7
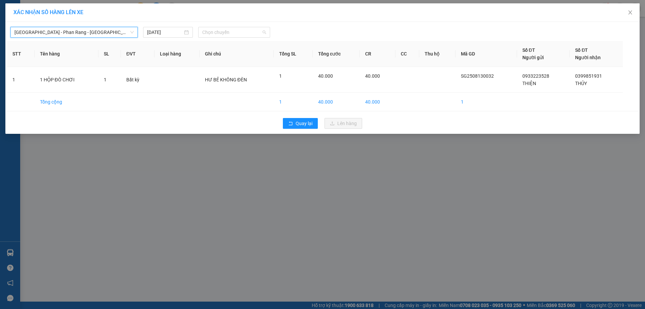
drag, startPoint x: 249, startPoint y: 29, endPoint x: 251, endPoint y: 39, distance: 10.7
click at [249, 30] on span "Chọn chuyến" at bounding box center [234, 32] width 64 height 10
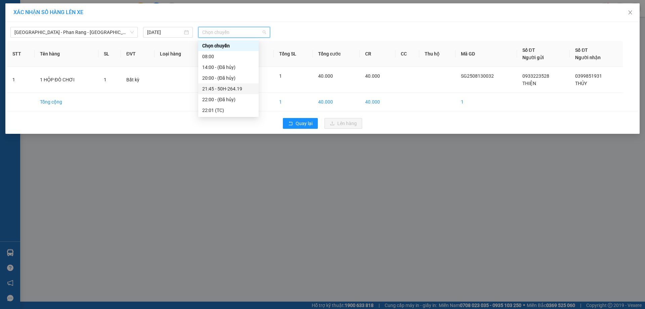
click at [230, 88] on div "21:45 - 50H-264.19" at bounding box center [228, 88] width 52 height 7
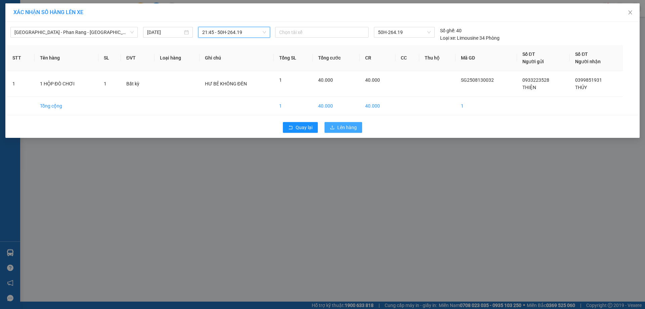
click at [336, 126] on button "Lên hàng" at bounding box center [344, 127] width 38 height 11
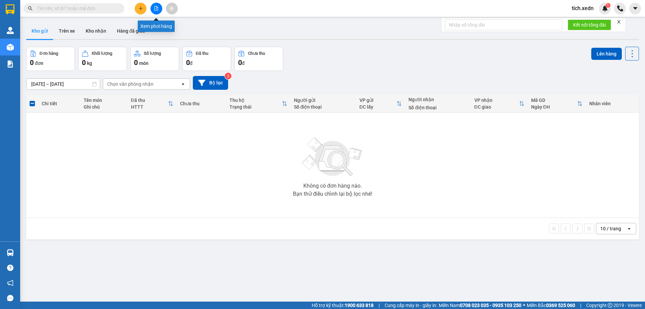
click at [157, 4] on button at bounding box center [157, 9] width 12 height 12
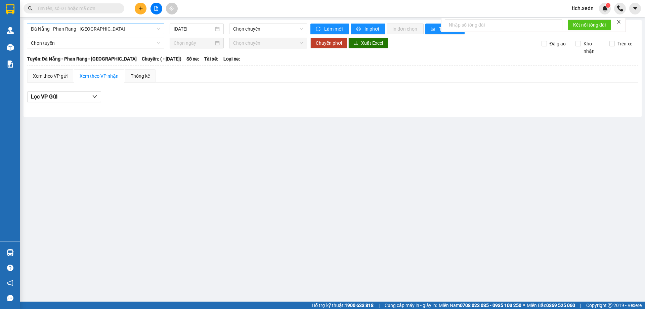
click at [152, 29] on span "Đà Nẵng - Phan Rang - [GEOGRAPHIC_DATA]" at bounding box center [95, 29] width 129 height 10
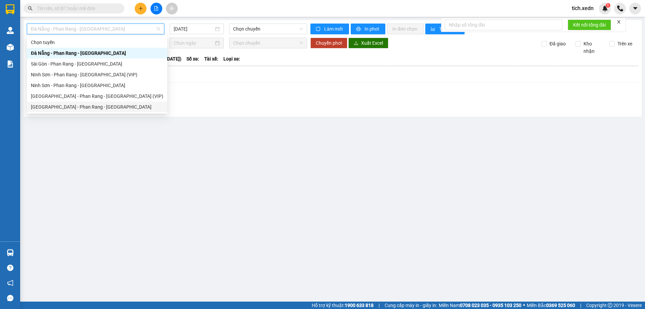
click at [101, 108] on div "[GEOGRAPHIC_DATA] - Phan Rang - [GEOGRAPHIC_DATA]" at bounding box center [97, 106] width 132 height 7
type input "[DATE]"
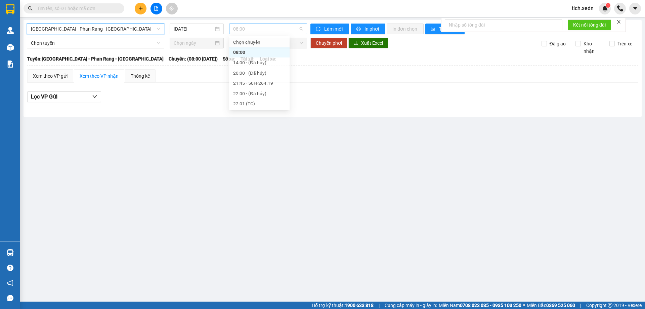
click at [246, 29] on span "08:00" at bounding box center [268, 29] width 70 height 10
click at [255, 82] on div "21:45 - 50H-264.19" at bounding box center [259, 85] width 52 height 7
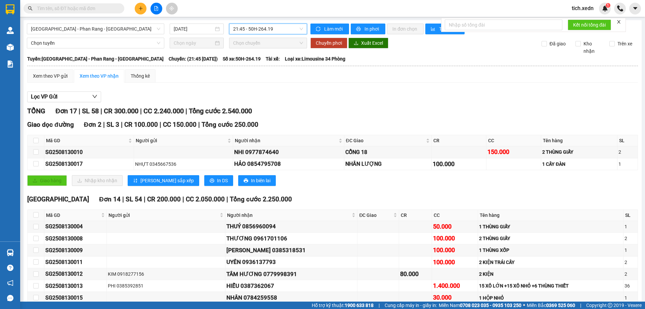
drag, startPoint x: 266, startPoint y: 23, endPoint x: 269, endPoint y: 33, distance: 10.5
click at [266, 24] on div "Sài Gòn - Phan Rang - Ninh Sơn 13/08/2025 21:45 21:45 - 50H-264.19 Làm mới In p…" at bounding box center [333, 250] width 619 height 461
click at [275, 28] on span "21:45 - 50H-264.19" at bounding box center [268, 29] width 70 height 10
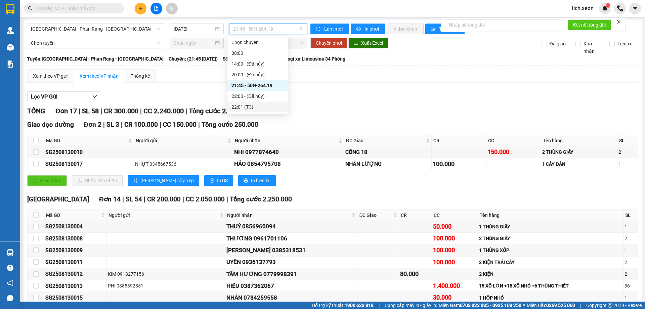
click at [258, 105] on div "22:01 (TC)" at bounding box center [258, 106] width 52 height 7
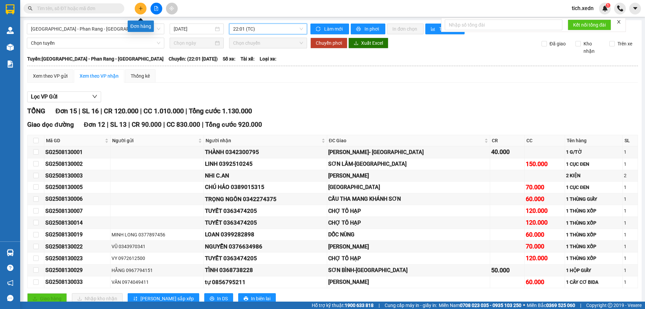
click at [141, 8] on icon "plus" at bounding box center [141, 8] width 0 height 4
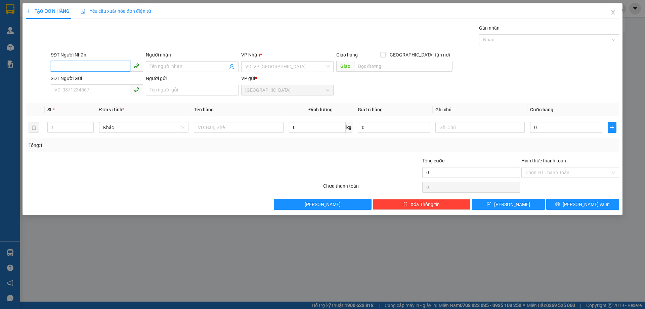
click at [68, 67] on input "SĐT Người Nhận" at bounding box center [90, 66] width 79 height 11
click at [84, 78] on div "0333009094 - BÍCH PHƯƠNG" at bounding box center [97, 79] width 84 height 7
type input "0333009094"
type input "BÍCH PHƯƠNG"
type input "50.000"
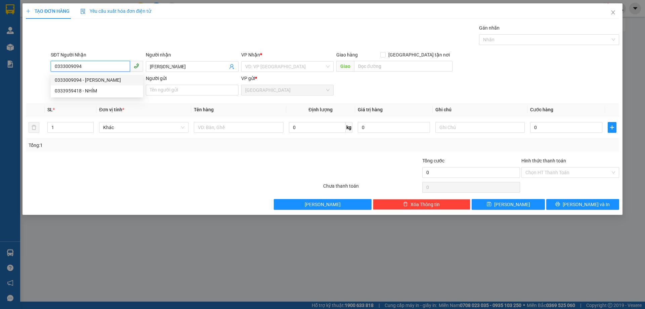
type input "50.000"
type input "0333009094"
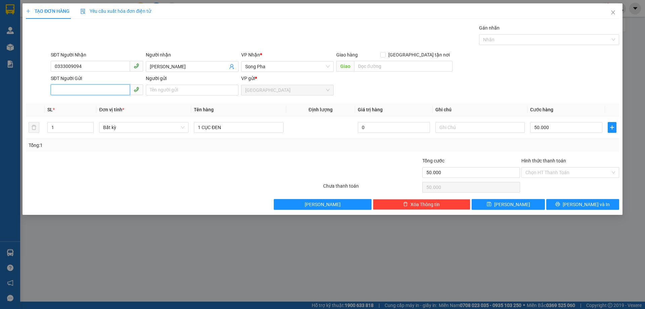
click at [92, 92] on input "SĐT Người Gửi" at bounding box center [90, 89] width 79 height 11
drag, startPoint x: 93, startPoint y: 112, endPoint x: 96, endPoint y: 114, distance: 3.6
click at [93, 112] on div "0989426644 - LỘC" at bounding box center [97, 114] width 84 height 7
type input "0989426644"
type input "LỘC"
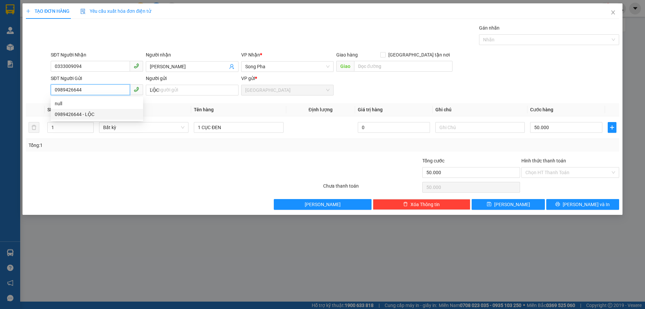
type input "70.000"
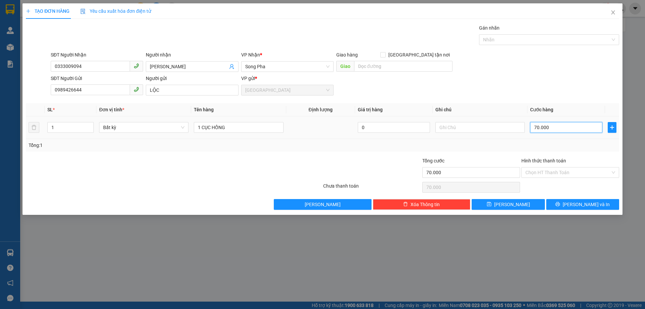
type input "0"
type input "05"
type input "5"
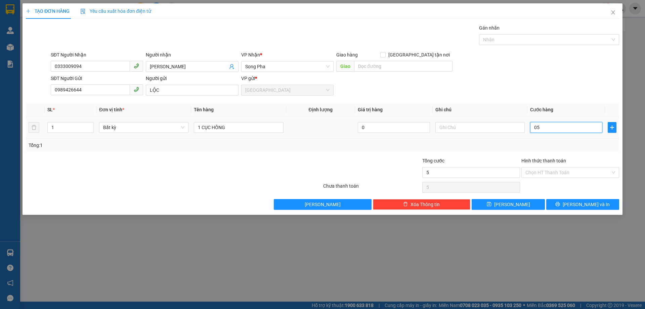
type input "050"
type input "50"
type input "050"
type input "50.000"
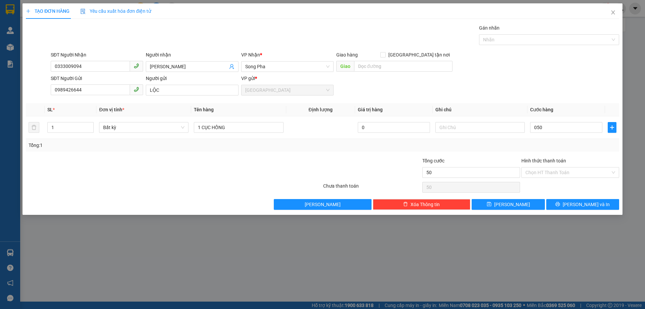
type input "50.000"
click at [591, 155] on div "Transit Pickup Surcharge Ids Transit Deliver Surcharge Ids Transit Deliver Surc…" at bounding box center [323, 117] width 594 height 186
click at [560, 202] on icon "printer" at bounding box center [558, 204] width 4 height 4
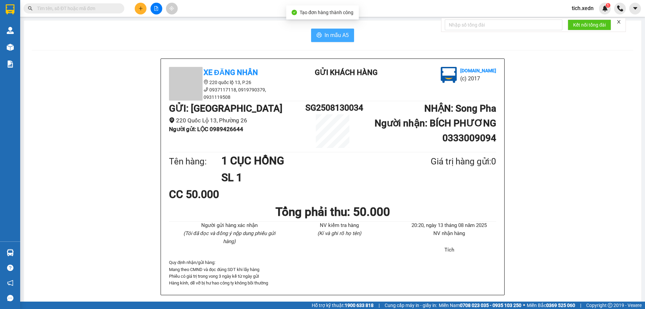
click at [322, 39] on button "In mẫu A5" at bounding box center [332, 35] width 43 height 13
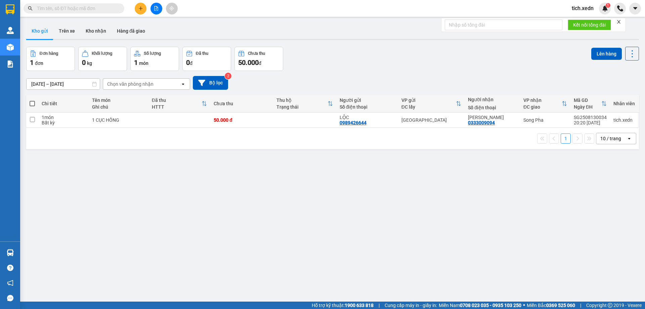
click at [32, 102] on span at bounding box center [32, 103] width 5 height 5
click at [32, 100] on input "checkbox" at bounding box center [32, 100] width 0 height 0
checkbox input "true"
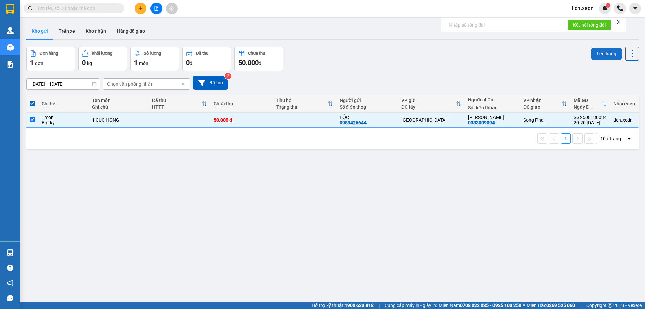
click at [601, 55] on button "Lên hàng" at bounding box center [607, 54] width 31 height 12
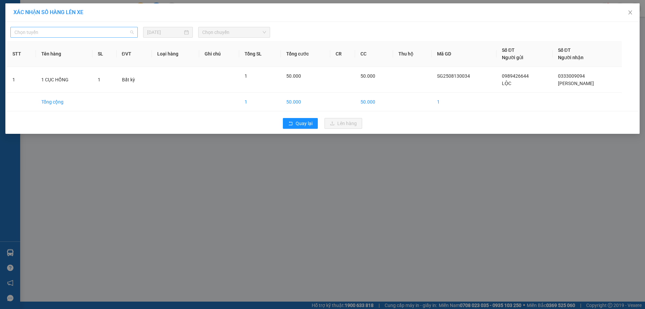
drag, startPoint x: 130, startPoint y: 32, endPoint x: 160, endPoint y: 42, distance: 31.9
click at [131, 32] on span "Chọn tuyến" at bounding box center [73, 32] width 119 height 10
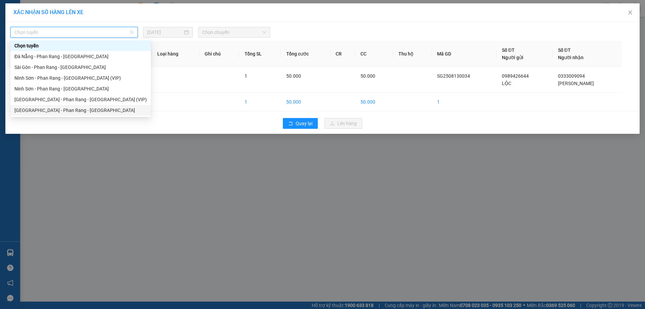
drag, startPoint x: 90, startPoint y: 109, endPoint x: 181, endPoint y: 59, distance: 103.5
click at [90, 109] on div "[GEOGRAPHIC_DATA] - Phan Rang - [GEOGRAPHIC_DATA]" at bounding box center [80, 110] width 132 height 7
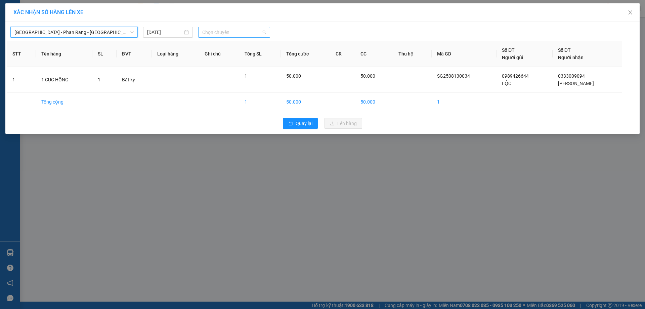
click at [256, 30] on span "Chọn chuyến" at bounding box center [234, 32] width 64 height 10
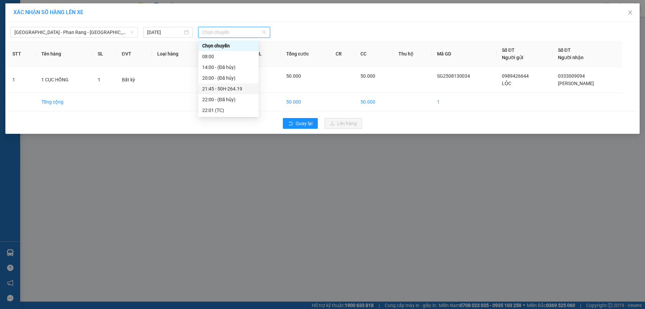
click at [242, 87] on div "21:45 - 50H-264.19" at bounding box center [228, 88] width 52 height 7
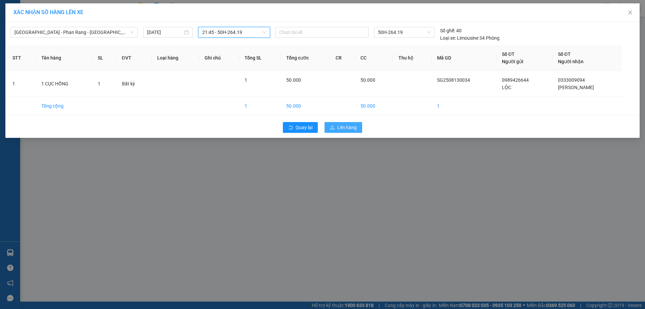
click at [332, 126] on icon "upload" at bounding box center [332, 127] width 5 height 5
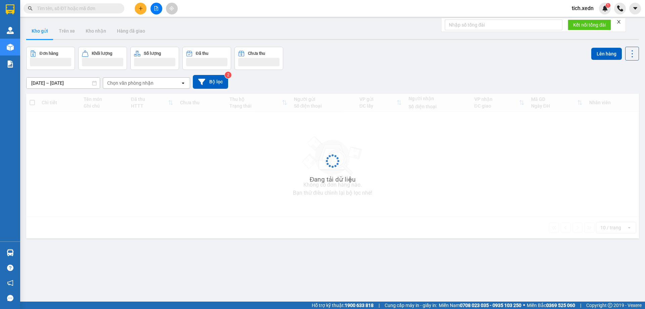
click at [136, 6] on button at bounding box center [141, 9] width 12 height 12
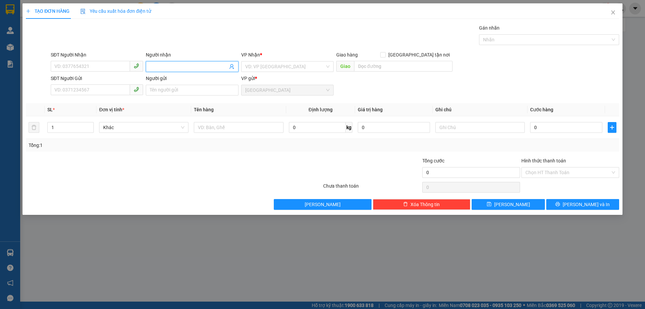
click at [160, 68] on input "Người nhận" at bounding box center [189, 66] width 78 height 7
click at [73, 64] on input "SĐT Người Nhận" at bounding box center [90, 66] width 79 height 11
type input "0968749427"
click at [199, 67] on input "Người nhận" at bounding box center [189, 66] width 78 height 7
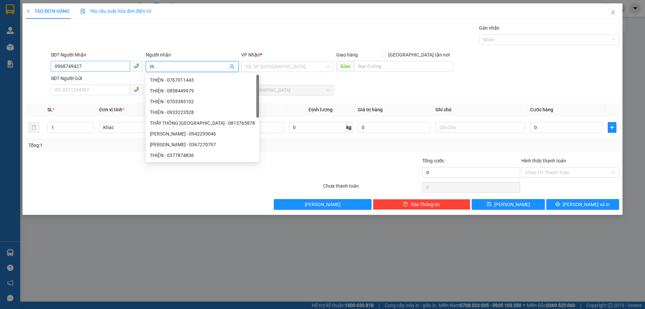
type input "t"
type input "T"
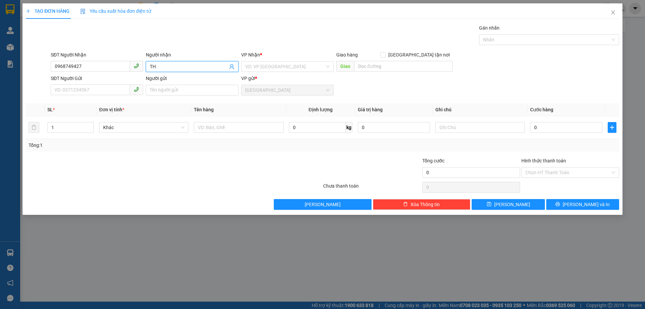
type input "T"
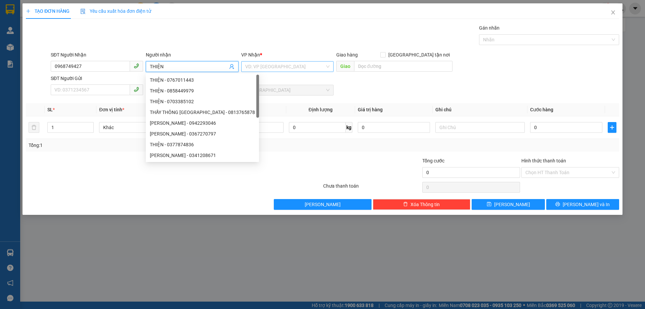
type input "THIỆN"
click at [278, 66] on input "search" at bounding box center [285, 67] width 80 height 10
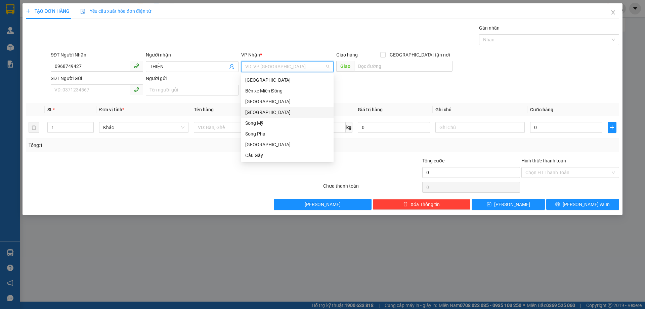
scroll to position [94, 0]
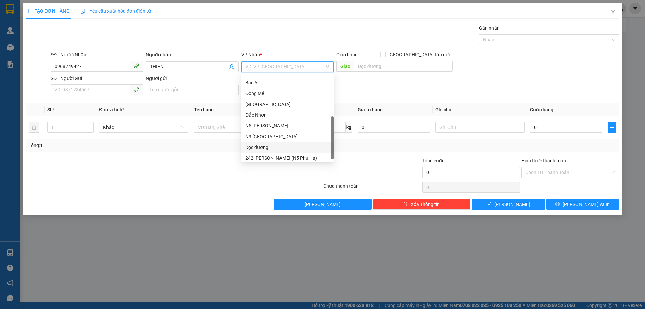
drag, startPoint x: 275, startPoint y: 147, endPoint x: 280, endPoint y: 146, distance: 5.1
click at [275, 147] on div "Dọc đường" at bounding box center [287, 147] width 84 height 7
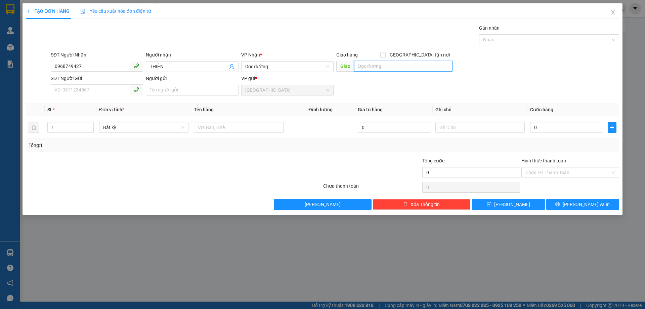
click at [359, 64] on input "text" at bounding box center [403, 66] width 98 height 11
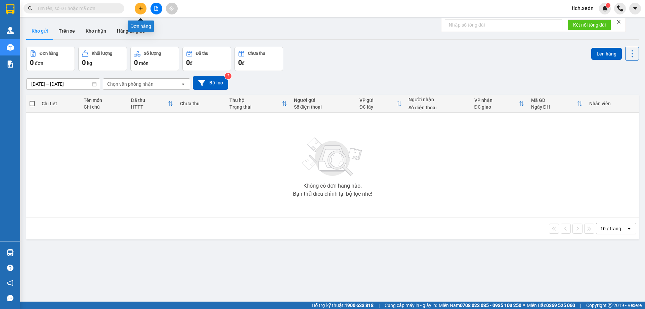
click at [143, 6] on button at bounding box center [141, 9] width 12 height 12
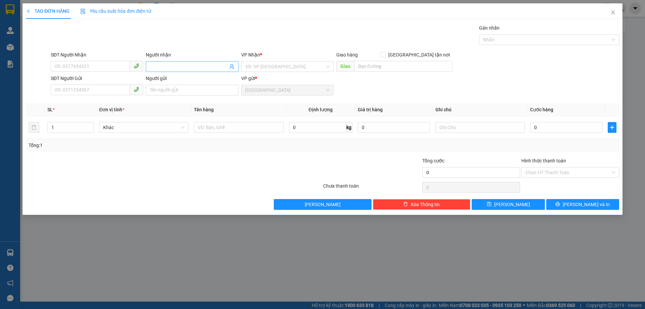
click at [156, 66] on input "Người nhận" at bounding box center [189, 66] width 78 height 7
click at [90, 66] on input "SĐT Người Nhận" at bounding box center [90, 66] width 79 height 11
type input "0968749427"
click at [165, 62] on span at bounding box center [192, 66] width 92 height 11
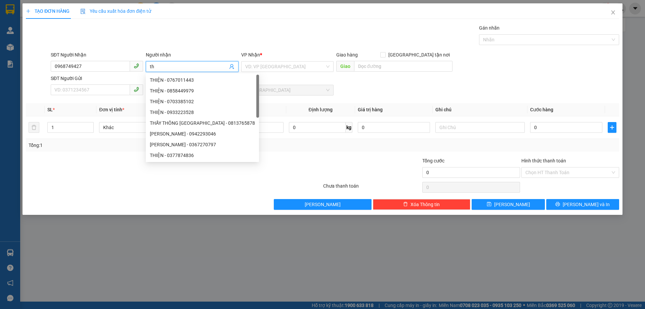
type input "t"
type input "THIỆN"
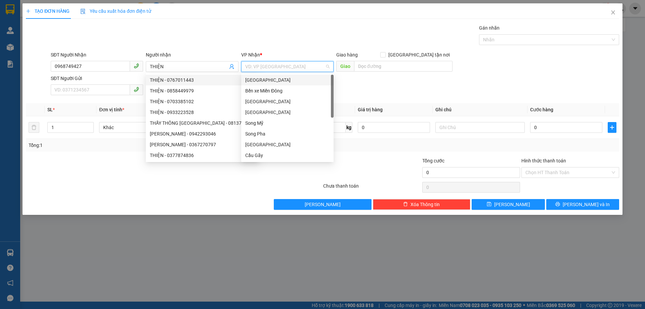
drag, startPoint x: 281, startPoint y: 62, endPoint x: 281, endPoint y: 67, distance: 5.4
click at [281, 63] on input "search" at bounding box center [285, 67] width 80 height 10
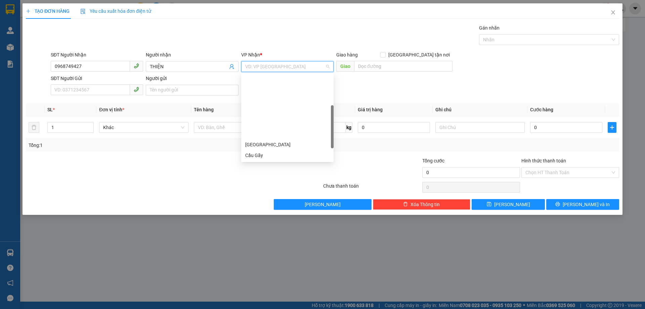
scroll to position [97, 0]
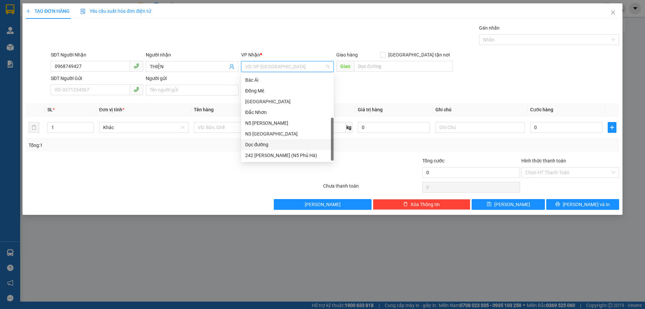
click at [270, 142] on div "Dọc đường" at bounding box center [287, 144] width 84 height 7
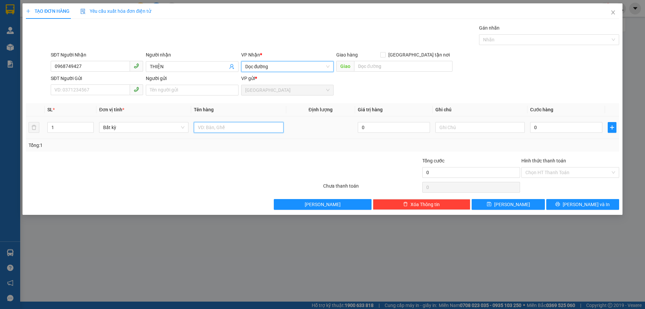
click at [203, 126] on input "text" at bounding box center [238, 127] width 89 height 11
type input "1 BAO XANH"
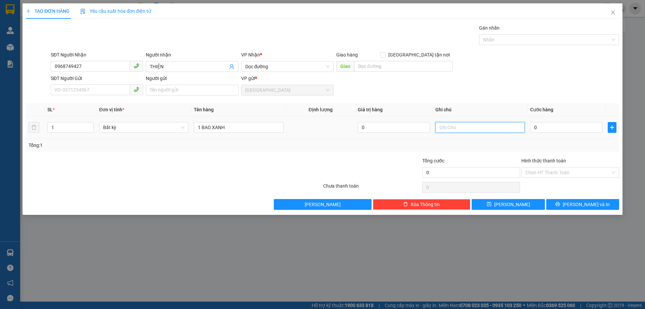
click at [459, 130] on input "text" at bounding box center [480, 127] width 89 height 11
type input "KHÁCH THEO XE ĐÃ PHỤ THU"
click at [532, 125] on input "0" at bounding box center [566, 127] width 72 height 11
type input "1"
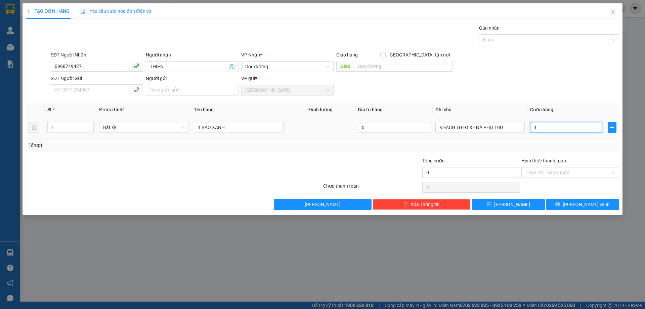
type input "1"
type input "10"
type input "100"
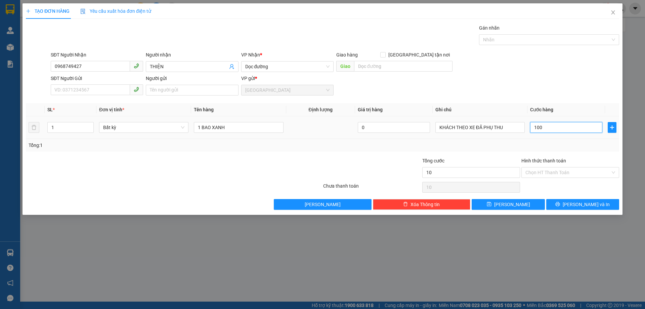
type input "100"
type input "100.000"
click at [575, 140] on div "Tổng: 1" at bounding box center [323, 145] width 594 height 13
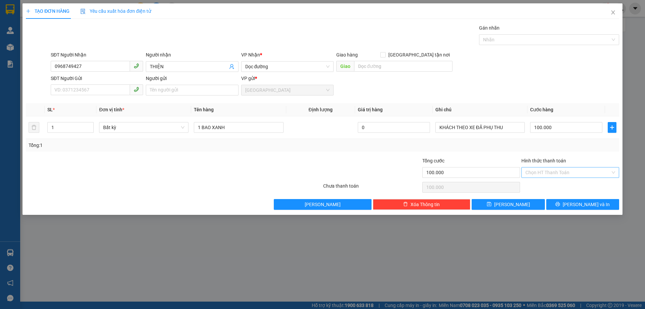
click at [545, 169] on input "Hình thức thanh toán" at bounding box center [568, 172] width 85 height 10
click at [541, 184] on div "Tại văn phòng" at bounding box center [571, 185] width 90 height 7
type input "0"
click at [382, 66] on input "text" at bounding box center [403, 66] width 98 height 11
type input "NGAY NHÀ XE AN ANH"
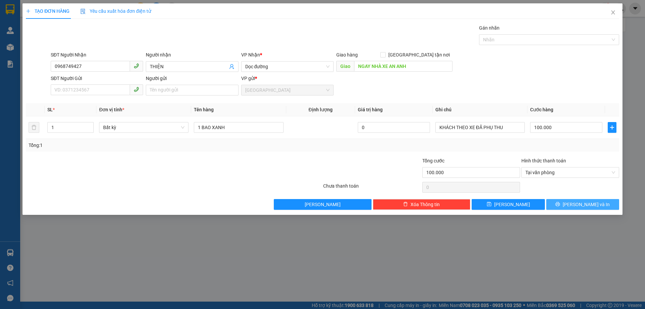
click at [564, 204] on button "Lưu và In" at bounding box center [583, 204] width 73 height 11
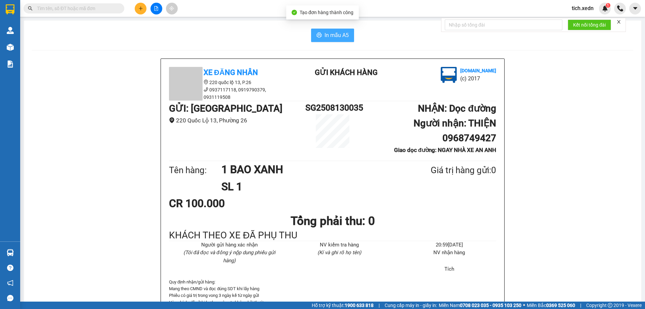
click at [328, 32] on span "In mẫu A5" at bounding box center [337, 35] width 24 height 8
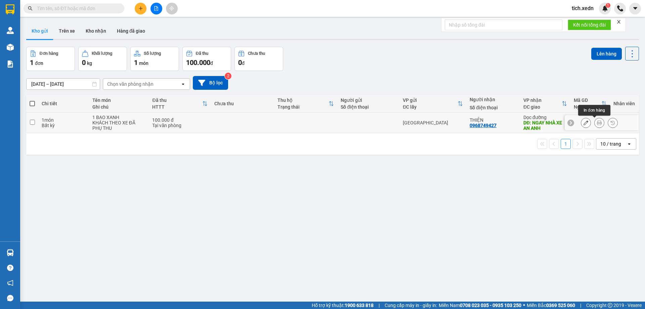
click at [597, 123] on icon at bounding box center [599, 122] width 5 height 5
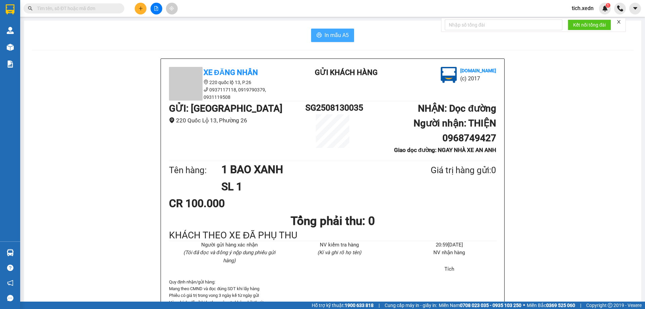
click at [340, 36] on span "In mẫu A5" at bounding box center [337, 35] width 24 height 8
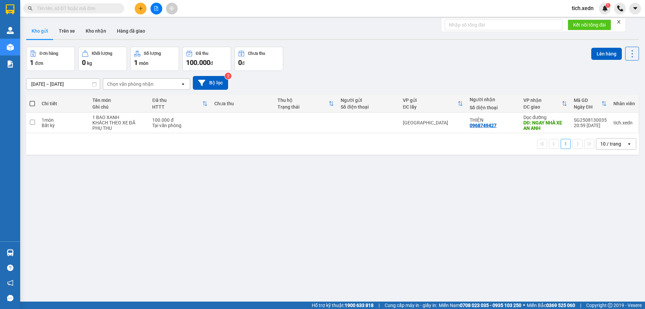
click at [32, 103] on span at bounding box center [32, 103] width 5 height 5
click at [32, 100] on input "checkbox" at bounding box center [32, 100] width 0 height 0
checkbox input "true"
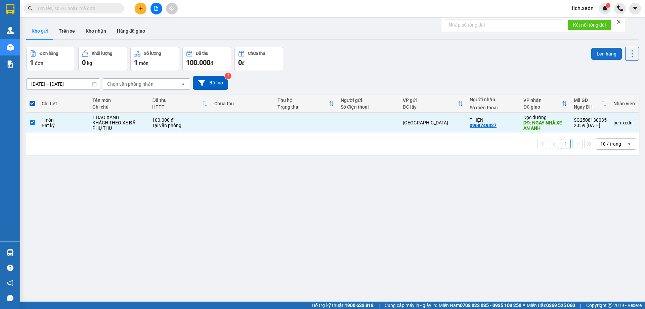
drag, startPoint x: 192, startPoint y: 115, endPoint x: 609, endPoint y: 50, distance: 421.7
click at [609, 50] on button "Lên hàng" at bounding box center [607, 54] width 31 height 12
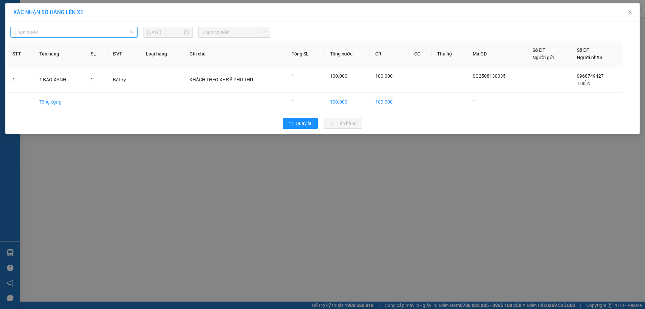
click at [119, 34] on span "Chọn tuyến" at bounding box center [73, 32] width 119 height 10
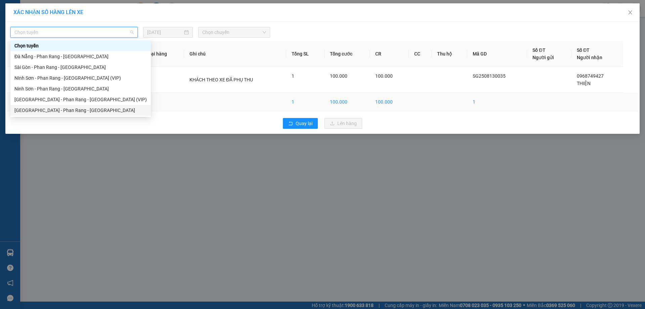
drag, startPoint x: 76, startPoint y: 108, endPoint x: 85, endPoint y: 106, distance: 9.8
click at [78, 108] on div "[GEOGRAPHIC_DATA] - Phan Rang - [GEOGRAPHIC_DATA]" at bounding box center [80, 110] width 132 height 7
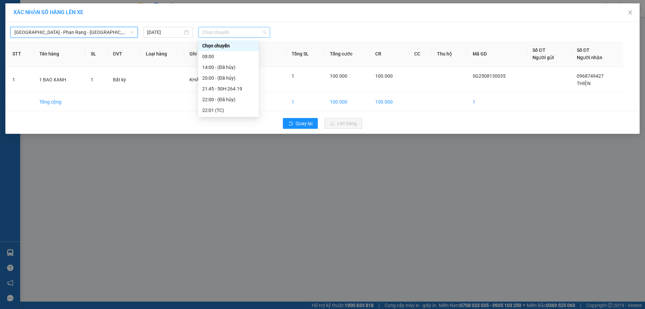
click at [226, 29] on span "Chọn chuyến" at bounding box center [234, 32] width 64 height 10
click at [240, 86] on div "21:45 - 50H-264.19" at bounding box center [228, 88] width 52 height 7
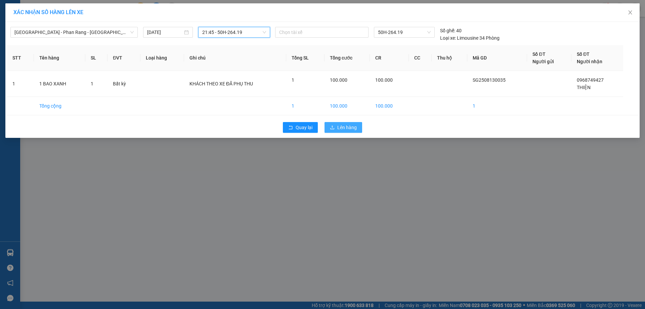
click at [345, 129] on span "Lên hàng" at bounding box center [346, 127] width 19 height 7
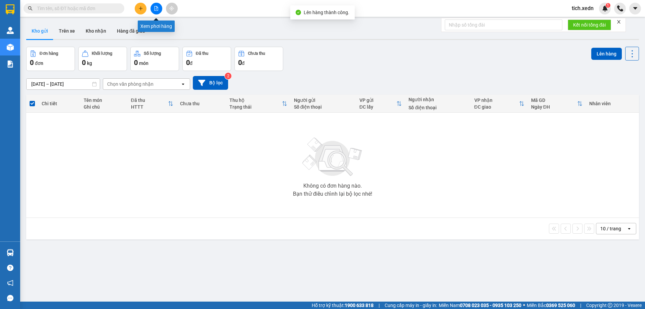
click at [155, 8] on icon "file-add" at bounding box center [156, 8] width 5 height 5
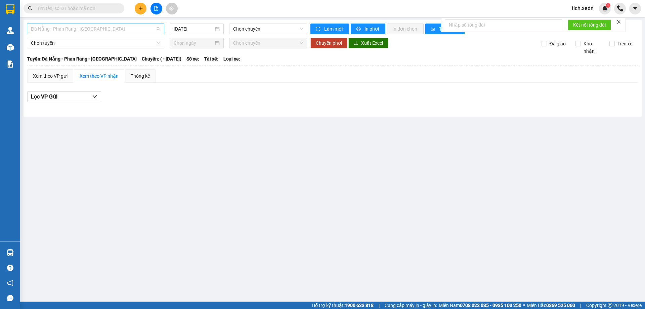
click at [159, 29] on span "Đà Nẵng - Phan Rang - [GEOGRAPHIC_DATA]" at bounding box center [95, 29] width 129 height 10
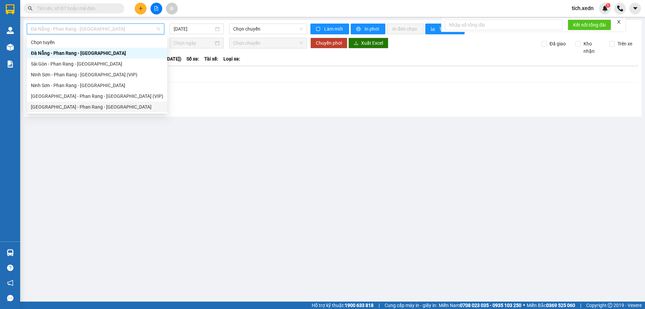
drag, startPoint x: 120, startPoint y: 106, endPoint x: 146, endPoint y: 103, distance: 26.7
click at [121, 106] on div "[GEOGRAPHIC_DATA] - Phan Rang - [GEOGRAPHIC_DATA]" at bounding box center [97, 106] width 132 height 7
type input "[DATE]"
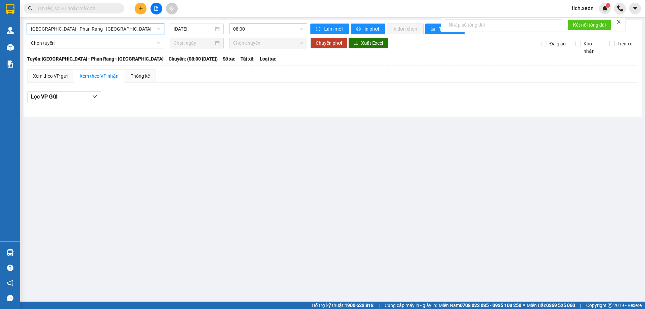
click at [244, 31] on span "08:00" at bounding box center [268, 29] width 70 height 10
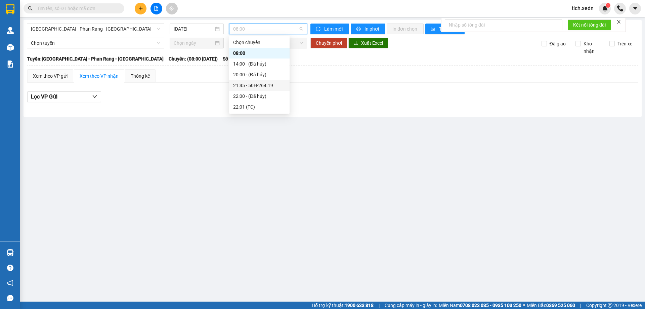
click at [271, 83] on div "21:45 - 50H-264.19" at bounding box center [259, 85] width 52 height 7
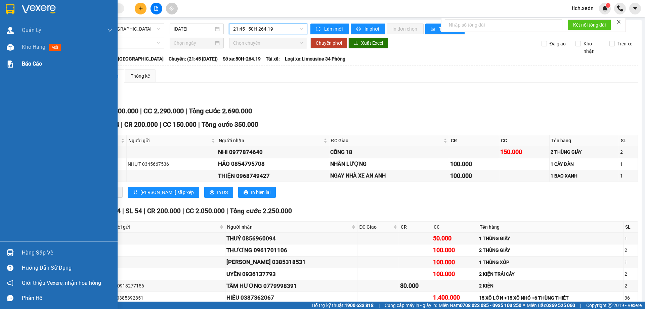
drag, startPoint x: 26, startPoint y: 59, endPoint x: 26, endPoint y: 66, distance: 6.4
click at [26, 61] on div "Báo cáo" at bounding box center [67, 63] width 91 height 17
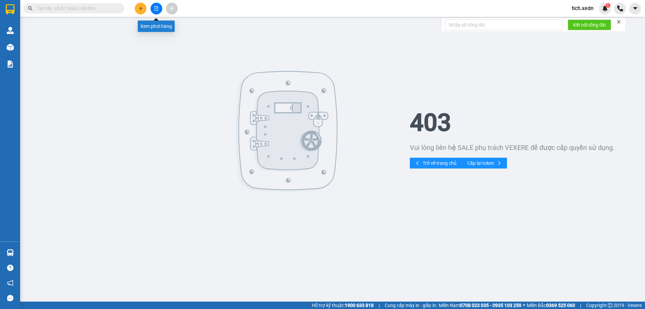
click at [152, 6] on button at bounding box center [157, 9] width 12 height 12
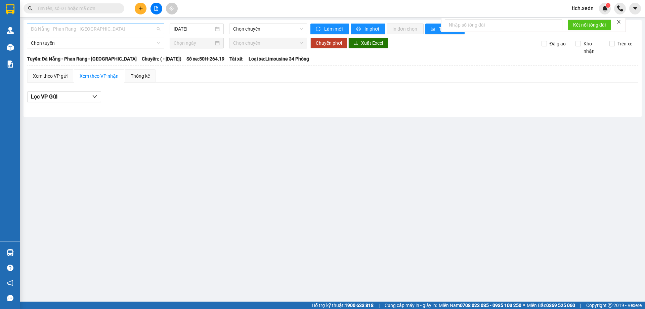
click at [152, 28] on span "Đà Nẵng - Phan Rang - [GEOGRAPHIC_DATA]" at bounding box center [95, 29] width 129 height 10
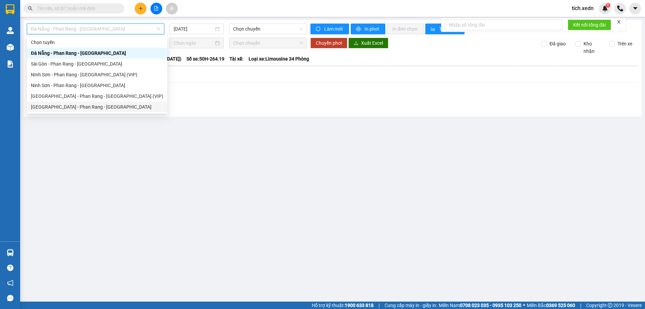
click at [133, 105] on div "[GEOGRAPHIC_DATA] - Phan Rang - [GEOGRAPHIC_DATA]" at bounding box center [97, 106] width 132 height 7
type input "[DATE]"
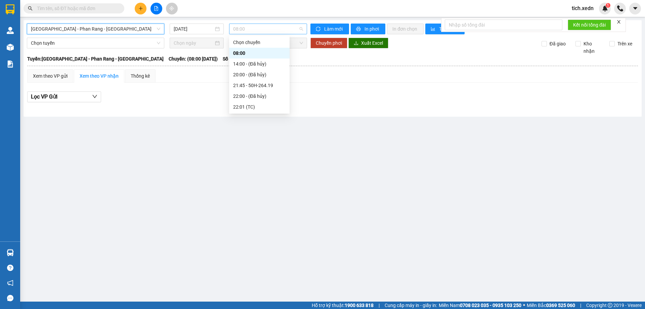
click at [249, 28] on span "08:00" at bounding box center [268, 29] width 70 height 10
click at [249, 109] on div "22:01 (TC)" at bounding box center [259, 106] width 52 height 7
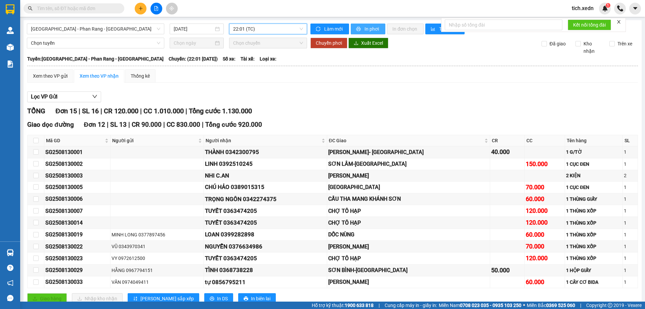
click at [355, 26] on button "In phơi" at bounding box center [368, 29] width 35 height 11
click at [282, 29] on span "22:01 (TC)" at bounding box center [268, 29] width 70 height 10
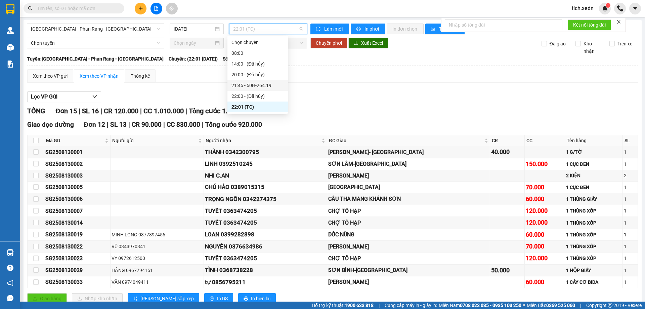
click at [275, 82] on div "21:45 - 50H-264.19" at bounding box center [258, 85] width 52 height 7
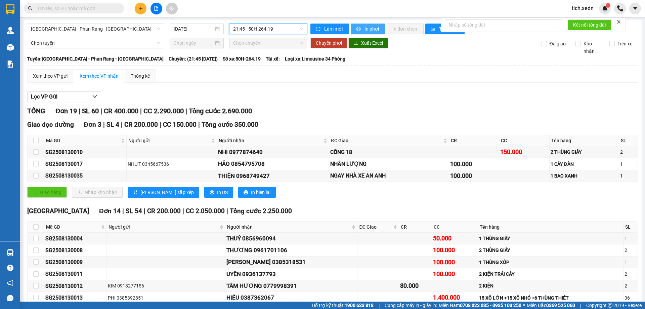
click at [365, 27] on span "In phơi" at bounding box center [372, 28] width 15 height 7
click at [123, 28] on span "[GEOGRAPHIC_DATA] - Phan Rang - [GEOGRAPHIC_DATA]" at bounding box center [95, 29] width 129 height 10
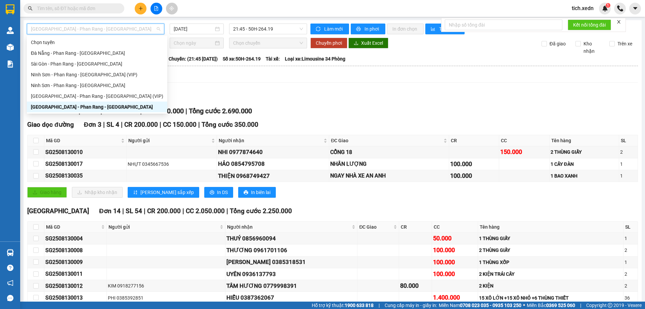
click at [105, 108] on div "[GEOGRAPHIC_DATA] - Phan Rang - [GEOGRAPHIC_DATA]" at bounding box center [97, 106] width 132 height 7
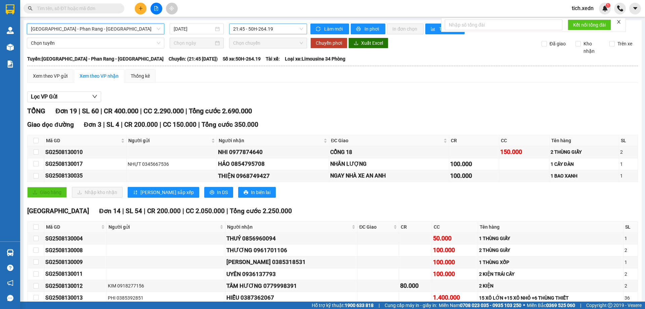
click at [257, 30] on span "21:45 - 50H-264.19" at bounding box center [268, 29] width 70 height 10
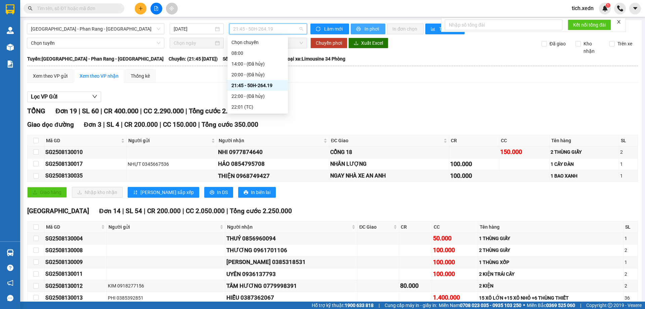
click at [365, 29] on span "In phơi" at bounding box center [372, 28] width 15 height 7
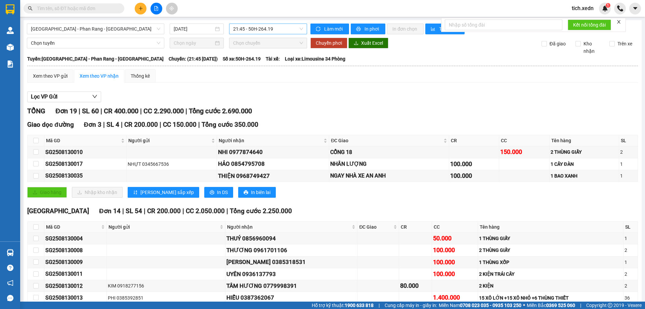
click at [269, 29] on span "21:45 - 50H-264.19" at bounding box center [268, 29] width 70 height 10
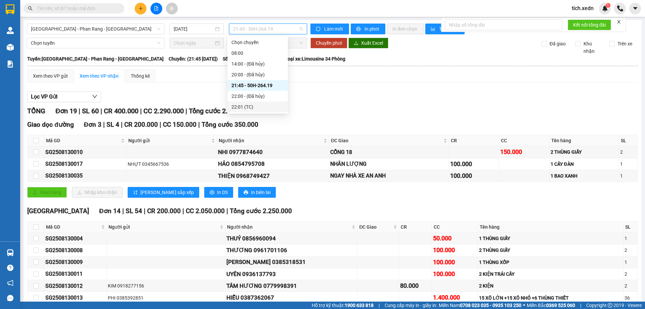
click at [271, 106] on div "22:01 (TC)" at bounding box center [258, 106] width 52 height 7
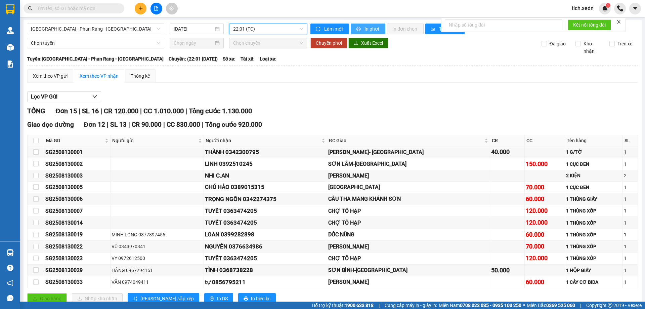
click at [356, 27] on icon "printer" at bounding box center [358, 29] width 5 height 5
click at [295, 31] on span "22:01 (TC)" at bounding box center [268, 29] width 70 height 10
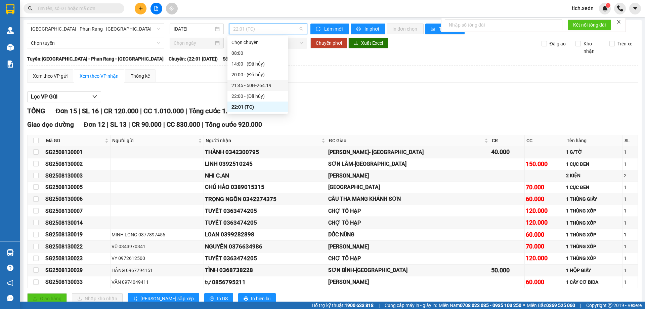
click at [269, 84] on div "21:45 - 50H-264.19" at bounding box center [258, 85] width 52 height 7
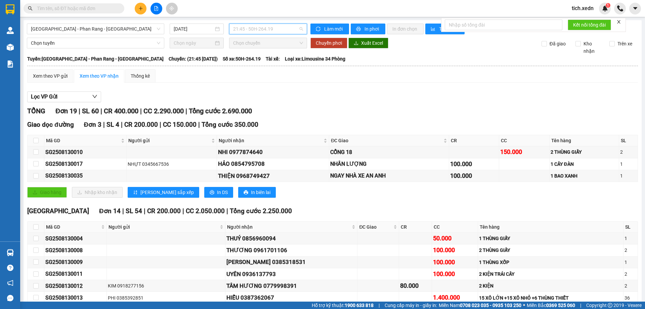
click at [279, 29] on span "21:45 - 50H-264.19" at bounding box center [268, 29] width 70 height 10
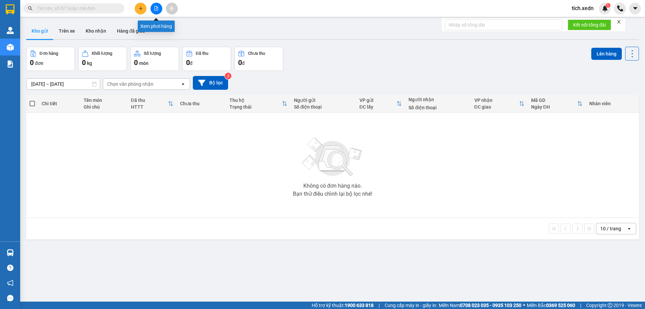
click at [158, 5] on button at bounding box center [157, 9] width 12 height 12
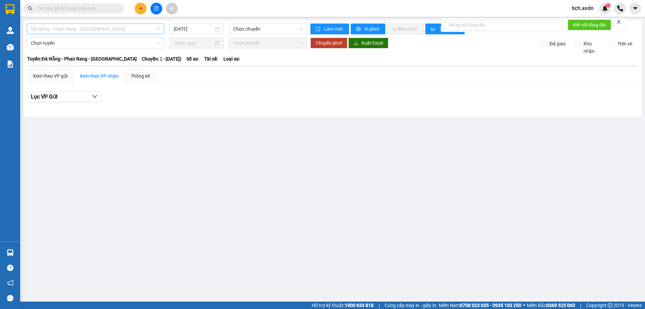
click at [106, 31] on span "Đà Nẵng - Phan Rang - [GEOGRAPHIC_DATA]" at bounding box center [95, 29] width 129 height 10
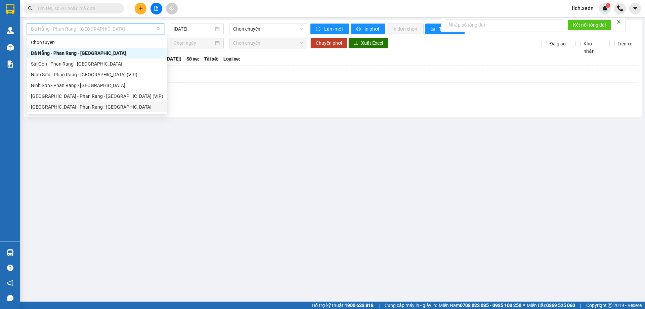
click at [68, 105] on div "[GEOGRAPHIC_DATA] - Phan Rang - [GEOGRAPHIC_DATA]" at bounding box center [97, 106] width 132 height 7
type input "[DATE]"
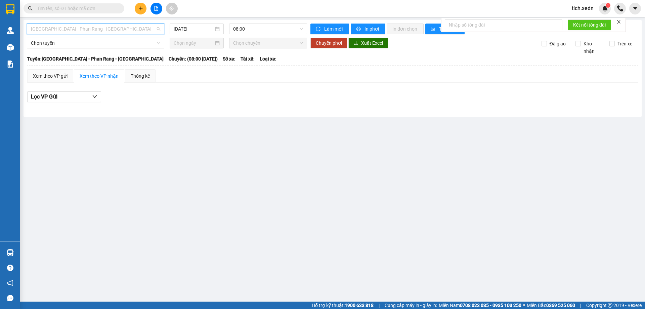
click at [107, 31] on span "[GEOGRAPHIC_DATA] - Phan Rang - [GEOGRAPHIC_DATA]" at bounding box center [95, 29] width 129 height 10
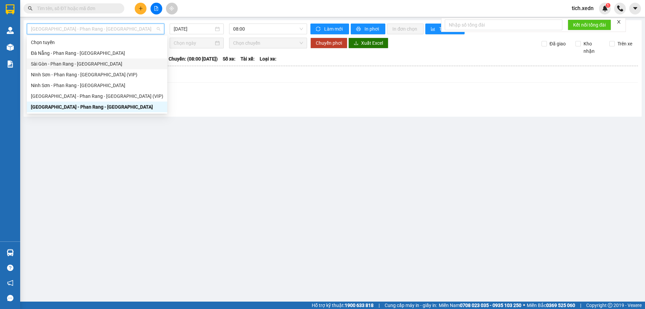
click at [93, 61] on div "Sài Gòn - Phan Rang - [GEOGRAPHIC_DATA]" at bounding box center [97, 63] width 132 height 7
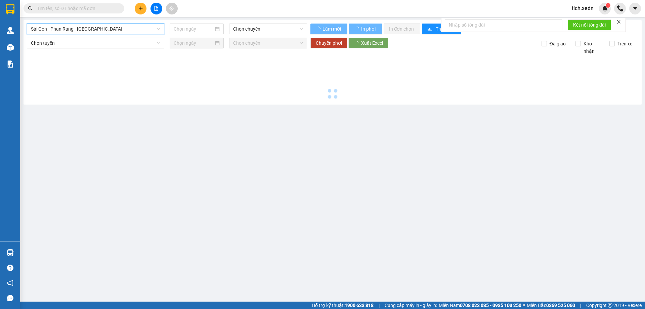
type input "[DATE]"
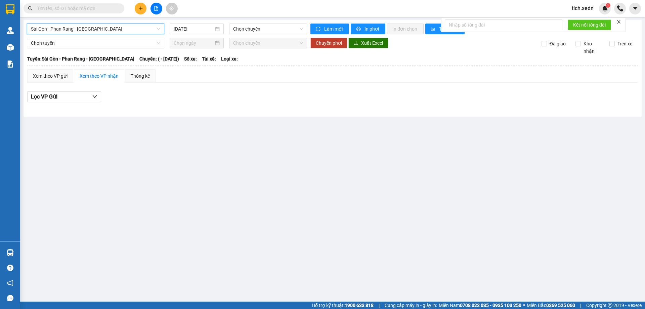
click at [100, 32] on span "Sài Gòn - Phan Rang - [GEOGRAPHIC_DATA]" at bounding box center [95, 29] width 129 height 10
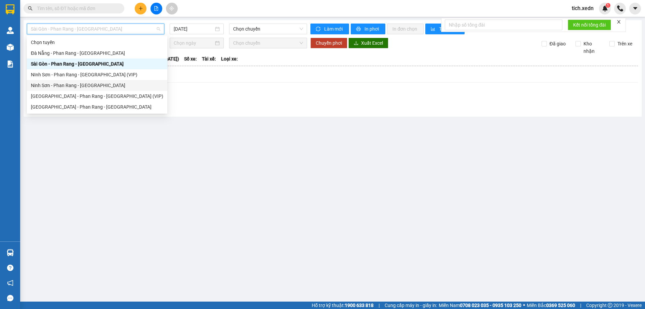
click at [87, 85] on div "Ninh Sơn - Phan Rang - [GEOGRAPHIC_DATA]" at bounding box center [97, 85] width 132 height 7
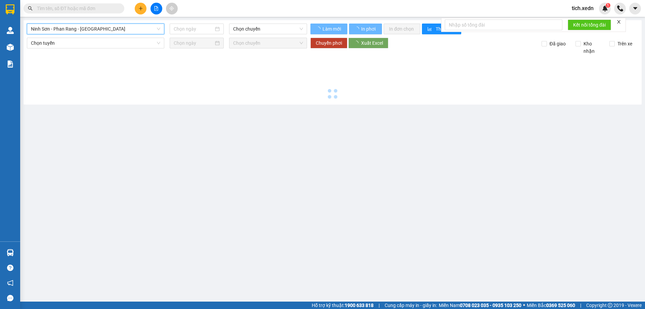
type input "[DATE]"
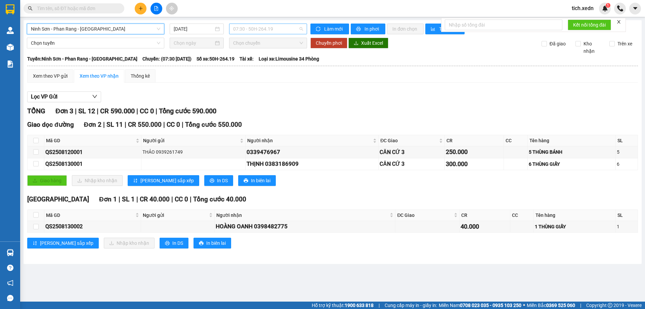
click at [286, 29] on span "07:30 - 50H-264.19" at bounding box center [268, 29] width 70 height 10
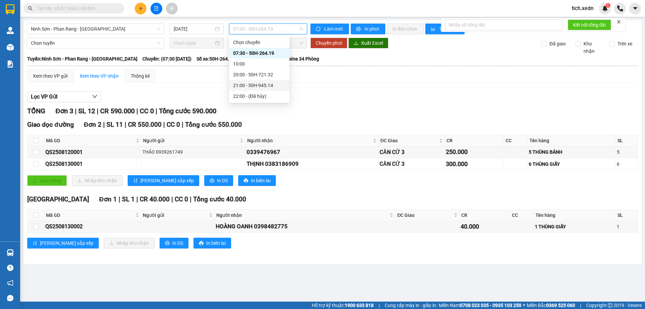
click at [273, 83] on div "21:00 - 50H-945.14" at bounding box center [259, 85] width 52 height 7
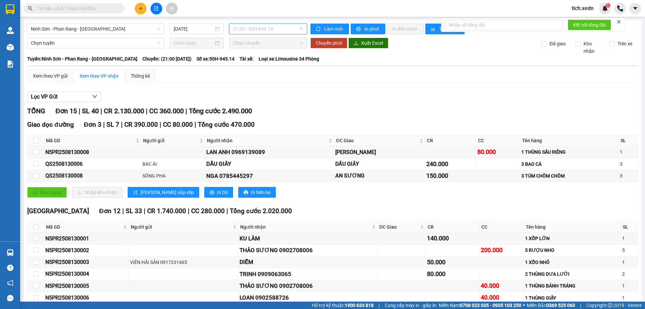
click at [277, 32] on span "21:00 - 50H-945.14" at bounding box center [268, 29] width 70 height 10
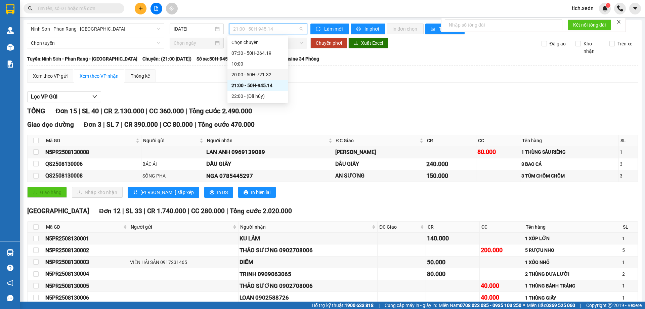
click at [266, 76] on div "20:00 - 50H-721.32" at bounding box center [258, 74] width 52 height 7
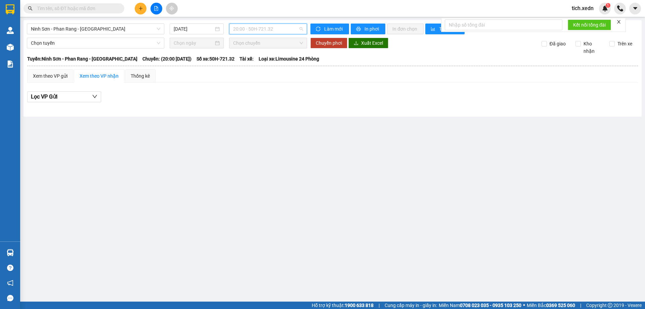
click at [286, 24] on div "20:00 - 50H-721.32" at bounding box center [268, 29] width 78 height 11
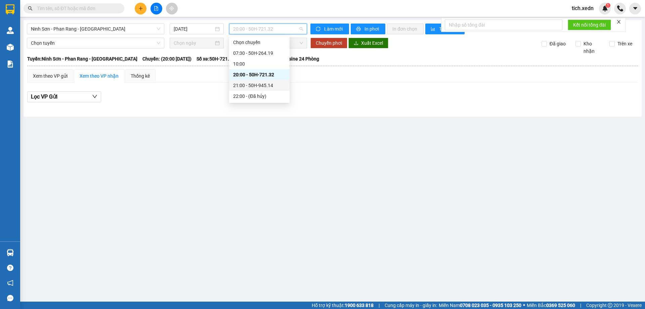
click at [275, 87] on div "21:00 - 50H-945.14" at bounding box center [259, 85] width 52 height 7
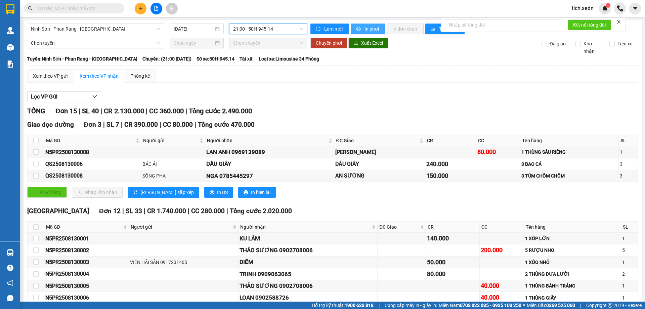
click at [360, 25] on button "In phơi" at bounding box center [368, 29] width 35 height 11
click at [368, 24] on button "In phơi" at bounding box center [368, 29] width 35 height 11
